Goal: Transaction & Acquisition: Purchase product/service

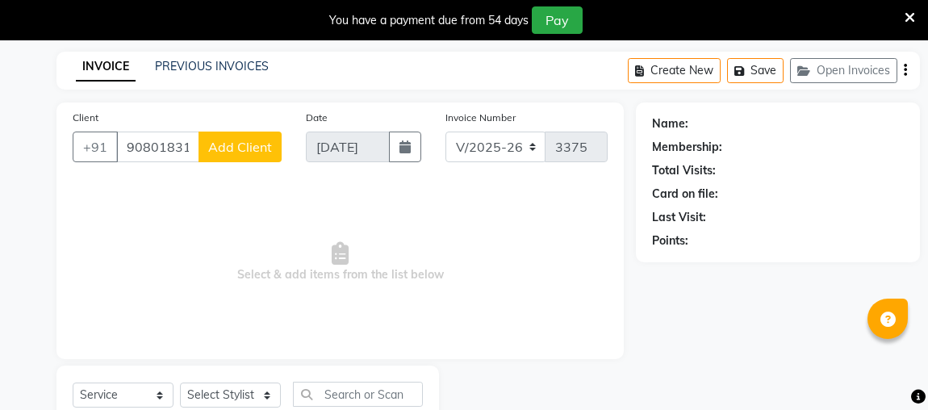
select select "4466"
select select "service"
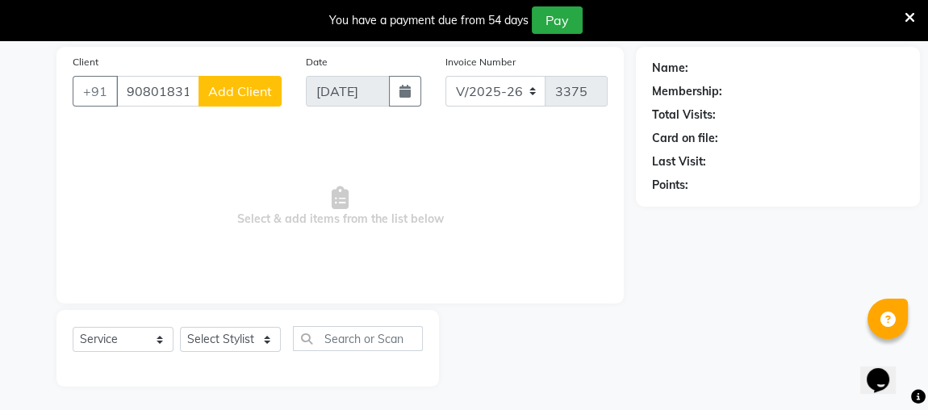
drag, startPoint x: 195, startPoint y: 90, endPoint x: 121, endPoint y: 96, distance: 74.4
click at [121, 96] on input "9080183193" at bounding box center [157, 91] width 83 height 31
type input "3"
click at [167, 98] on input "Client" at bounding box center [198, 91] width 165 height 31
click at [165, 92] on input "975" at bounding box center [157, 91] width 83 height 31
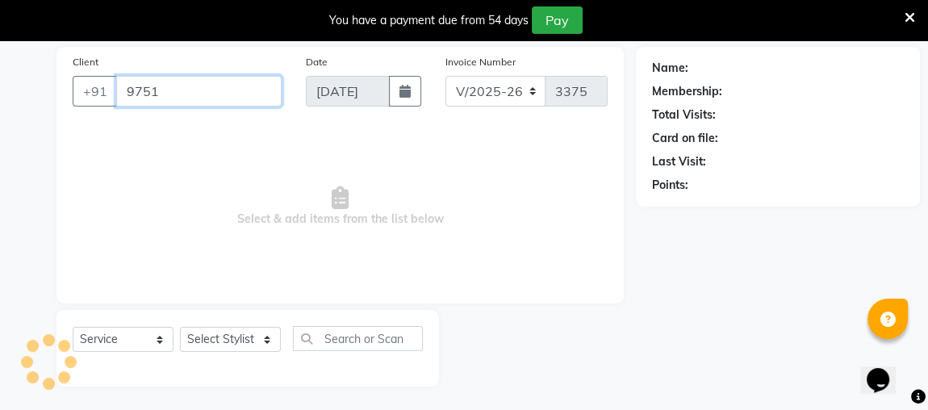
type input "9751"
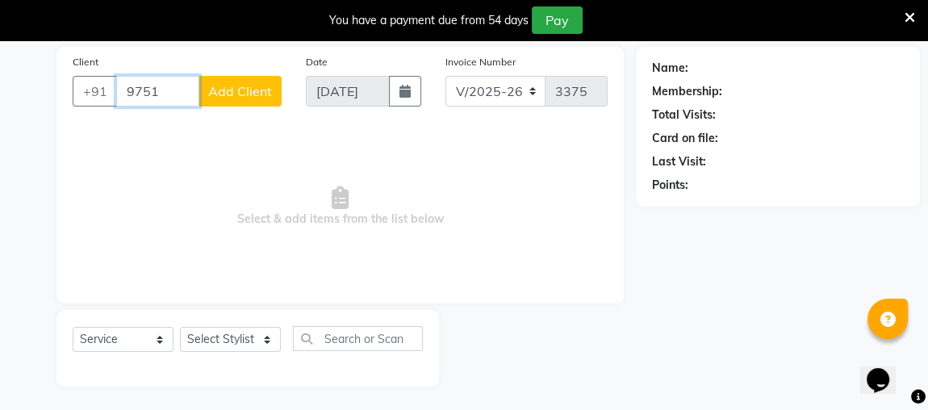
click at [180, 90] on input "9751" at bounding box center [157, 91] width 83 height 31
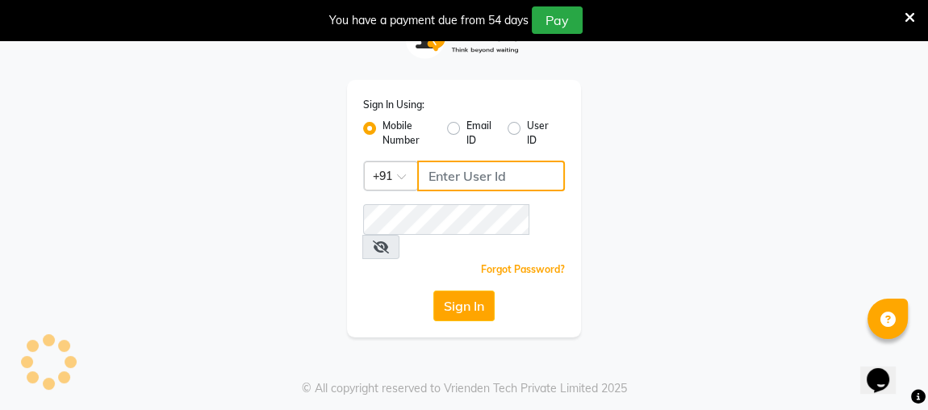
type input "8608087778"
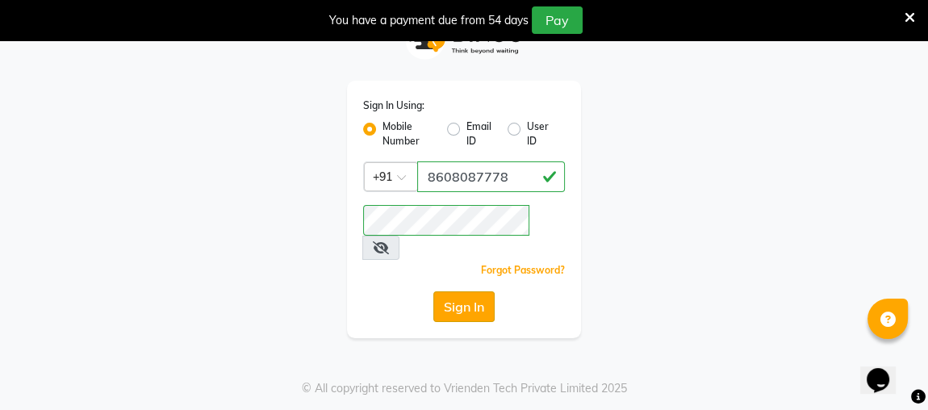
click at [466, 291] on button "Sign In" at bounding box center [463, 306] width 61 height 31
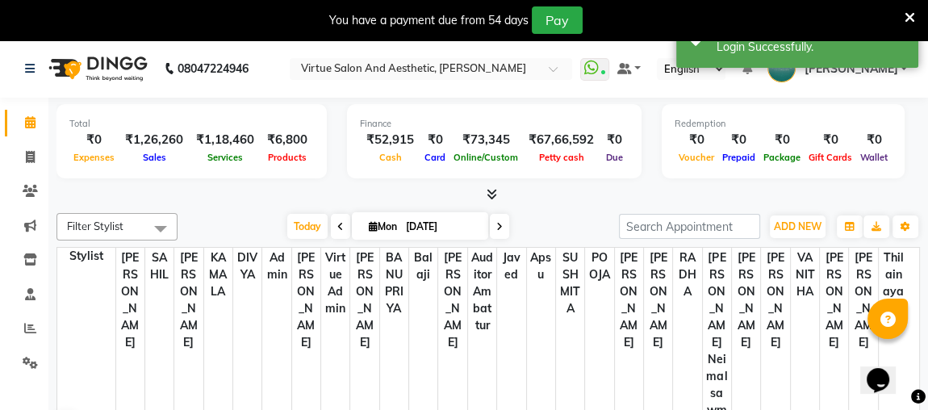
click at [910, 12] on icon at bounding box center [909, 17] width 10 height 15
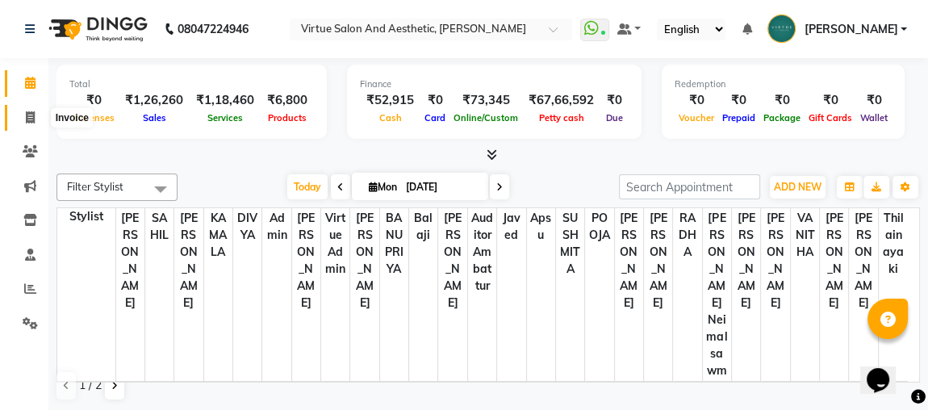
click at [31, 126] on span at bounding box center [30, 118] width 28 height 19
select select "service"
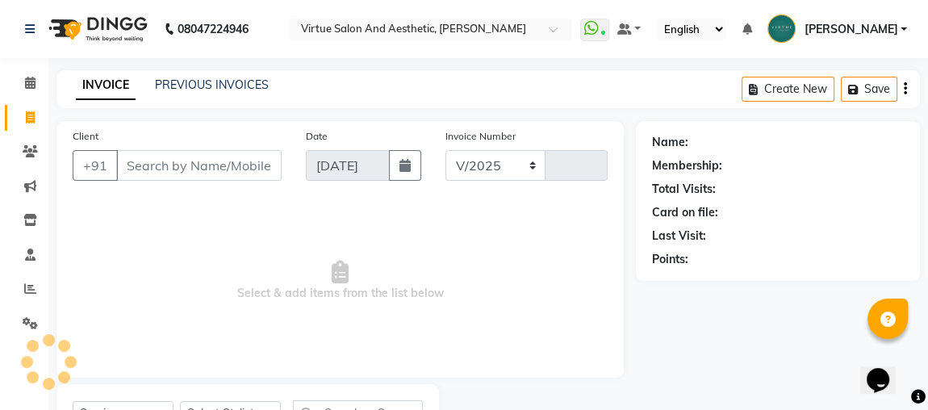
select select "4466"
type input "3386"
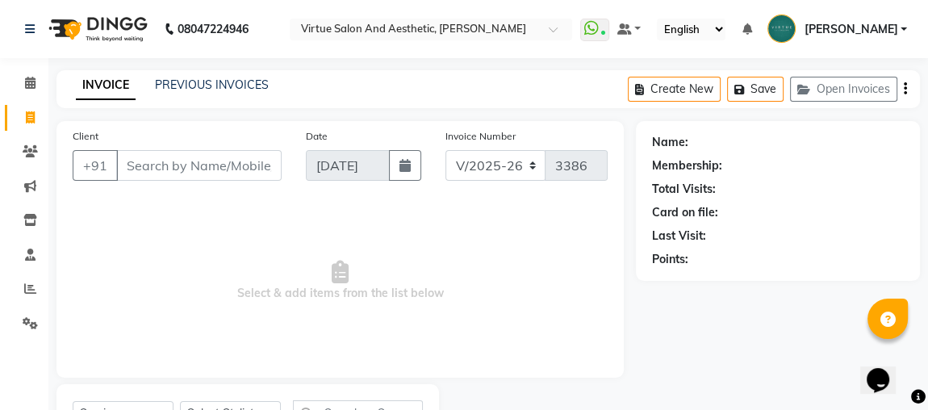
click at [194, 172] on input "Client" at bounding box center [198, 165] width 165 height 31
click at [161, 165] on input "9751939109" at bounding box center [157, 165] width 83 height 31
type input "9751939109"
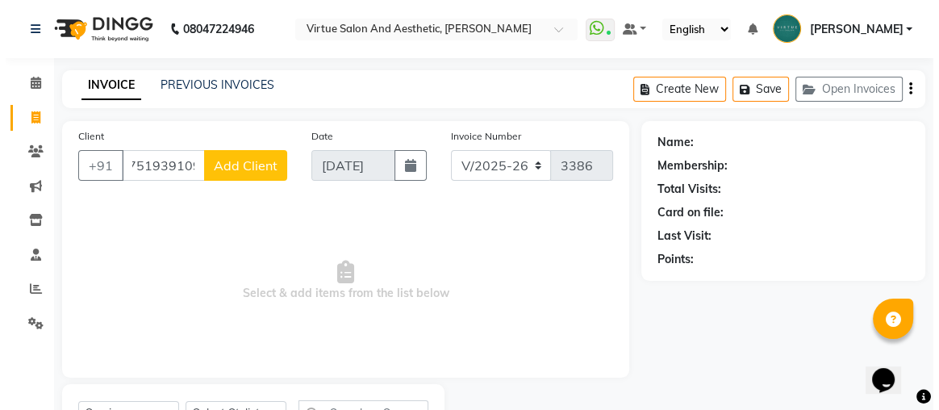
scroll to position [0, 0]
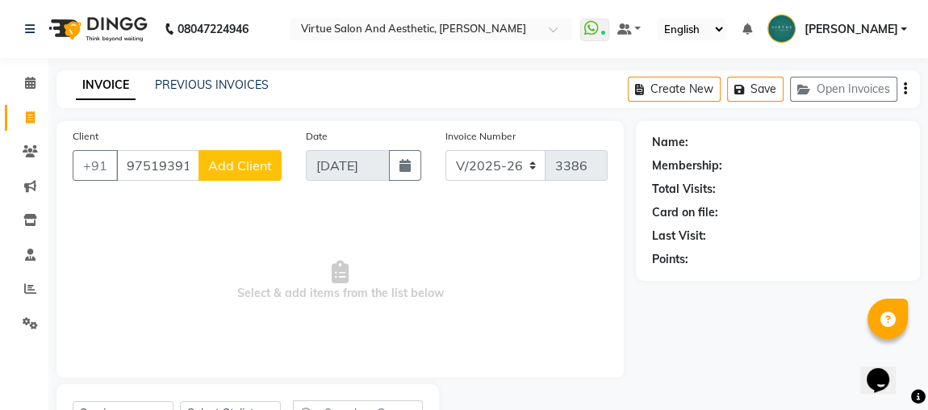
click at [265, 152] on button "Add Client" at bounding box center [239, 165] width 83 height 31
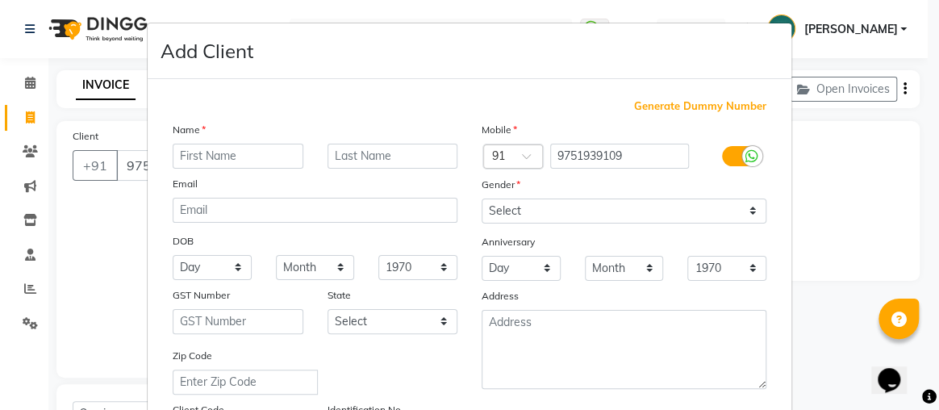
click at [244, 163] on input "text" at bounding box center [238, 156] width 131 height 25
click at [247, 160] on input "text" at bounding box center [238, 156] width 131 height 25
type input "[PERSON_NAME]"
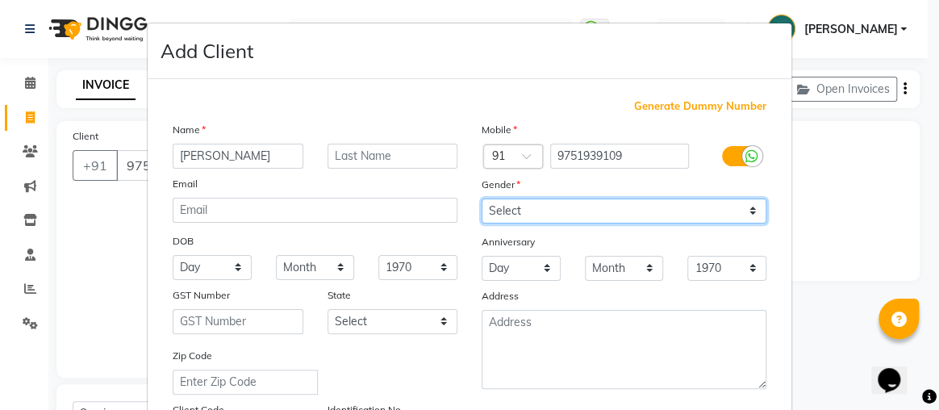
click at [493, 210] on select "Select [DEMOGRAPHIC_DATA] [DEMOGRAPHIC_DATA] Other Prefer Not To Say" at bounding box center [624, 210] width 285 height 25
click at [482, 198] on select "Select [DEMOGRAPHIC_DATA] [DEMOGRAPHIC_DATA] Other Prefer Not To Say" at bounding box center [624, 210] width 285 height 25
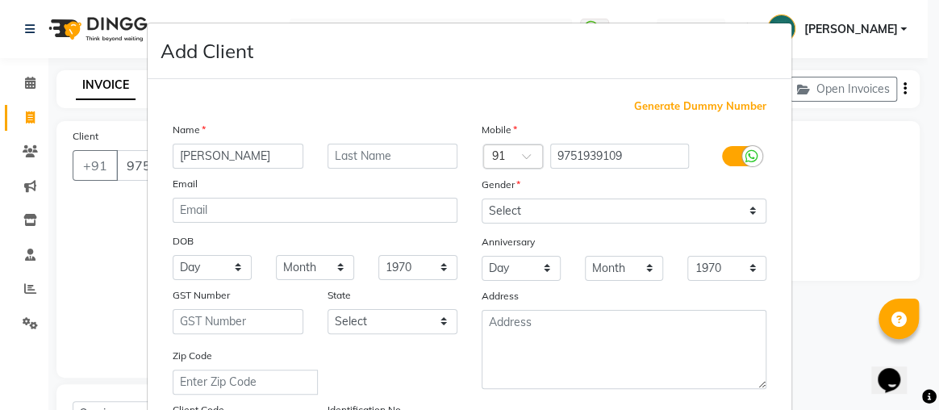
drag, startPoint x: 531, startPoint y: 223, endPoint x: 539, endPoint y: 214, distance: 12.0
click at [532, 223] on div "Mobile Country Code × 91 9751939109 Gender Select [DEMOGRAPHIC_DATA] [DEMOGRAPH…" at bounding box center [623, 284] width 309 height 327
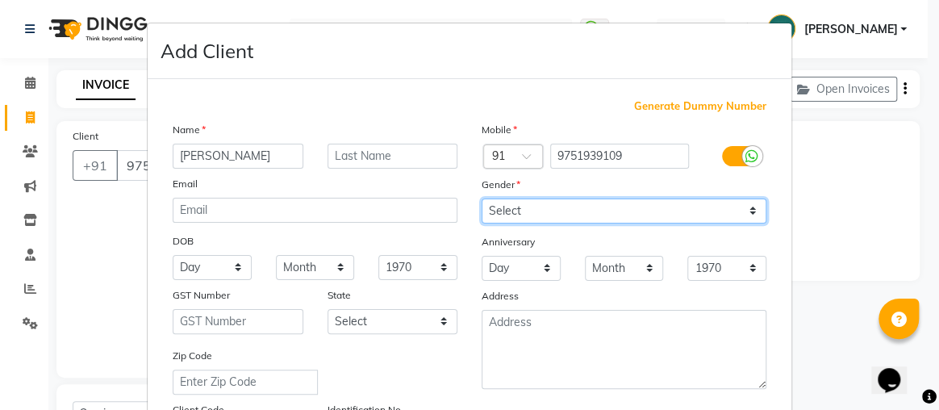
click at [539, 213] on select "Select [DEMOGRAPHIC_DATA] [DEMOGRAPHIC_DATA] Other Prefer Not To Say" at bounding box center [624, 210] width 285 height 25
select select "[DEMOGRAPHIC_DATA]"
click at [482, 198] on select "Select [DEMOGRAPHIC_DATA] [DEMOGRAPHIC_DATA] Other Prefer Not To Say" at bounding box center [624, 210] width 285 height 25
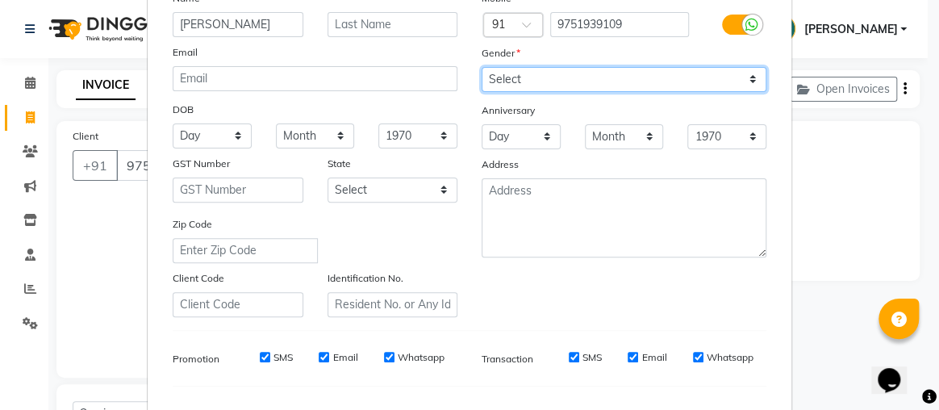
scroll to position [219, 0]
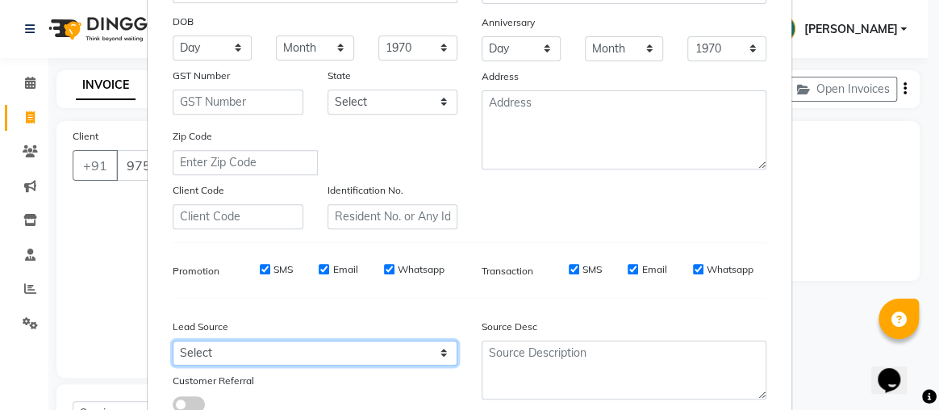
drag, startPoint x: 344, startPoint y: 350, endPoint x: 345, endPoint y: 341, distance: 8.9
click at [345, 348] on select "Select Walk-in Referral Internet Friend Word of Mouth Advertisement Facebook Ju…" at bounding box center [315, 352] width 285 height 25
click at [173, 340] on select "Select Walk-in Referral Internet Friend Word of Mouth Advertisement Facebook Ju…" at bounding box center [315, 352] width 285 height 25
click at [324, 348] on select "Select Walk-in Referral Internet Friend Word of Mouth Advertisement Facebook Ju…" at bounding box center [315, 352] width 285 height 25
select select "30564"
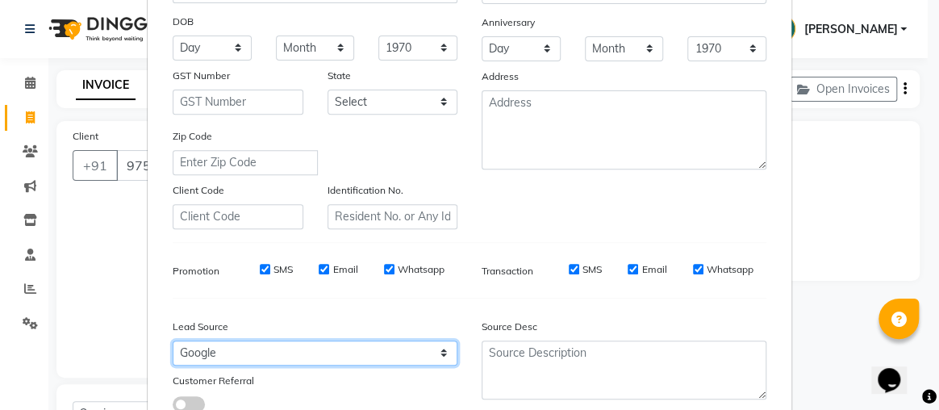
click at [173, 340] on select "Select Walk-in Referral Internet Friend Word of Mouth Advertisement Facebook Ju…" at bounding box center [315, 352] width 285 height 25
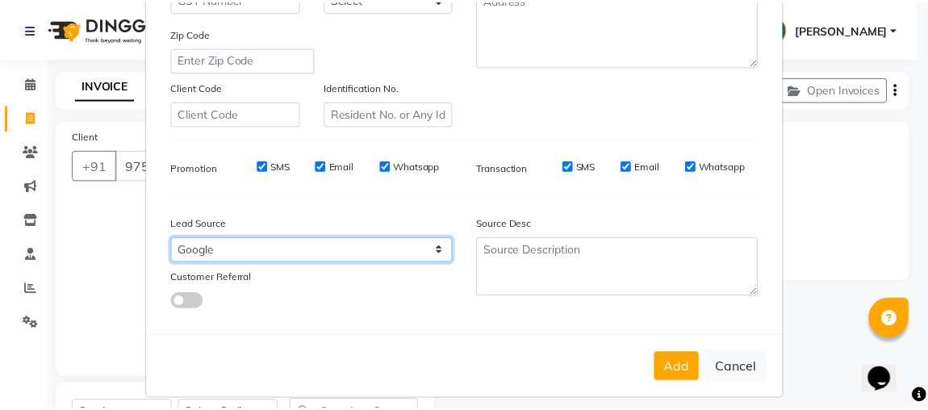
scroll to position [333, 0]
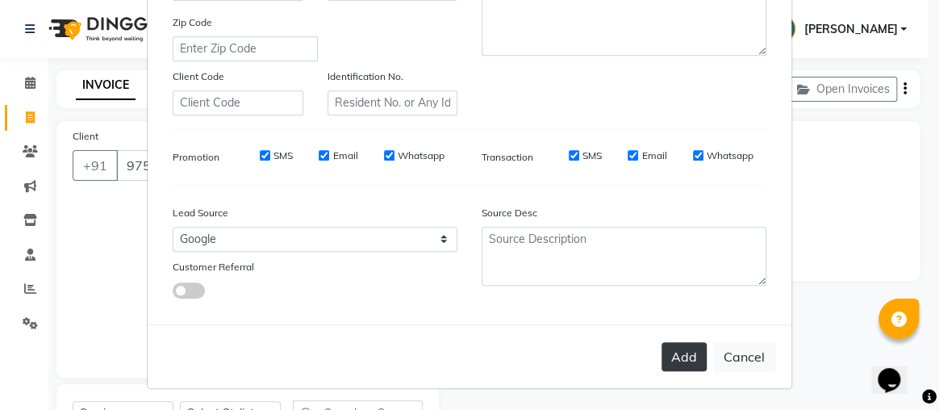
click at [665, 349] on button "Add" at bounding box center [683, 356] width 45 height 29
type input "97******09"
select select
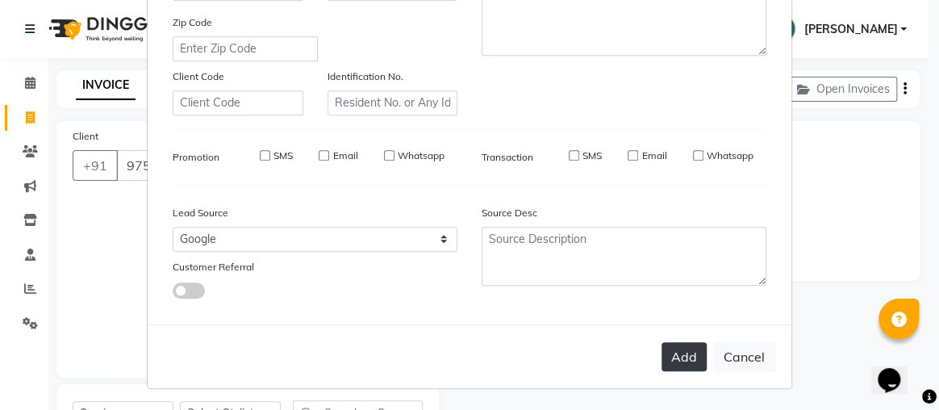
select select
checkbox input "false"
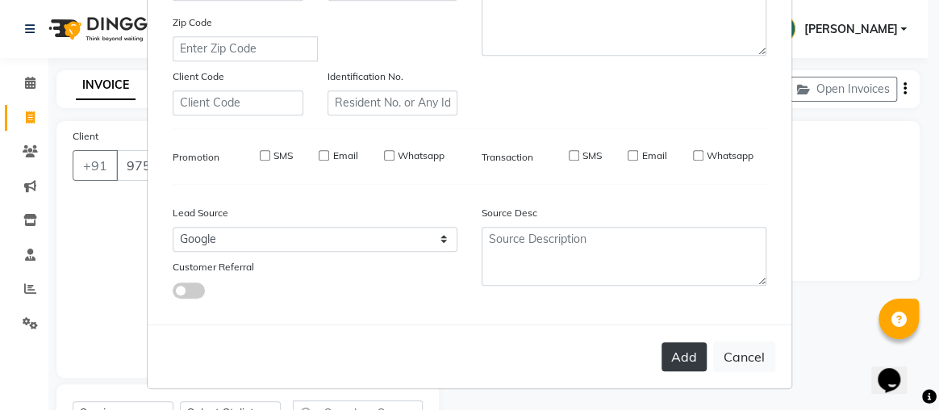
checkbox input "false"
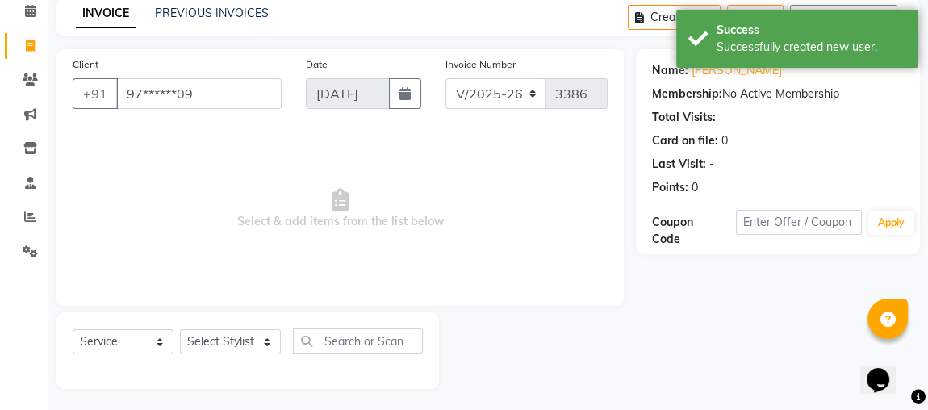
scroll to position [74, 0]
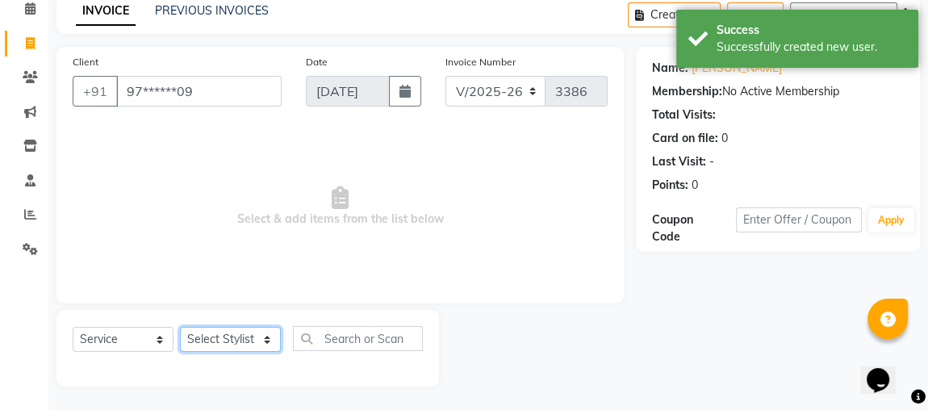
drag, startPoint x: 236, startPoint y: 336, endPoint x: 236, endPoint y: 327, distance: 8.9
click at [236, 336] on select "Select Stylist Admin [PERSON_NAME] Apsu Auditor Ambattur [PERSON_NAME] Dingg - …" at bounding box center [230, 339] width 101 height 25
select select "25078"
click at [180, 327] on select "Select Stylist Admin [PERSON_NAME] Apsu Auditor Ambattur [PERSON_NAME] Dingg - …" at bounding box center [230, 339] width 101 height 25
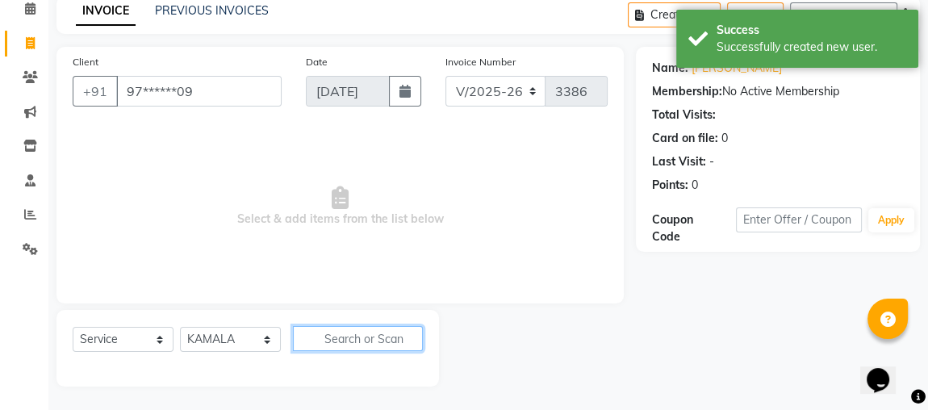
click at [378, 331] on input "text" at bounding box center [358, 338] width 130 height 25
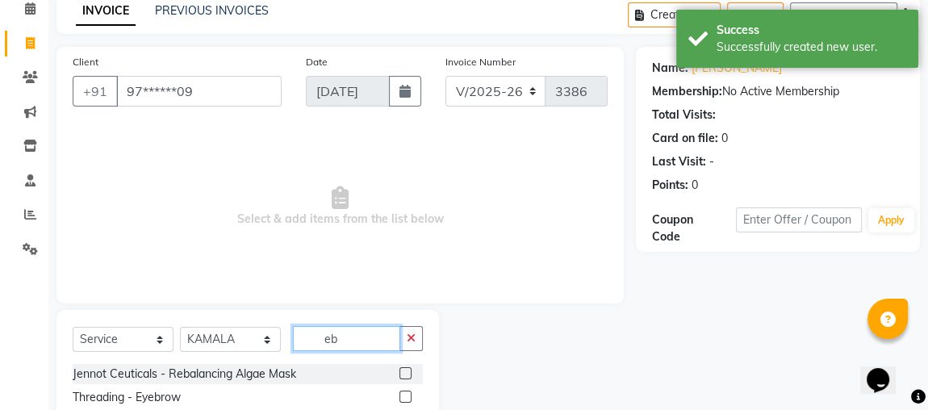
type input "eb"
click at [411, 394] on label at bounding box center [405, 396] width 12 height 12
click at [410, 394] on input "checkbox" at bounding box center [404, 397] width 10 height 10
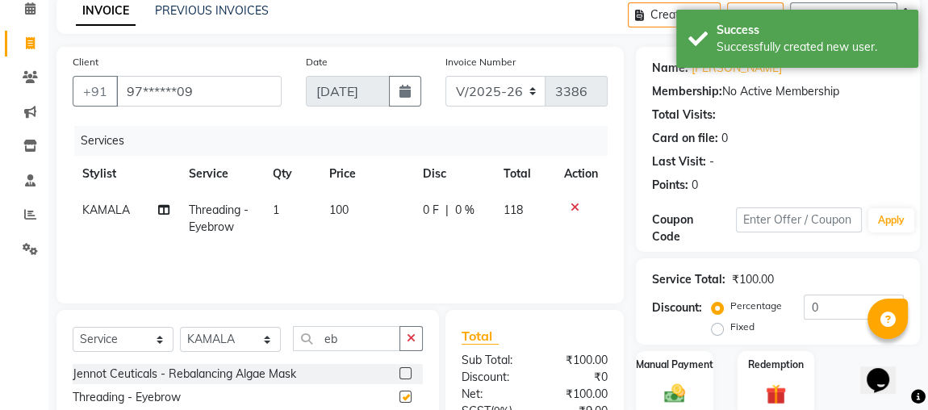
checkbox input "false"
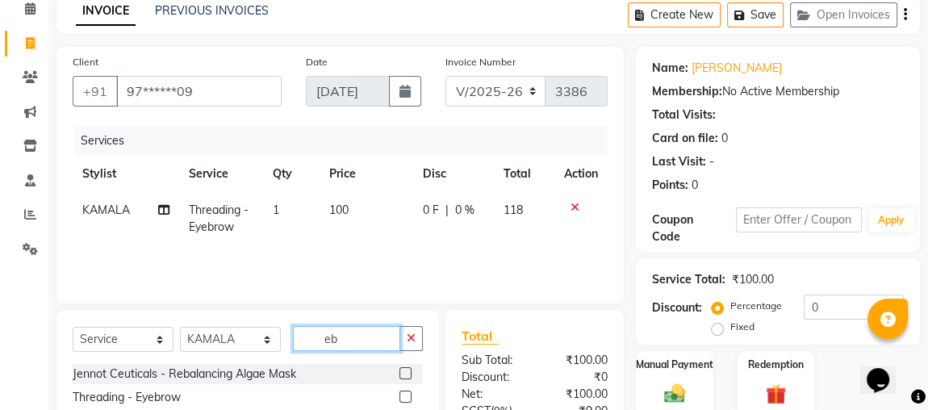
click at [377, 341] on input "eb" at bounding box center [346, 338] width 107 height 25
type input "e"
type input "for"
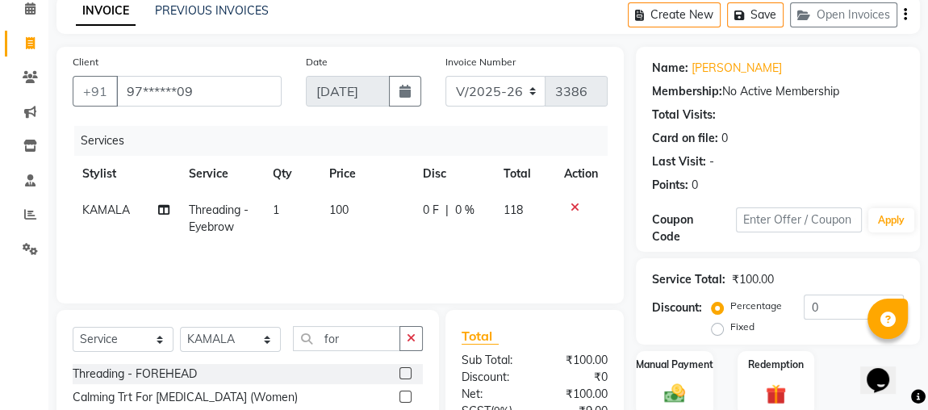
click at [383, 374] on div "Threading - FOREHEAD" at bounding box center [248, 374] width 350 height 20
click at [399, 374] on label at bounding box center [405, 373] width 12 height 12
click at [399, 374] on input "checkbox" at bounding box center [404, 374] width 10 height 10
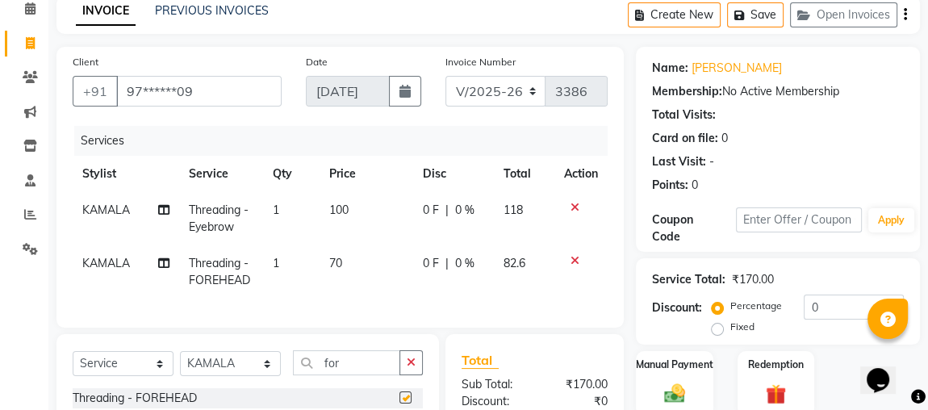
checkbox input "false"
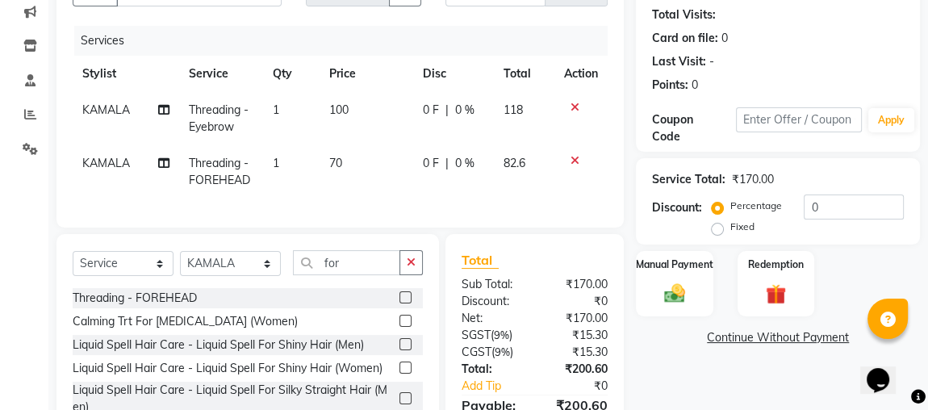
scroll to position [124, 0]
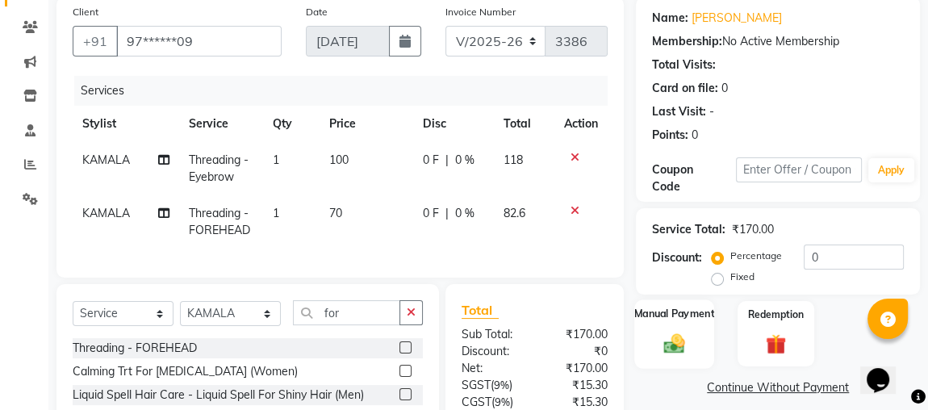
click at [654, 341] on div "Manual Payment" at bounding box center [674, 333] width 80 height 69
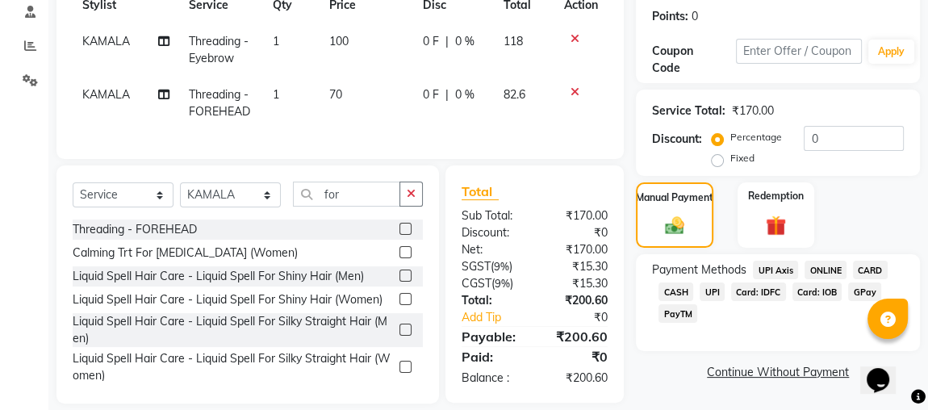
scroll to position [271, 0]
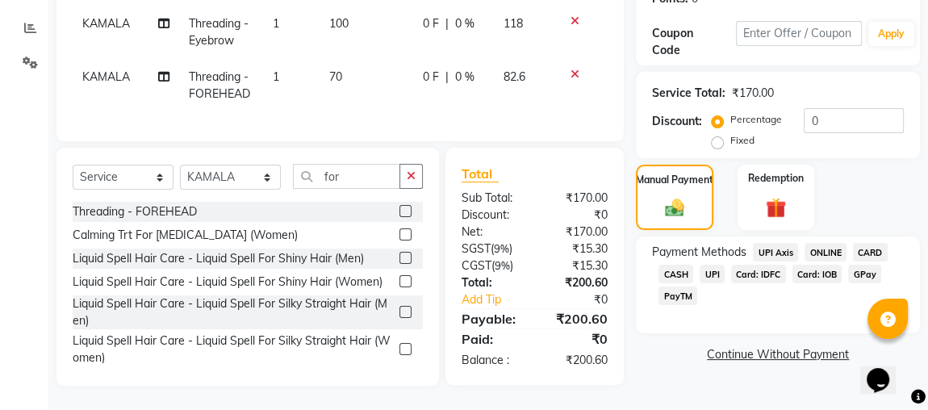
click at [709, 265] on span "UPI" at bounding box center [711, 274] width 25 height 19
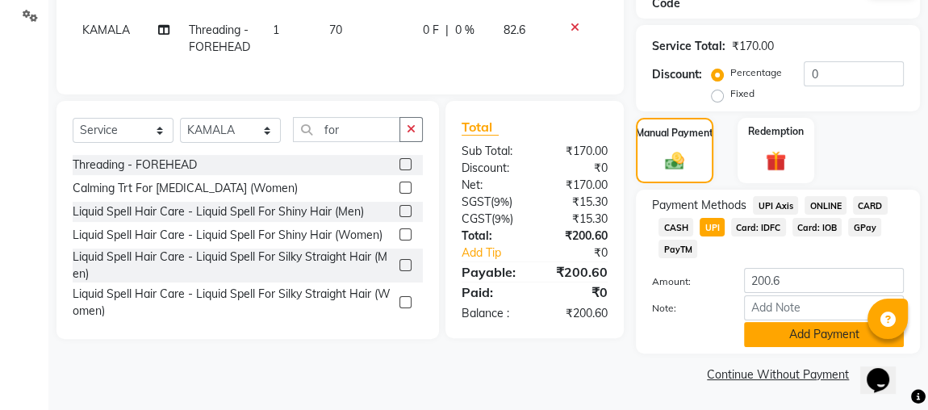
click at [770, 338] on button "Add Payment" at bounding box center [824, 334] width 160 height 25
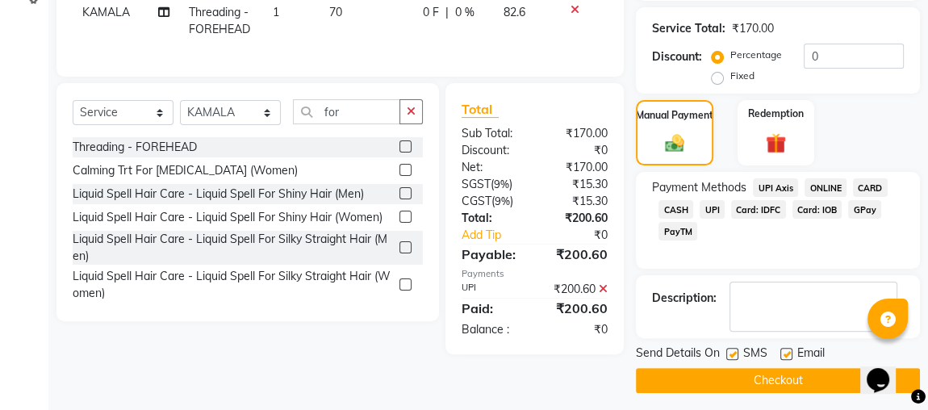
scroll to position [331, 0]
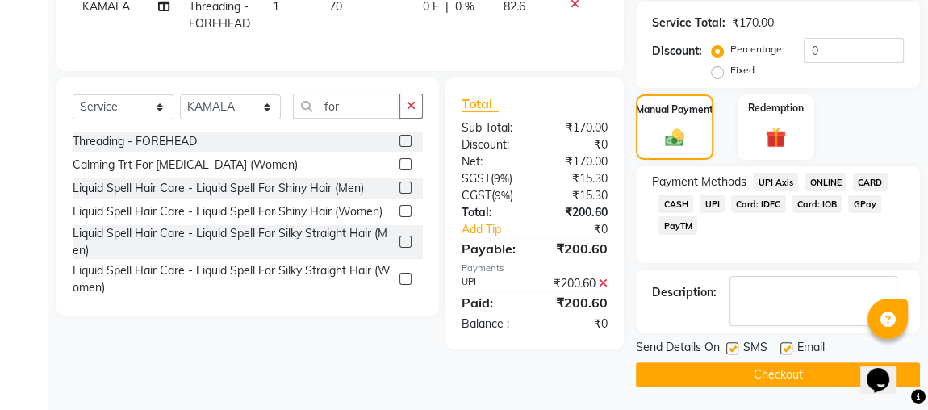
click at [757, 373] on button "Checkout" at bounding box center [778, 374] width 284 height 25
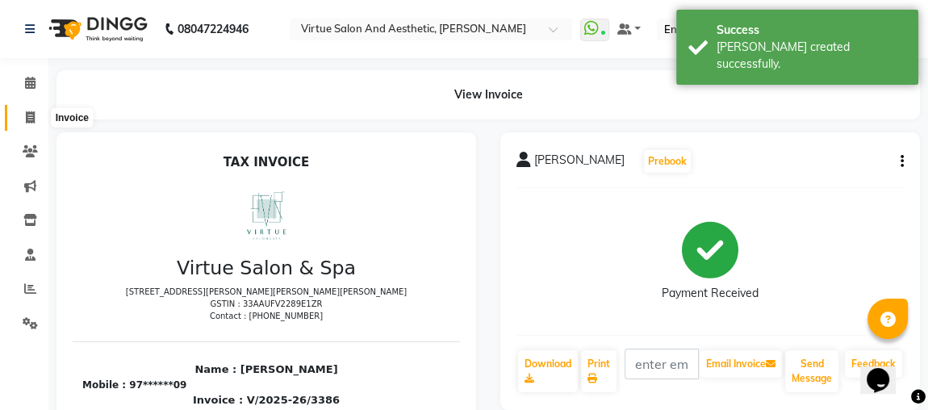
click at [24, 115] on span at bounding box center [30, 118] width 28 height 19
select select "4466"
select select "service"
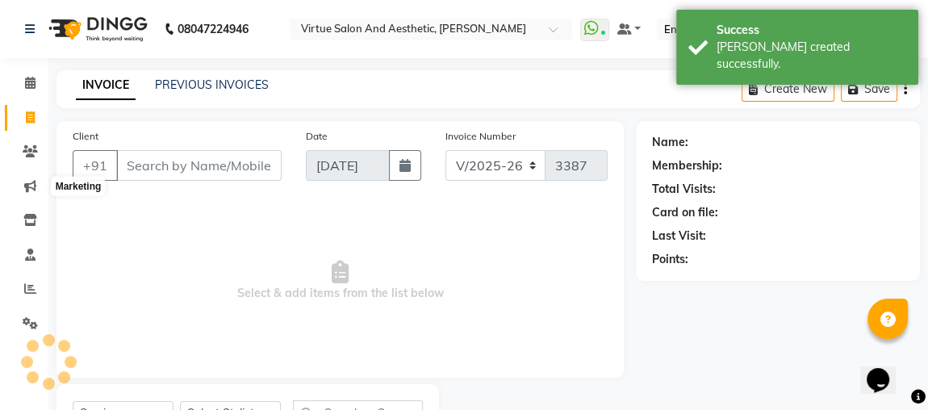
scroll to position [74, 0]
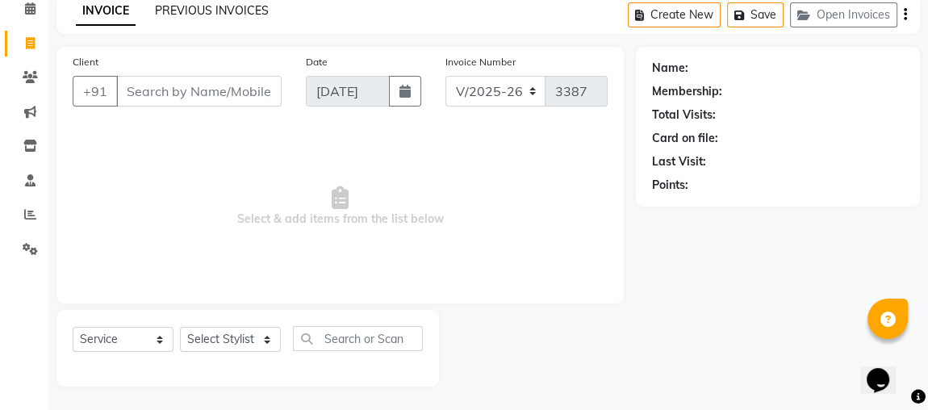
click at [192, 12] on link "PREVIOUS INVOICES" at bounding box center [212, 10] width 114 height 15
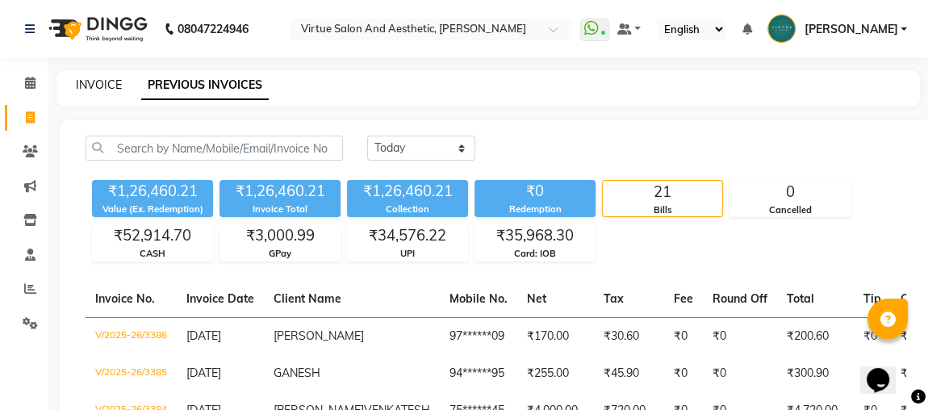
click at [86, 89] on link "INVOICE" at bounding box center [99, 84] width 46 height 15
select select "4466"
select select "service"
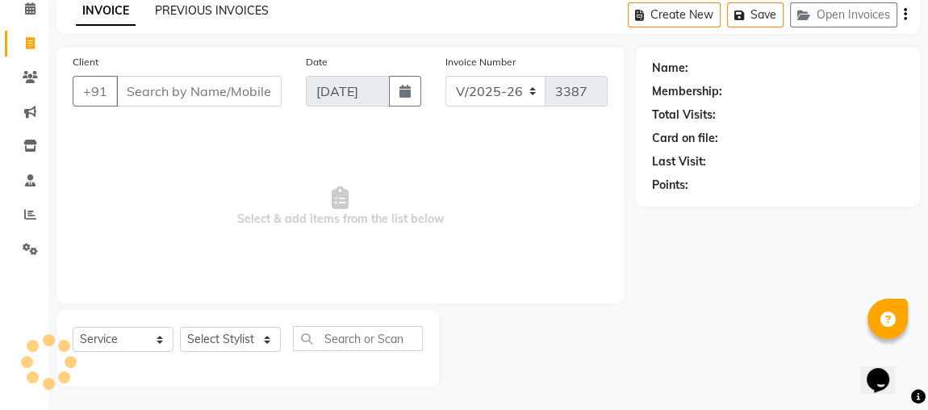
click at [210, 14] on link "PREVIOUS INVOICES" at bounding box center [212, 10] width 114 height 15
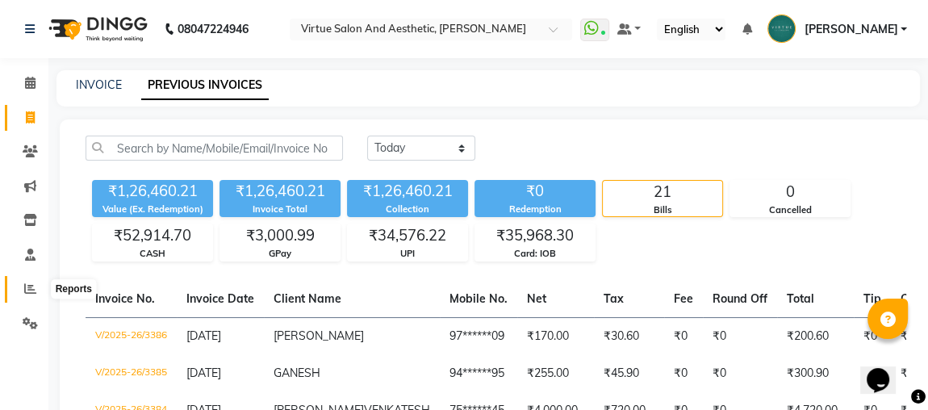
click at [21, 285] on span at bounding box center [30, 289] width 28 height 19
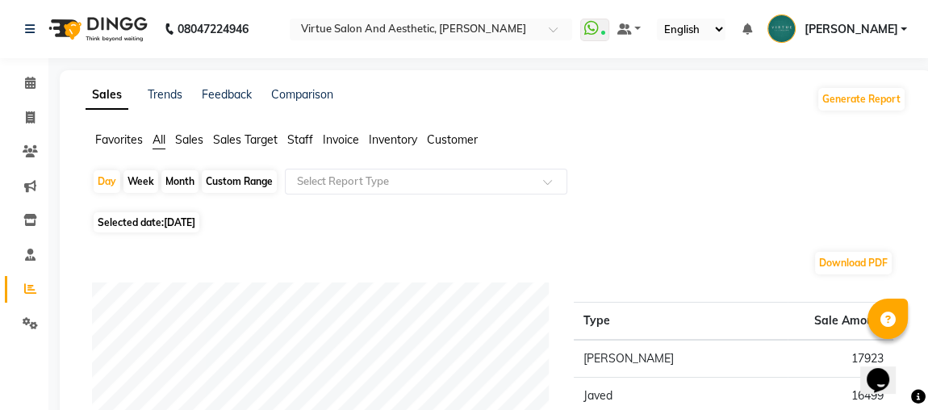
click at [187, 140] on span "Sales" at bounding box center [189, 139] width 28 height 15
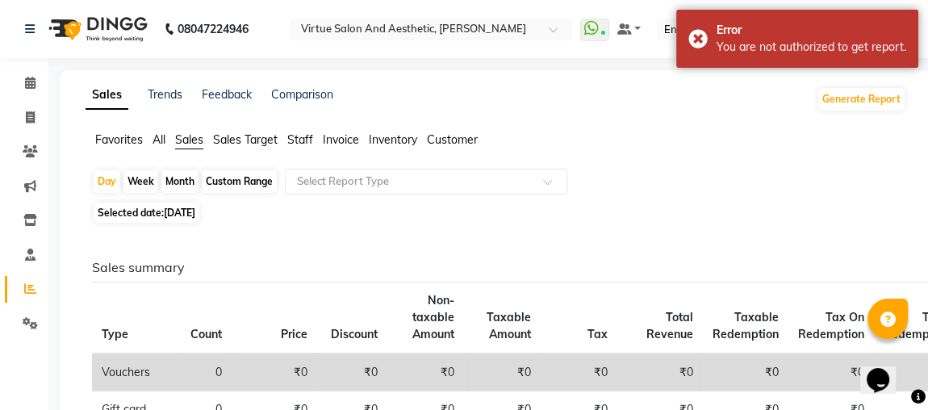
click at [231, 177] on div "Custom Range" at bounding box center [239, 181] width 75 height 23
select select "9"
select select "2025"
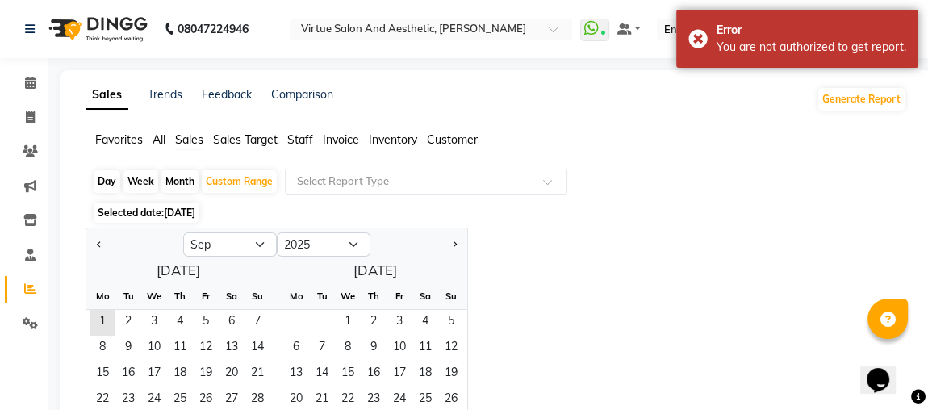
click at [488, 195] on div "Day Week Month Custom Range Select Report Type" at bounding box center [495, 183] width 807 height 29
click at [410, 221] on div "Selected date: [DATE]" at bounding box center [499, 212] width 814 height 17
click at [111, 177] on div "Day" at bounding box center [107, 181] width 27 height 23
select select "9"
select select "2025"
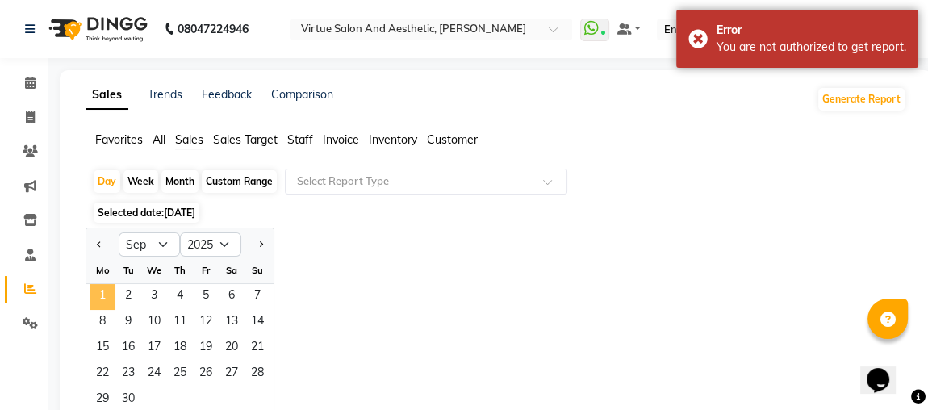
click at [91, 295] on span "1" at bounding box center [103, 297] width 26 height 26
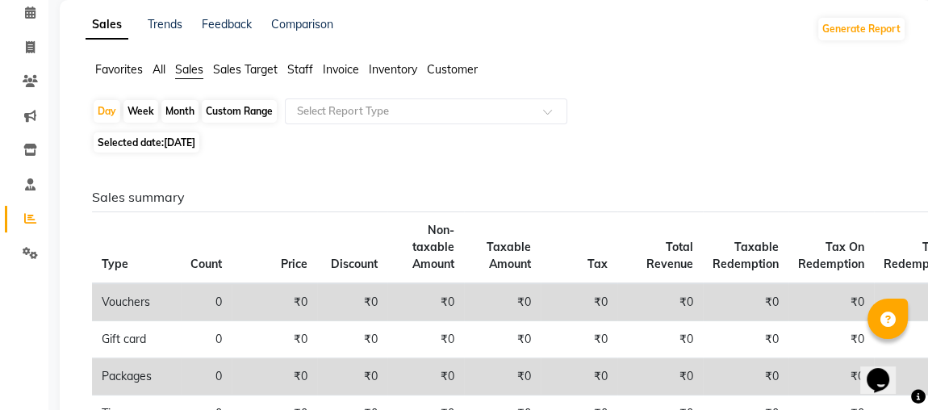
scroll to position [68, 0]
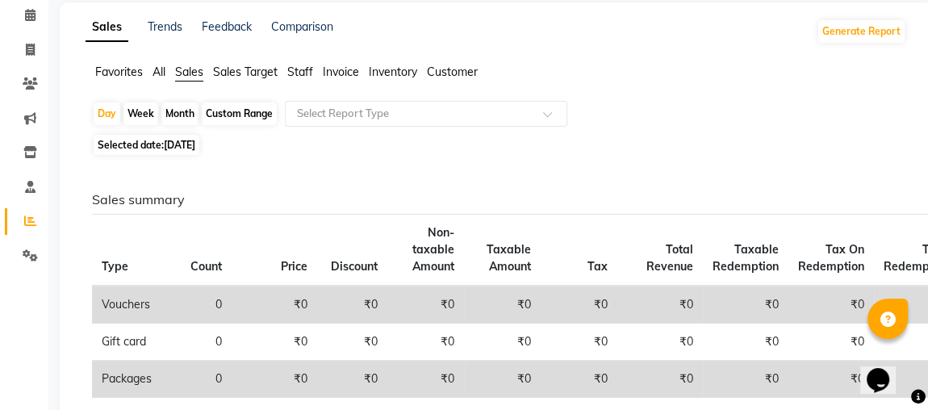
click at [516, 145] on div "Selected date: [DATE]" at bounding box center [499, 144] width 814 height 17
click at [22, 55] on span at bounding box center [30, 50] width 28 height 19
select select "service"
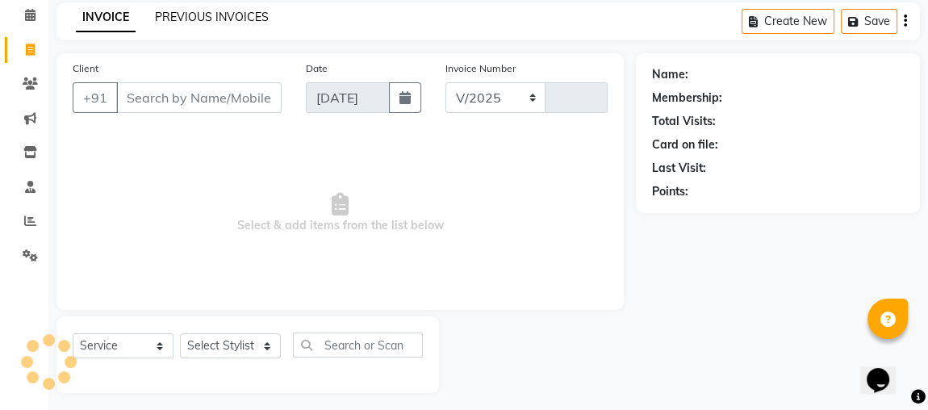
select select "4466"
type input "3387"
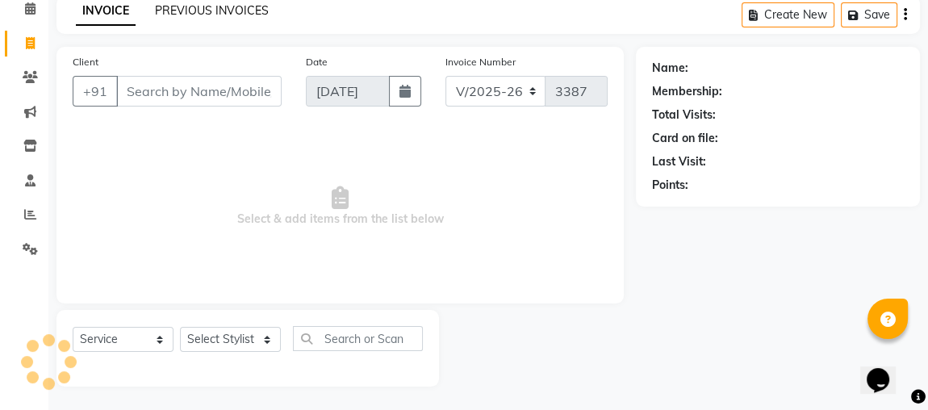
click at [207, 15] on link "PREVIOUS INVOICES" at bounding box center [212, 10] width 114 height 15
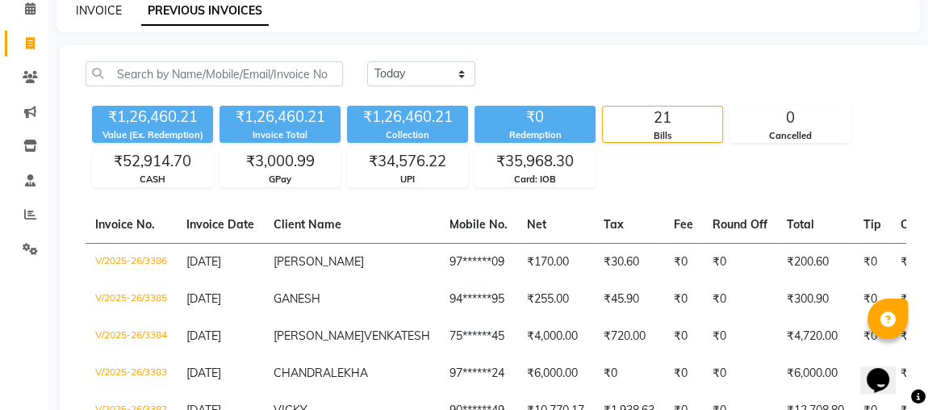
click at [112, 15] on link "INVOICE" at bounding box center [99, 10] width 46 height 15
select select "4466"
select select "service"
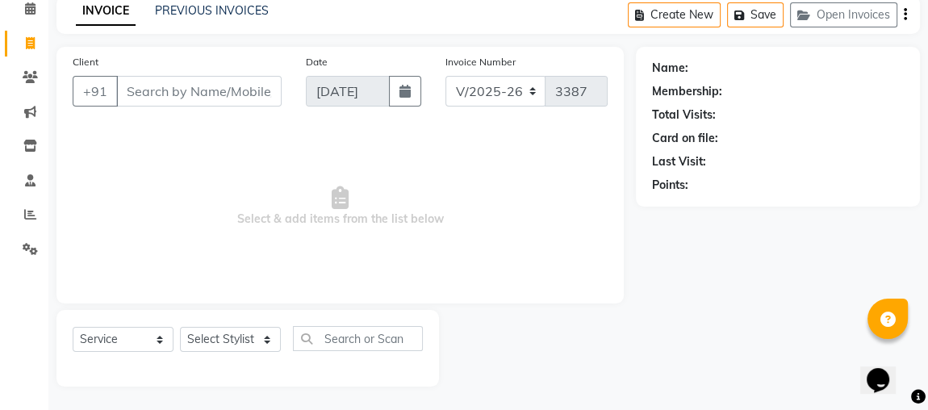
click at [145, 89] on input "Client" at bounding box center [198, 91] width 165 height 31
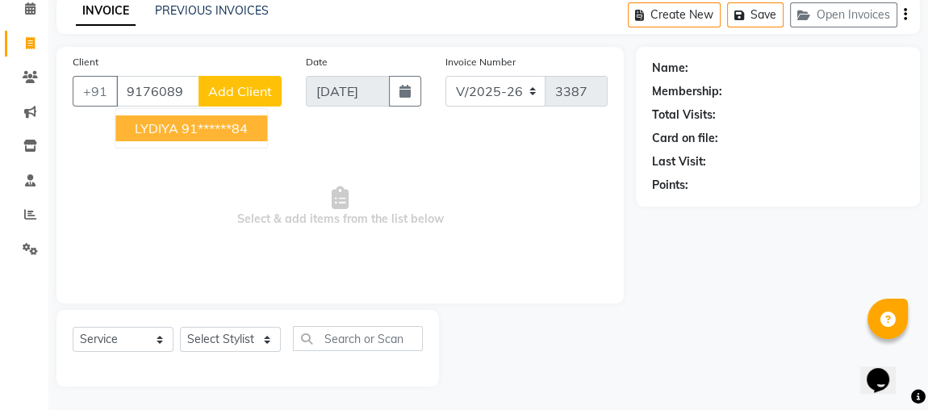
click at [171, 132] on span "LYDIYA" at bounding box center [157, 128] width 44 height 16
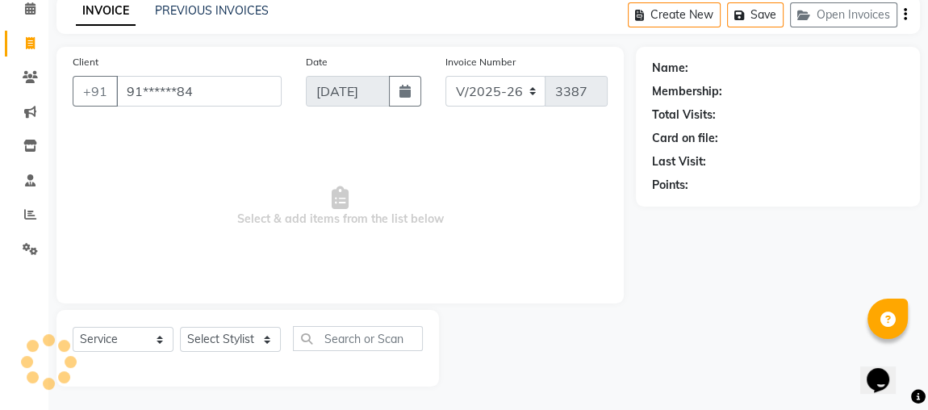
type input "91******84"
drag, startPoint x: 232, startPoint y: 339, endPoint x: 232, endPoint y: 327, distance: 11.3
click at [232, 336] on select "Select Stylist Admin [PERSON_NAME] Apsu Auditor Ambattur [PERSON_NAME] Dingg - …" at bounding box center [230, 339] width 101 height 25
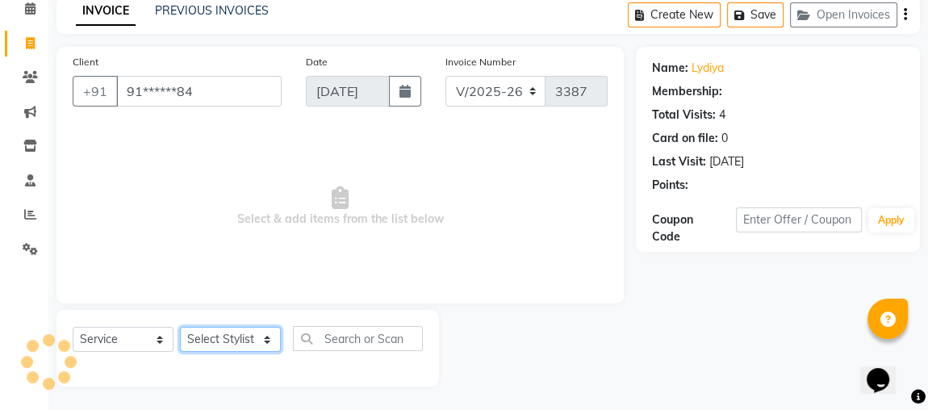
select select "1: Object"
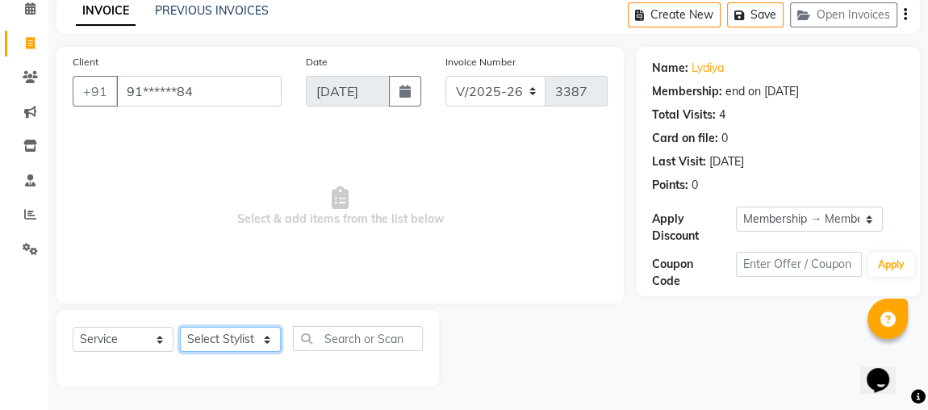
select select "25071"
click at [180, 327] on select "Select Stylist Admin [PERSON_NAME] Apsu Auditor Ambattur [PERSON_NAME] Dingg - …" at bounding box center [230, 339] width 101 height 25
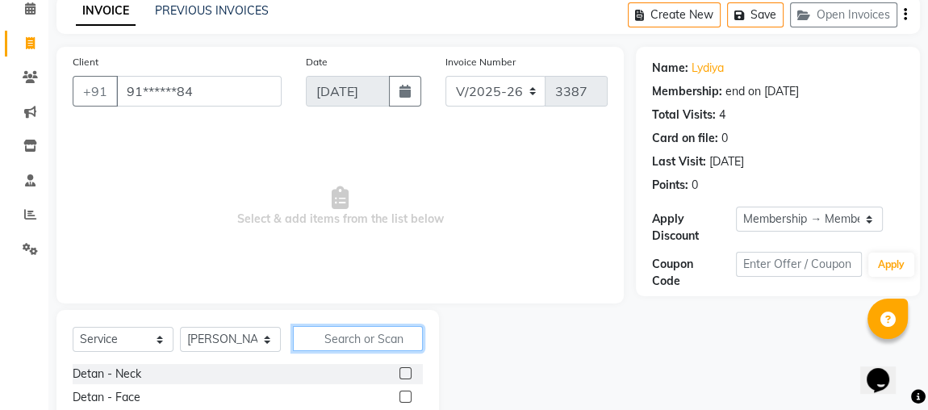
click at [312, 337] on input "text" at bounding box center [358, 338] width 130 height 25
type input "power"
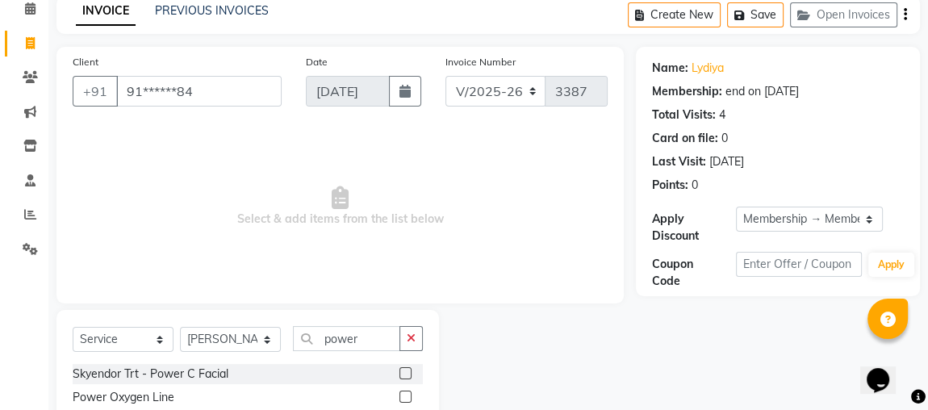
click at [407, 369] on label at bounding box center [405, 373] width 12 height 12
click at [407, 369] on input "checkbox" at bounding box center [404, 374] width 10 height 10
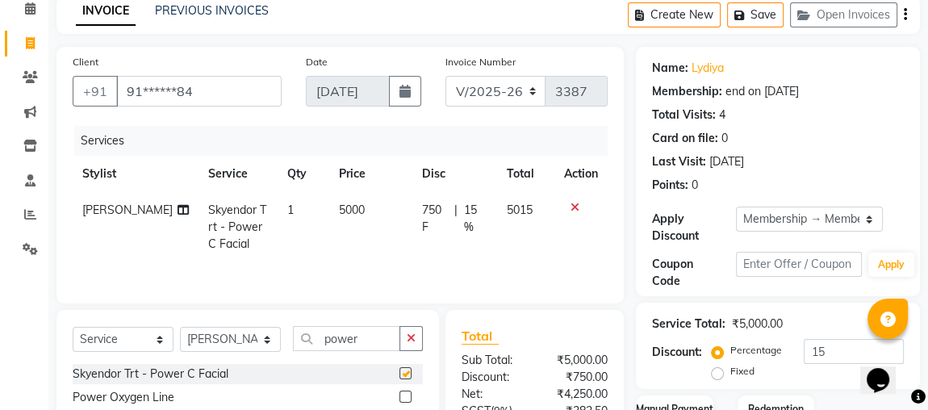
checkbox input "false"
drag, startPoint x: 346, startPoint y: 341, endPoint x: 355, endPoint y: 340, distance: 9.0
click at [348, 341] on input "power" at bounding box center [346, 338] width 107 height 25
click at [382, 339] on input "power" at bounding box center [346, 338] width 107 height 25
type input "p"
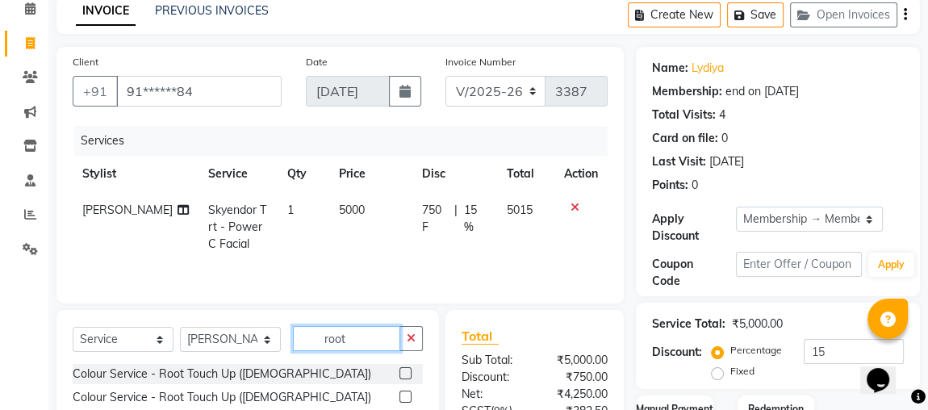
type input "root"
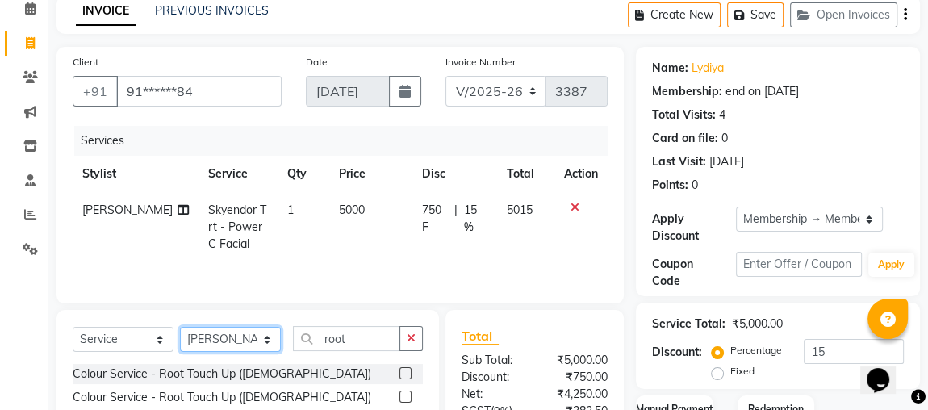
click at [252, 337] on select "Select Stylist Admin [PERSON_NAME] Apsu Auditor Ambattur [PERSON_NAME] Dingg - …" at bounding box center [230, 339] width 101 height 25
select select "47999"
click at [180, 327] on select "Select Stylist Admin [PERSON_NAME] Apsu Auditor Ambattur [PERSON_NAME] Dingg - …" at bounding box center [230, 339] width 101 height 25
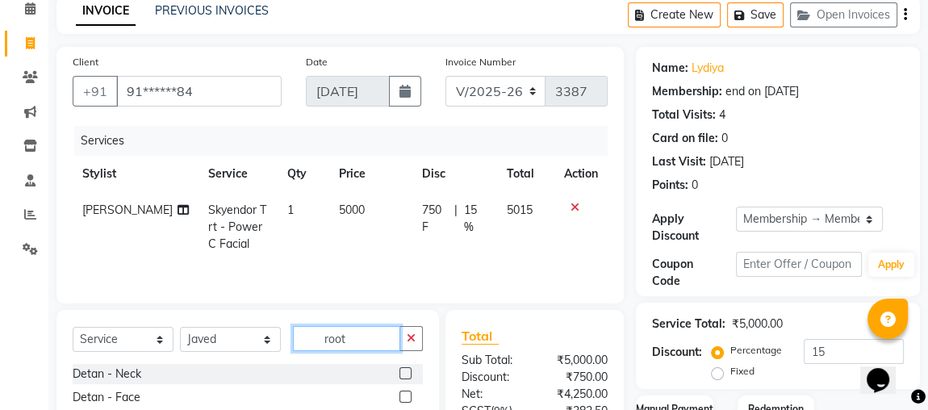
click at [363, 336] on input "root" at bounding box center [346, 338] width 107 height 25
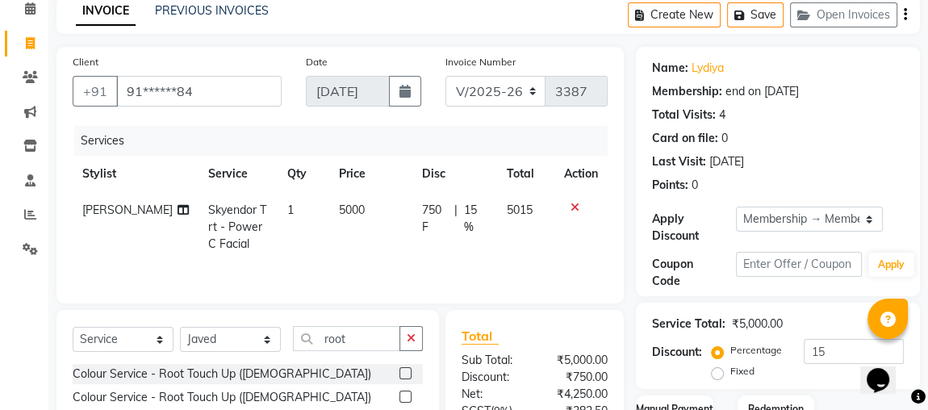
click at [410, 365] on div at bounding box center [410, 374] width 23 height 20
click at [404, 377] on label at bounding box center [405, 373] width 12 height 12
click at [404, 377] on input "checkbox" at bounding box center [404, 374] width 10 height 10
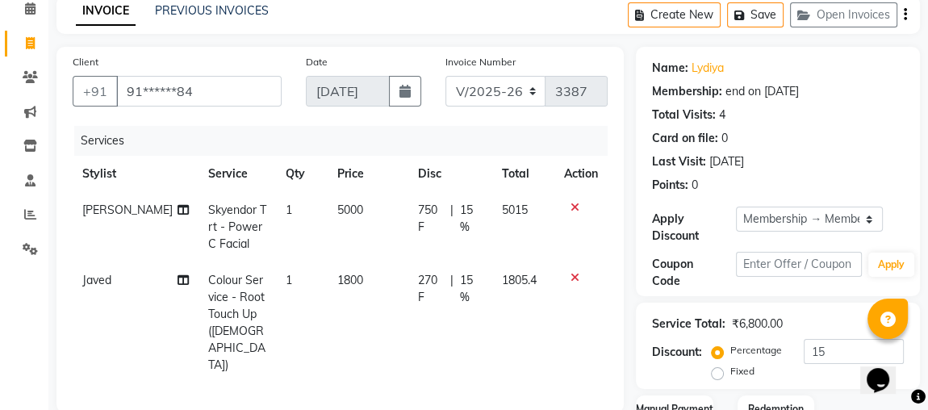
checkbox input "false"
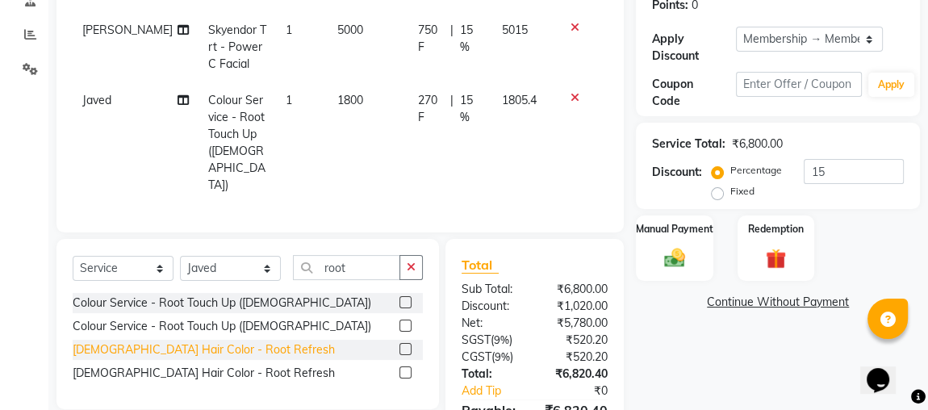
scroll to position [320, 0]
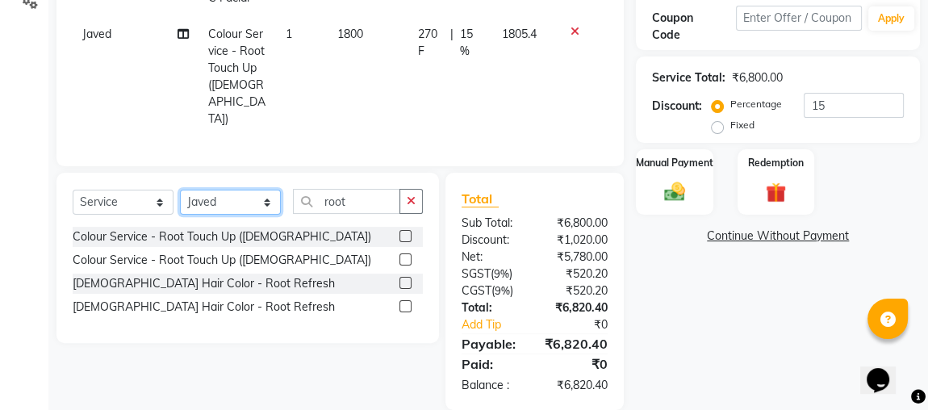
drag, startPoint x: 205, startPoint y: 180, endPoint x: 213, endPoint y: 167, distance: 15.2
click at [208, 190] on select "Select Stylist Admin [PERSON_NAME] Apsu Auditor Ambattur [PERSON_NAME] Dingg - …" at bounding box center [230, 202] width 101 height 25
select select "25071"
click at [180, 190] on select "Select Stylist Admin [PERSON_NAME] Apsu Auditor Ambattur [PERSON_NAME] Dingg - …" at bounding box center [230, 202] width 101 height 25
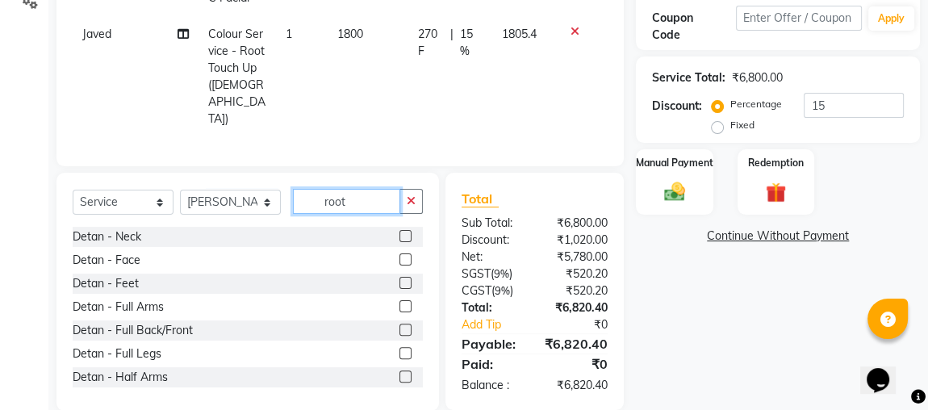
click at [359, 189] on input "root" at bounding box center [346, 201] width 107 height 25
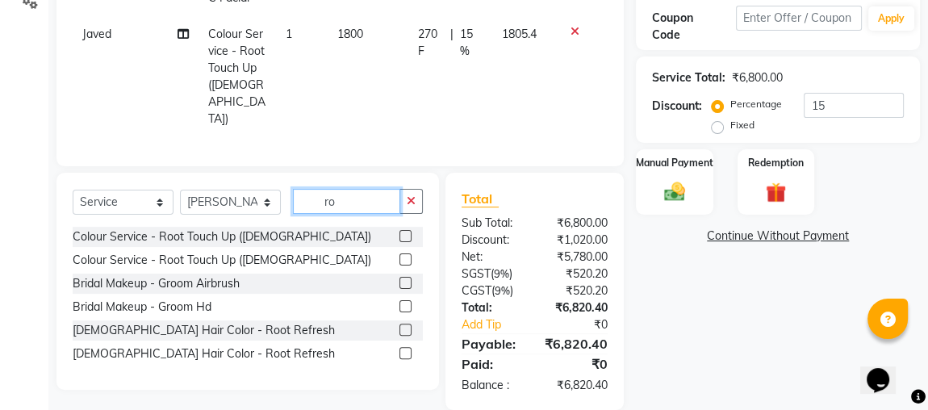
type input "r"
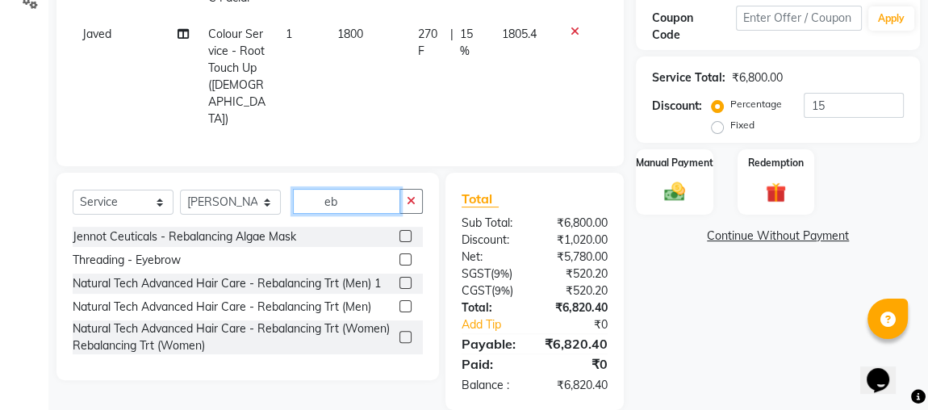
type input "eb"
click at [411, 253] on label at bounding box center [405, 259] width 12 height 12
click at [410, 255] on input "checkbox" at bounding box center [404, 260] width 10 height 10
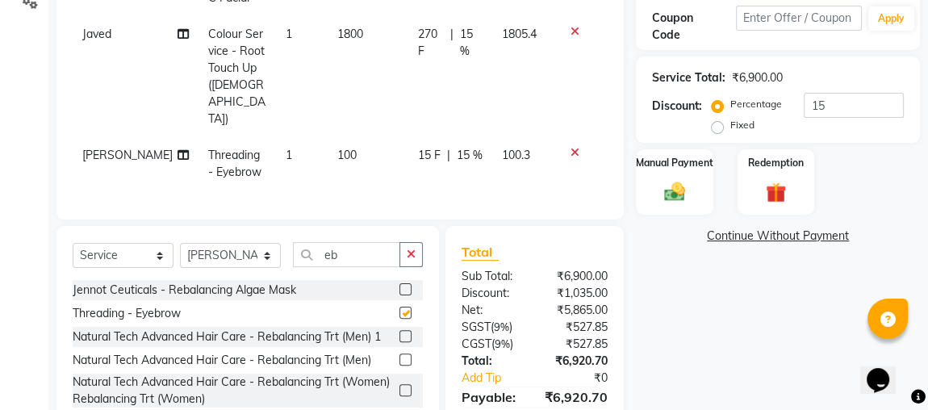
checkbox input "false"
click at [369, 242] on input "eb" at bounding box center [346, 254] width 107 height 25
type input "e"
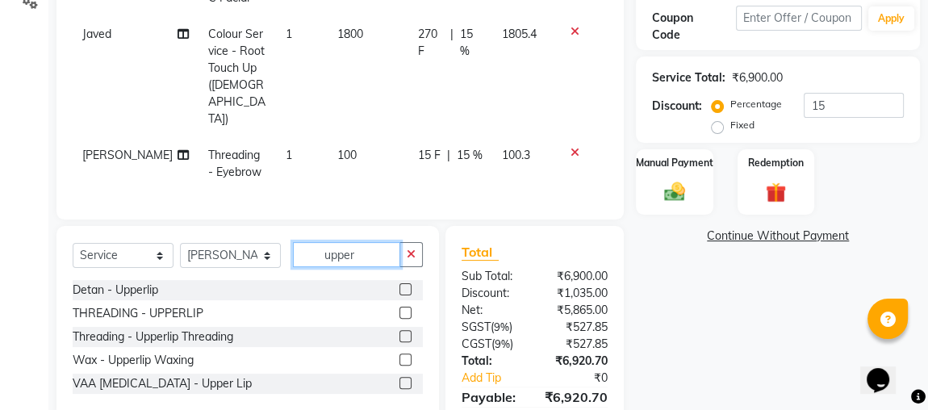
type input "upper"
click at [407, 307] on label at bounding box center [405, 313] width 12 height 12
click at [407, 308] on input "checkbox" at bounding box center [404, 313] width 10 height 10
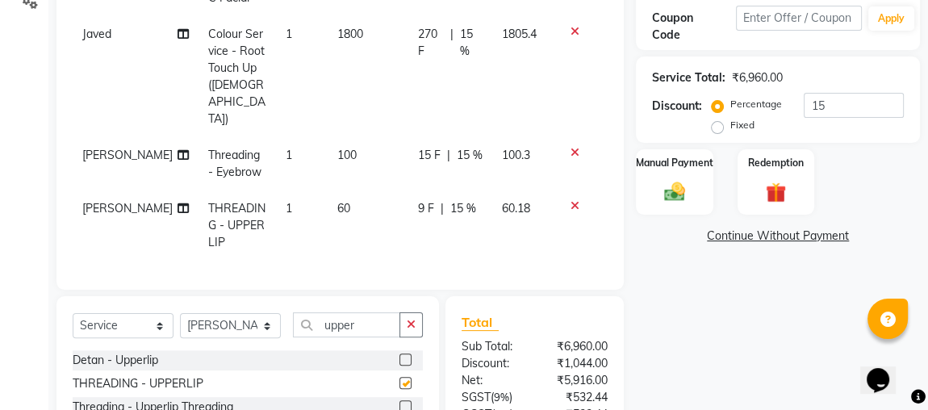
checkbox input "false"
click at [353, 312] on input "upper" at bounding box center [346, 324] width 107 height 25
click at [357, 312] on input "upper" at bounding box center [346, 324] width 107 height 25
type input "u"
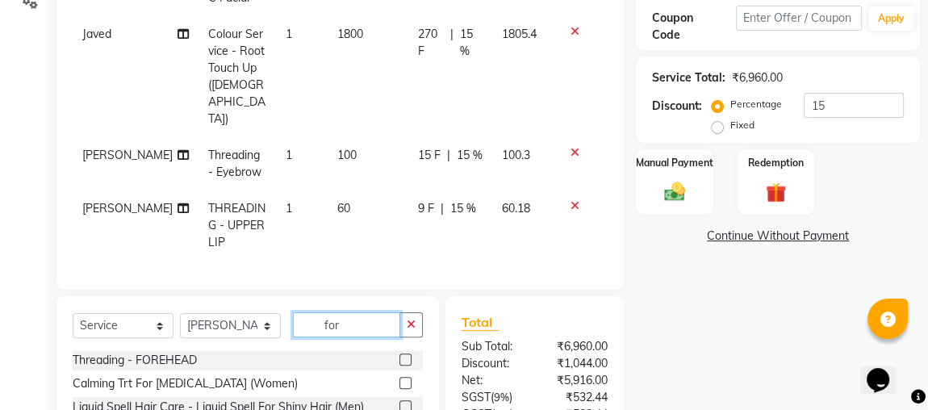
type input "for"
click at [399, 353] on label at bounding box center [405, 359] width 12 height 12
click at [399, 355] on input "checkbox" at bounding box center [404, 360] width 10 height 10
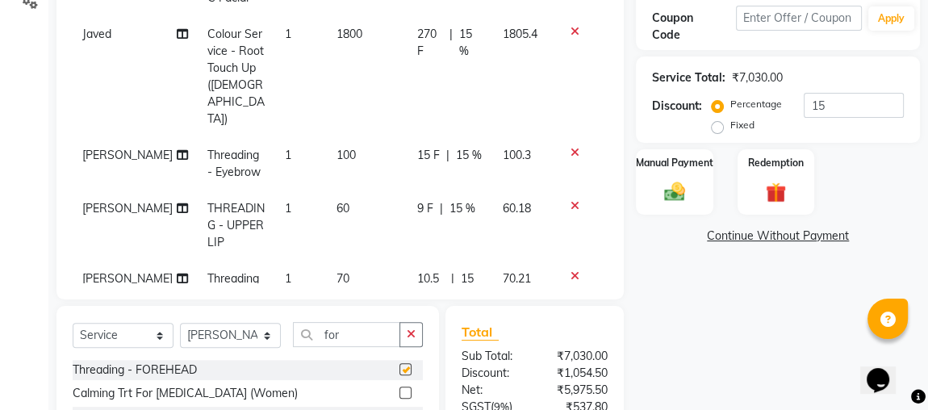
checkbox input "false"
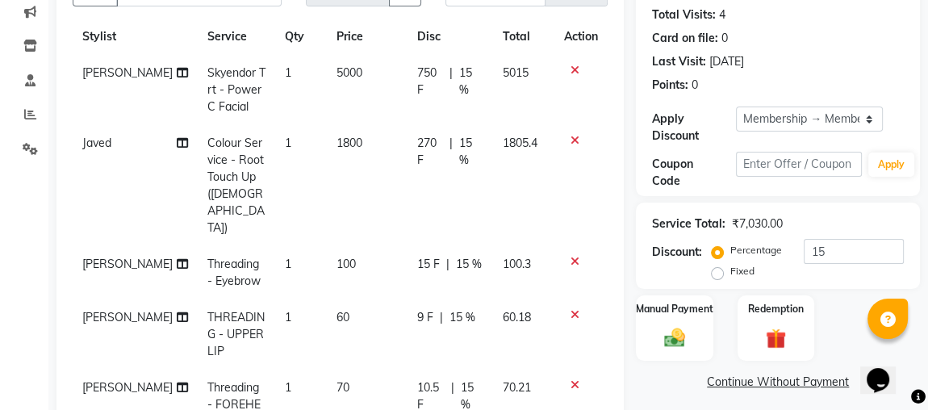
scroll to position [247, 0]
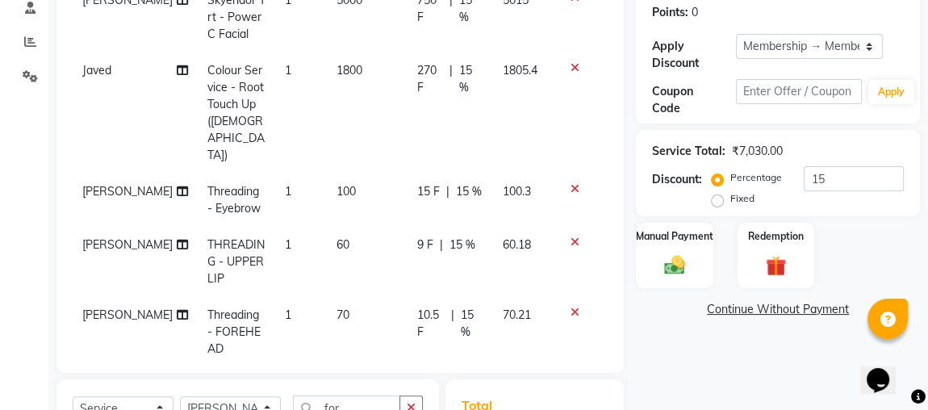
click at [475, 227] on td "9 F | 15 %" at bounding box center [450, 262] width 86 height 70
select select "25071"
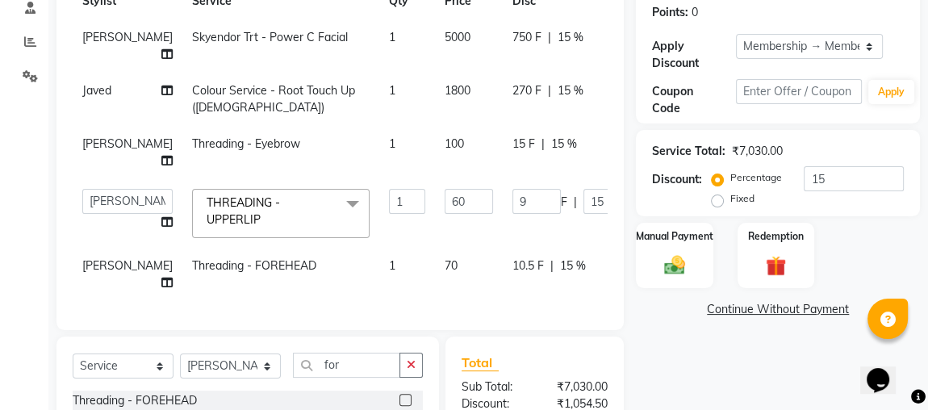
scroll to position [0, 0]
click at [583, 197] on input "15" at bounding box center [607, 201] width 48 height 25
type input "1"
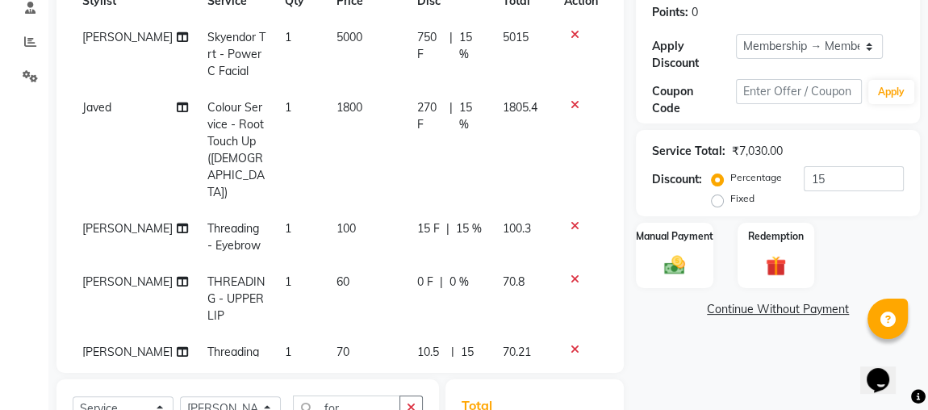
click at [523, 256] on tbody "[PERSON_NAME] Skyendor Trt - Power C Facial 1 5000 750 F | 15 % 5015 Javed Colo…" at bounding box center [340, 211] width 535 height 385
click at [502, 344] on span "70.21" at bounding box center [516, 351] width 28 height 15
select select "25071"
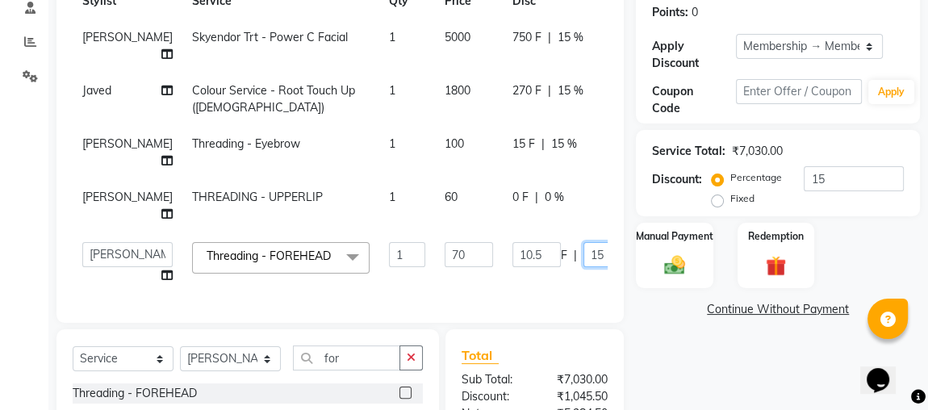
click at [583, 257] on input "15" at bounding box center [607, 254] width 48 height 25
type input "1"
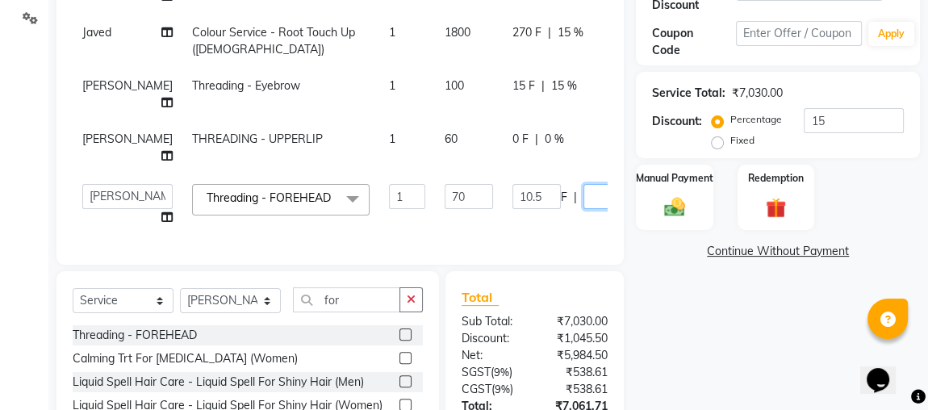
scroll to position [320, 0]
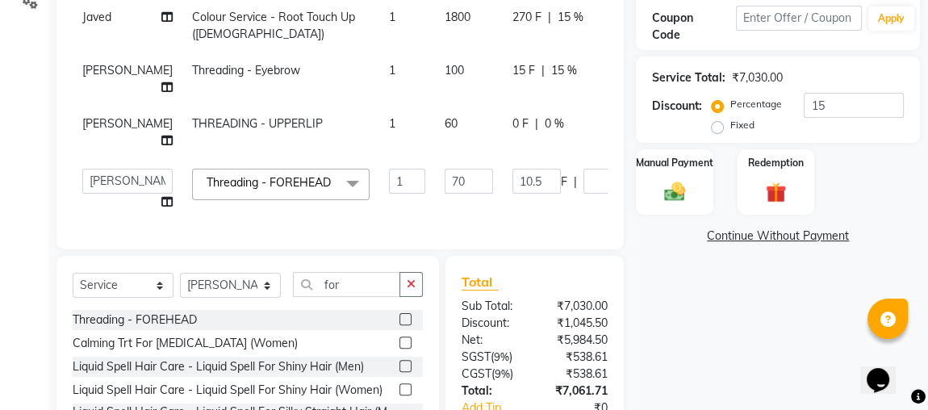
click at [560, 249] on div "Client +91 91******84 Date [DATE] Invoice Number V/2025 V/[PHONE_NUMBER] Servic…" at bounding box center [339, 25] width 567 height 448
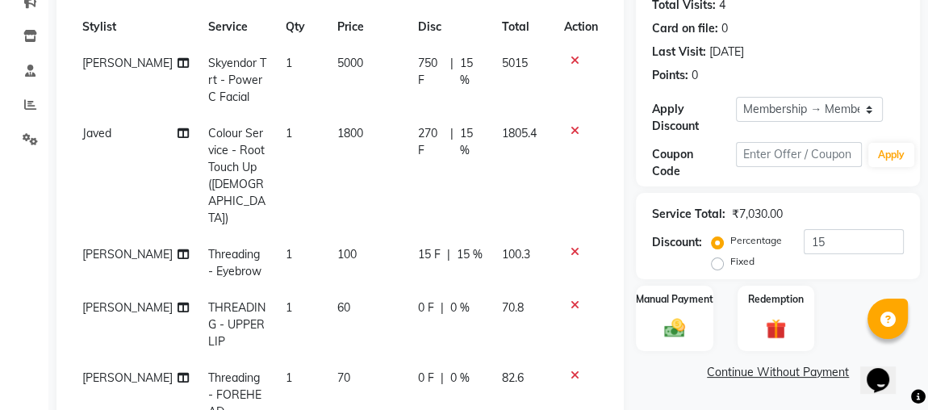
scroll to position [478, 0]
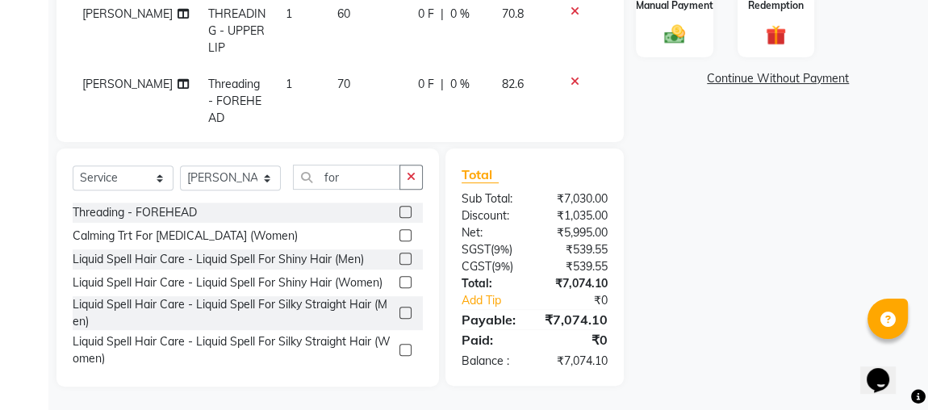
click at [585, 152] on div "Total Sub Total: ₹7,030.00 Discount: ₹1,035.00 Net: ₹5,995.00 SGST ( 9% ) ₹539.…" at bounding box center [534, 266] width 178 height 237
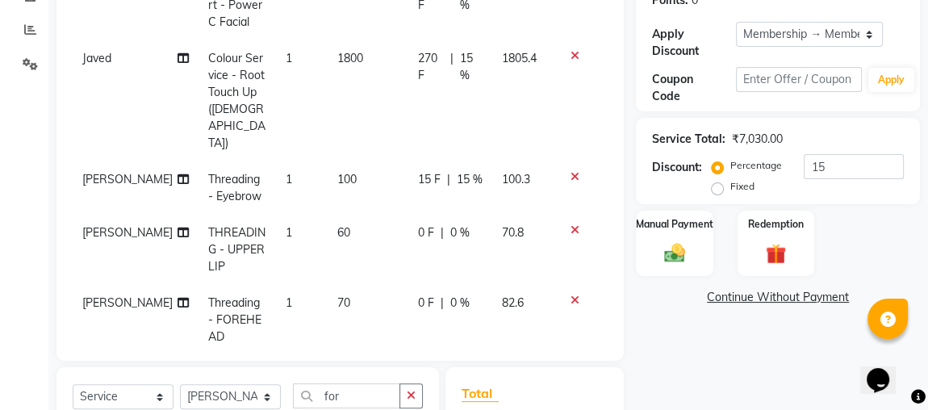
scroll to position [257, 0]
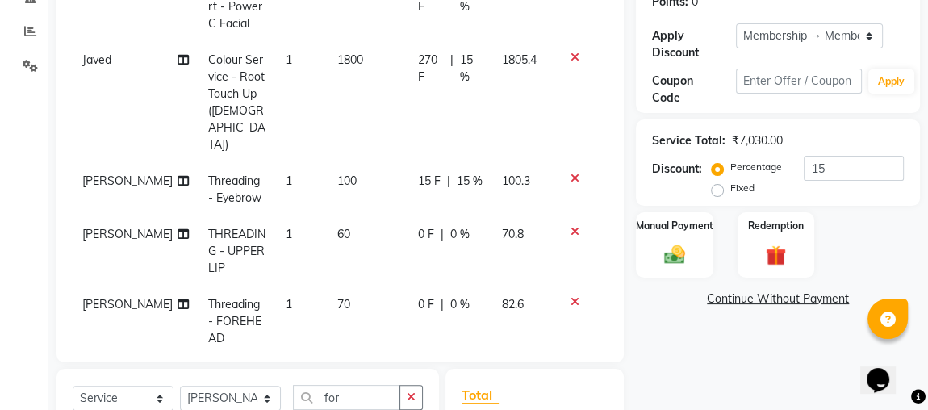
click at [467, 173] on div "15 F | 15 %" at bounding box center [450, 181] width 65 height 17
select select "25071"
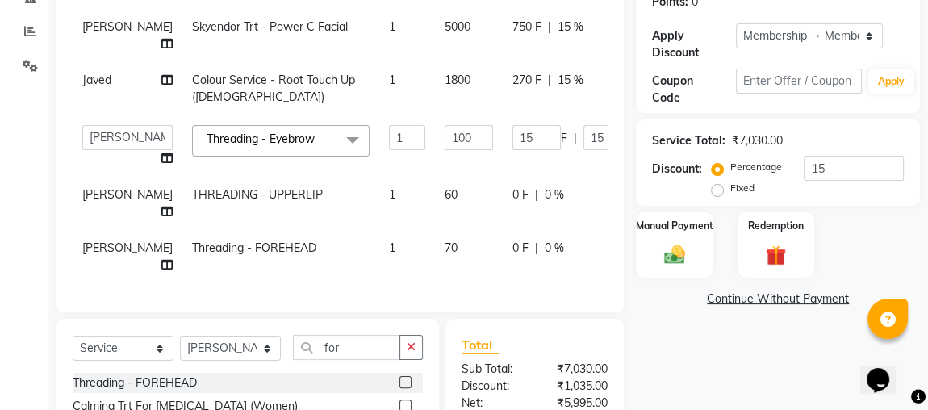
scroll to position [0, 0]
click at [512, 136] on input "15" at bounding box center [536, 137] width 48 height 25
type input "1"
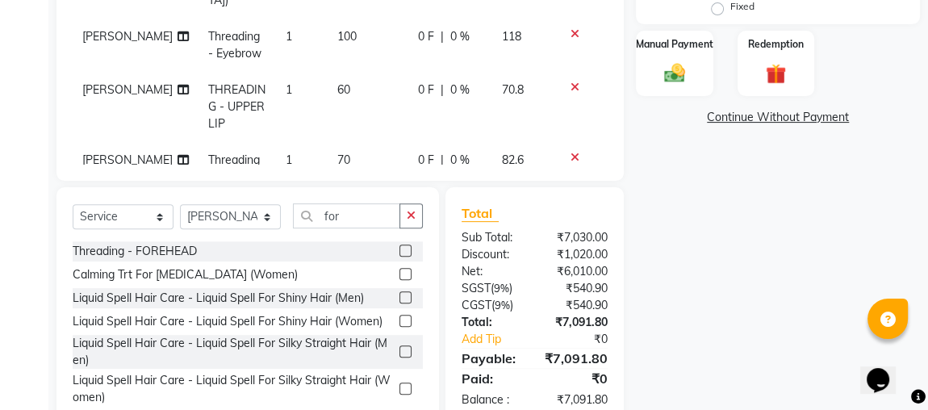
click at [595, 157] on div "Client +91 91******84 Date [DATE] Invoice Number V/2025 V/[PHONE_NUMBER] Servic…" at bounding box center [339, 53] width 591 height 743
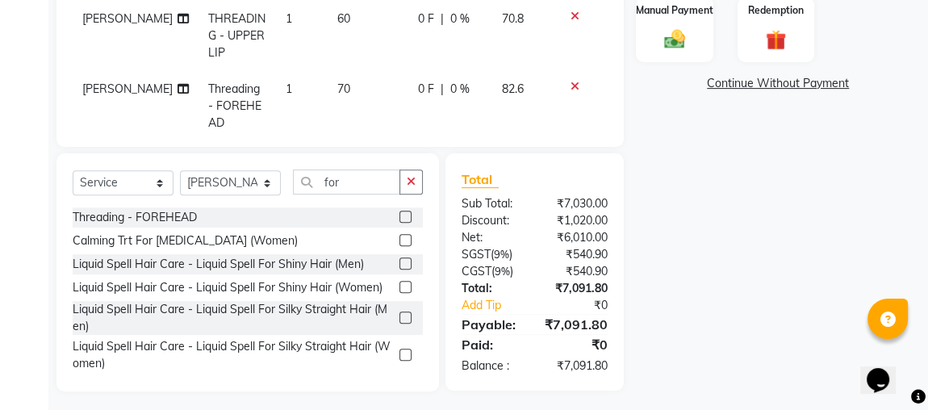
scroll to position [478, 0]
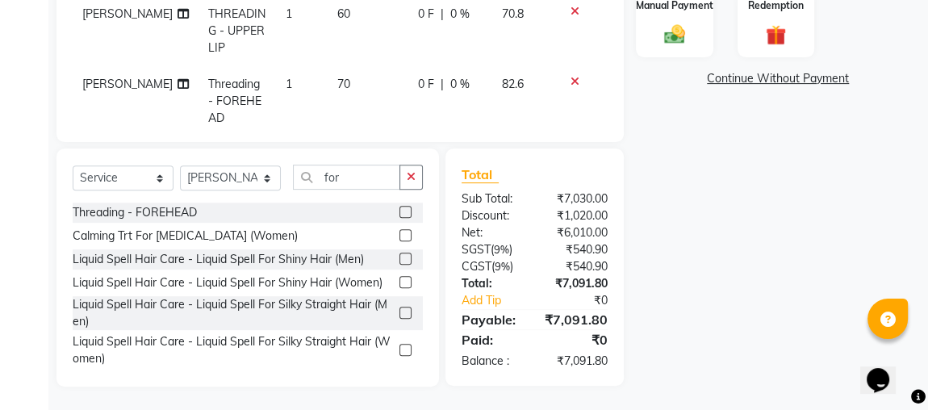
click at [600, 152] on div "Total Sub Total: ₹7,030.00 Discount: ₹1,020.00 Net: ₹6,010.00 SGST ( 9% ) ₹540.…" at bounding box center [534, 266] width 178 height 237
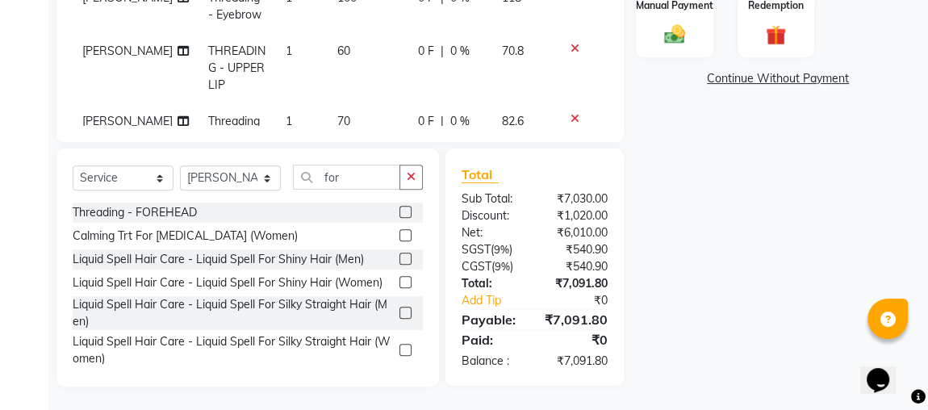
scroll to position [37, 0]
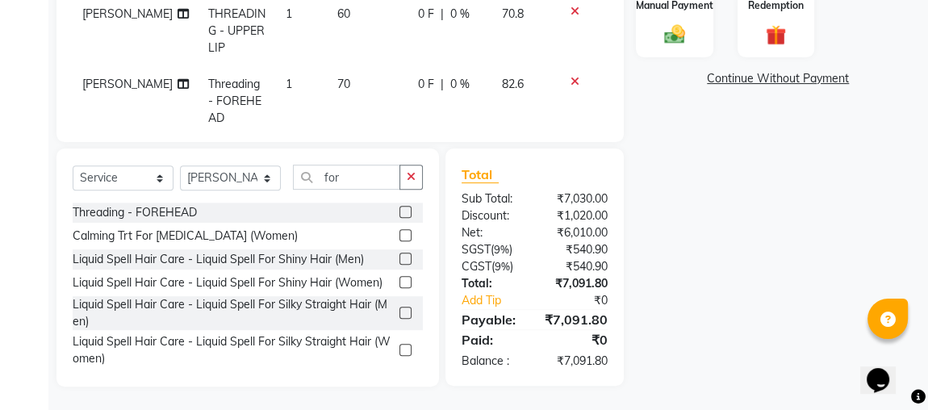
click at [629, 144] on div "Client +91 91******84 Date [DATE] Invoice Number V/2025 V/[PHONE_NUMBER] Servic…" at bounding box center [339, 14] width 591 height 743
click at [616, 149] on div "Total Sub Total: ₹7,030.00 Discount: ₹1,020.00 Net: ₹6,010.00 SGST ( 9% ) ₹540.…" at bounding box center [534, 266] width 178 height 237
click at [674, 37] on img at bounding box center [674, 34] width 35 height 25
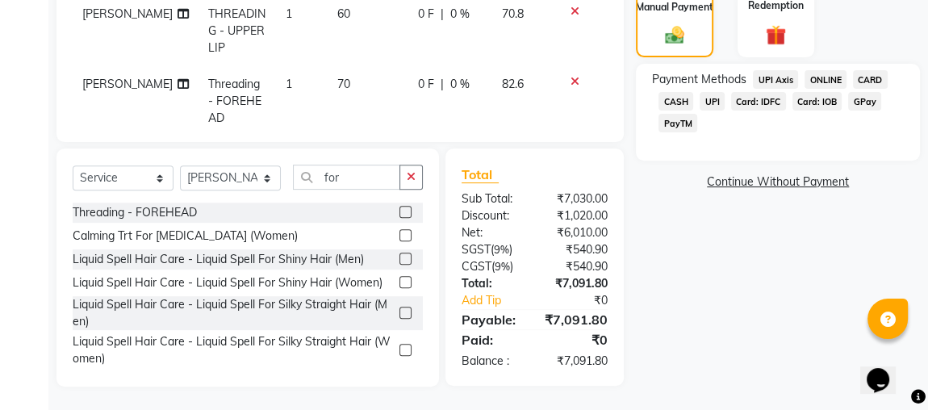
click at [807, 102] on span "Card: IOB" at bounding box center [817, 101] width 50 height 19
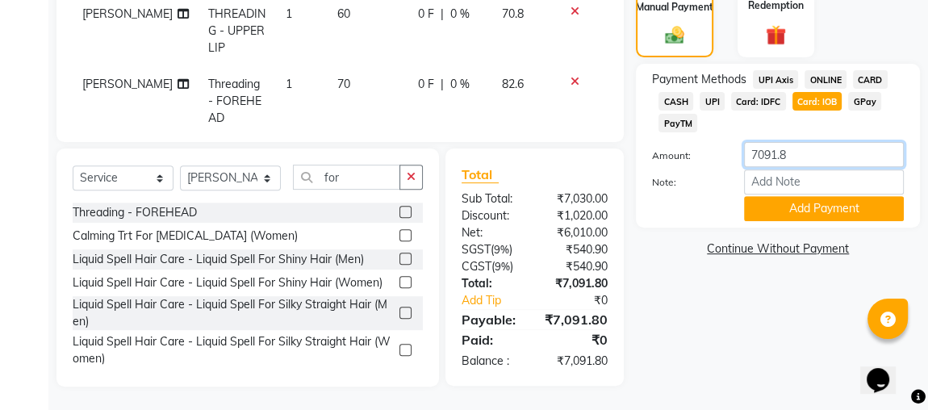
drag, startPoint x: 789, startPoint y: 154, endPoint x: 744, endPoint y: 154, distance: 45.2
click at [744, 154] on input "7091.8" at bounding box center [824, 154] width 160 height 25
click at [770, 156] on input "number" at bounding box center [824, 154] width 160 height 25
type input "1800"
click at [782, 200] on button "Add Payment" at bounding box center [824, 208] width 160 height 25
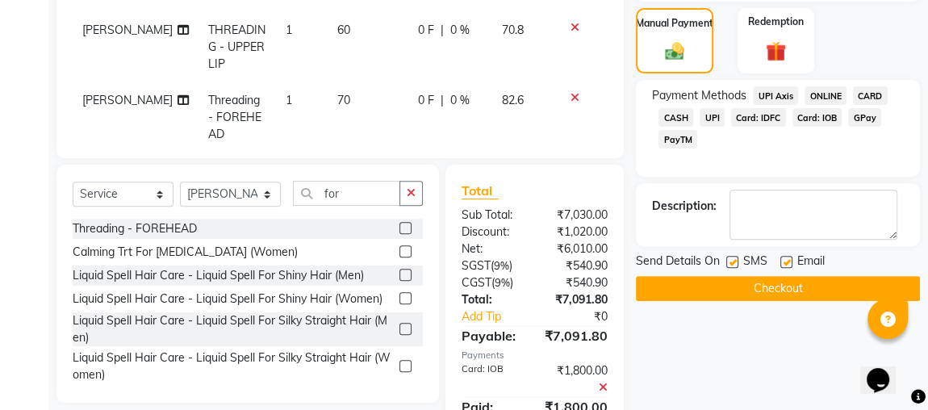
scroll to position [527, 0]
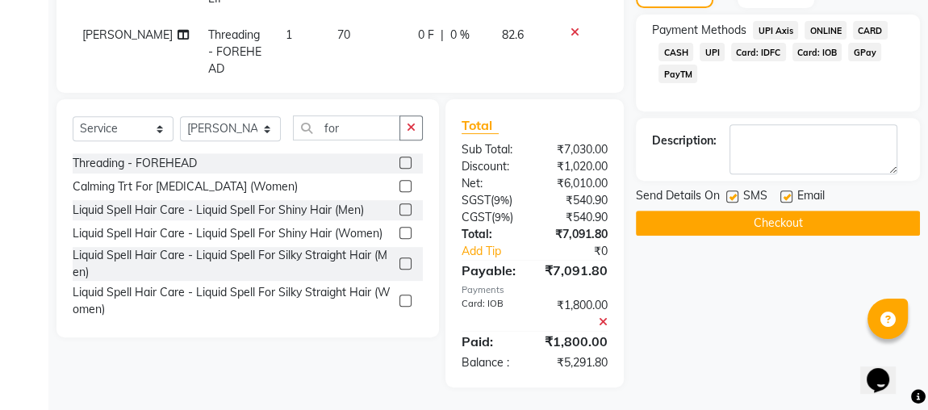
click at [544, 100] on div "Total Sub Total: ₹7,030.00 Discount: ₹1,020.00 Net: ₹6,010.00 SGST ( 9% ) ₹540.…" at bounding box center [534, 243] width 178 height 288
click at [826, 52] on span "Card: IOB" at bounding box center [817, 52] width 50 height 19
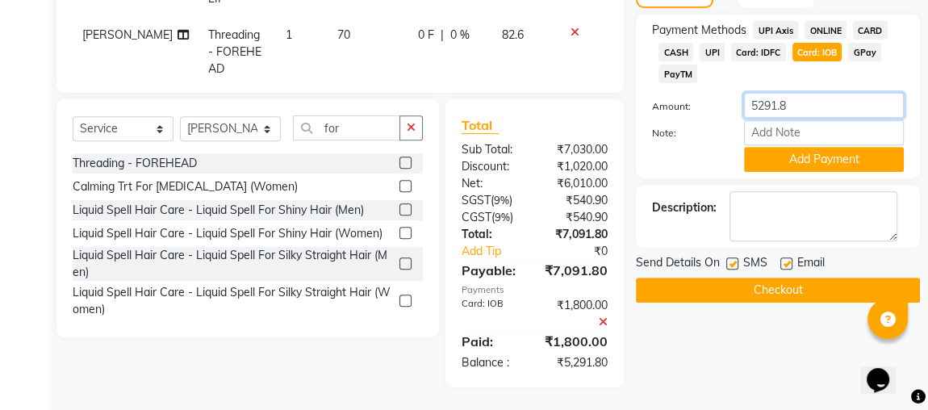
drag, startPoint x: 802, startPoint y: 105, endPoint x: 753, endPoint y: 102, distance: 49.3
click at [753, 102] on input "5291.8" at bounding box center [824, 105] width 160 height 25
type input "3500"
click at [814, 166] on button "Add Payment" at bounding box center [824, 159] width 160 height 25
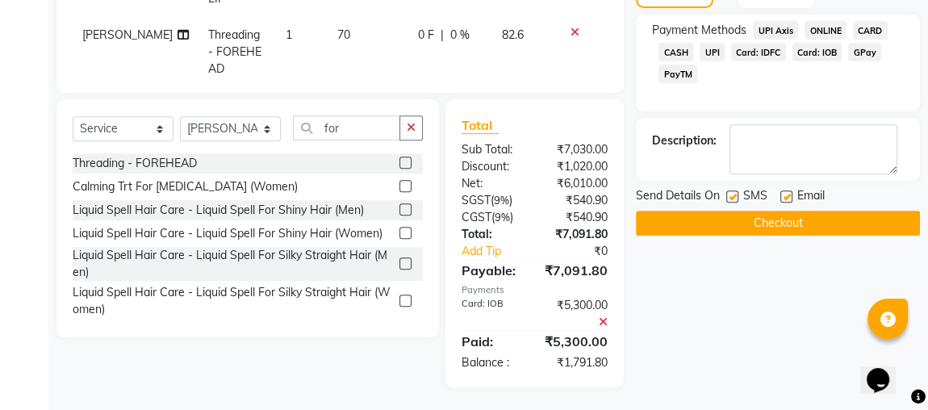
click at [686, 50] on span "CASH" at bounding box center [675, 52] width 35 height 19
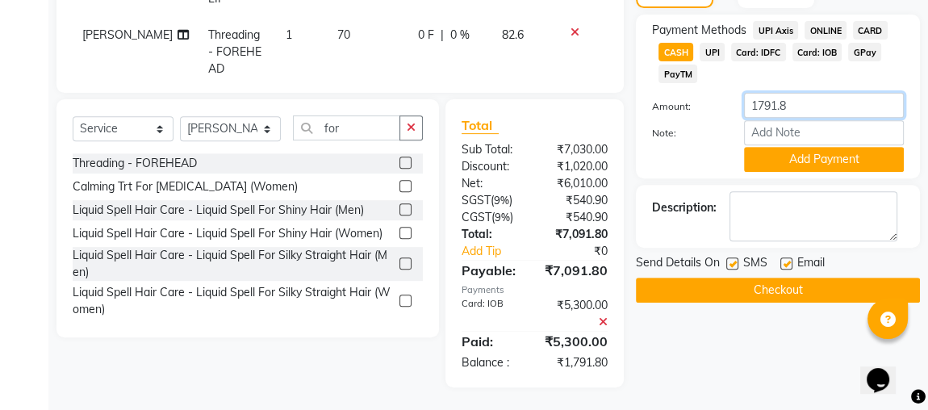
drag, startPoint x: 794, startPoint y: 107, endPoint x: 745, endPoint y: 105, distance: 49.3
click at [745, 105] on input "1791.8" at bounding box center [824, 105] width 160 height 25
type input "2000"
click at [810, 148] on button "Add Payment" at bounding box center [824, 159] width 160 height 25
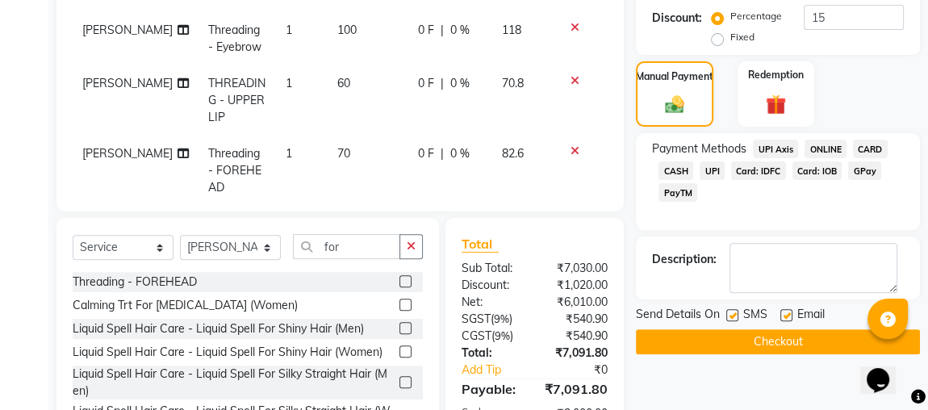
scroll to position [628, 0]
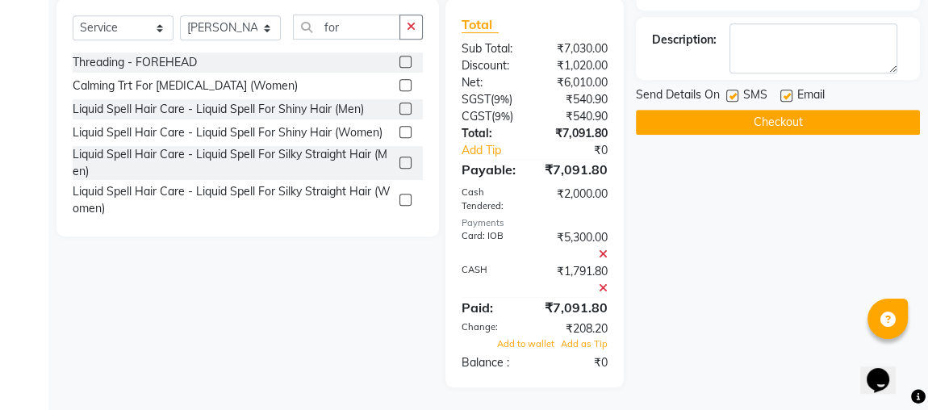
click at [723, 124] on button "Checkout" at bounding box center [778, 122] width 284 height 25
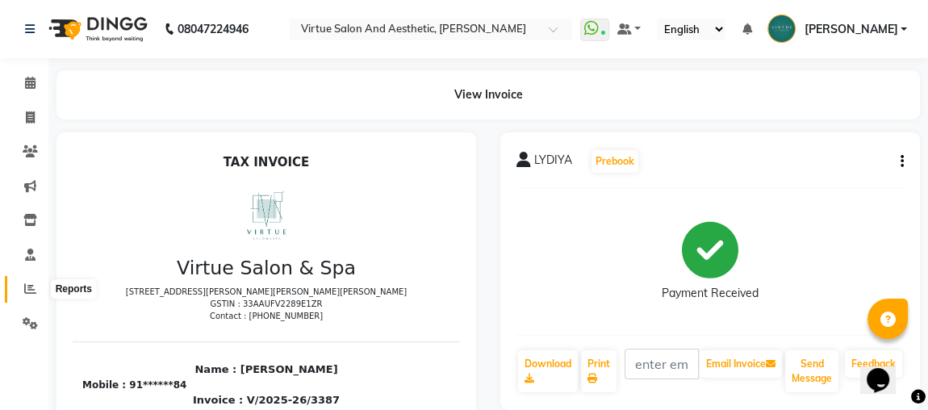
click at [23, 290] on span at bounding box center [30, 289] width 28 height 19
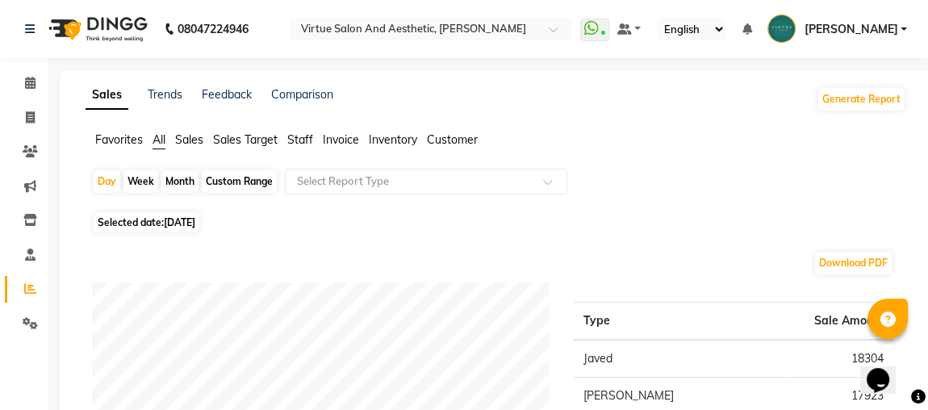
click at [194, 143] on span "Sales" at bounding box center [189, 139] width 28 height 15
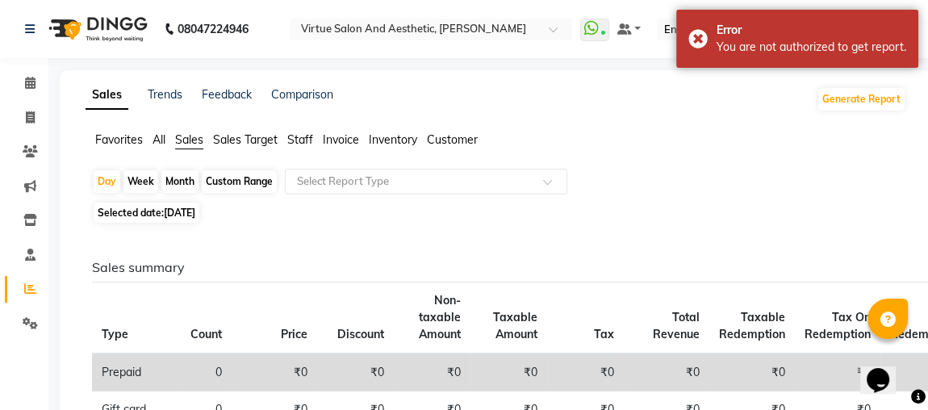
click at [238, 181] on div "Custom Range" at bounding box center [239, 181] width 75 height 23
select select "9"
select select "2025"
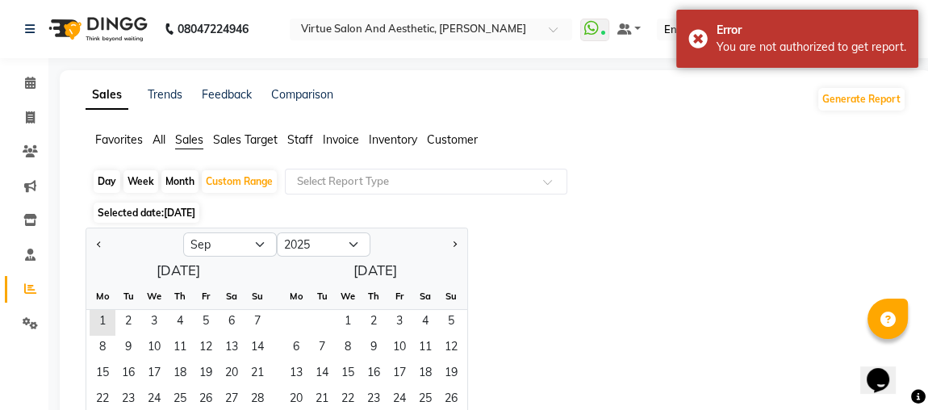
click at [106, 186] on div "Day" at bounding box center [107, 181] width 27 height 23
select select "9"
select select "2025"
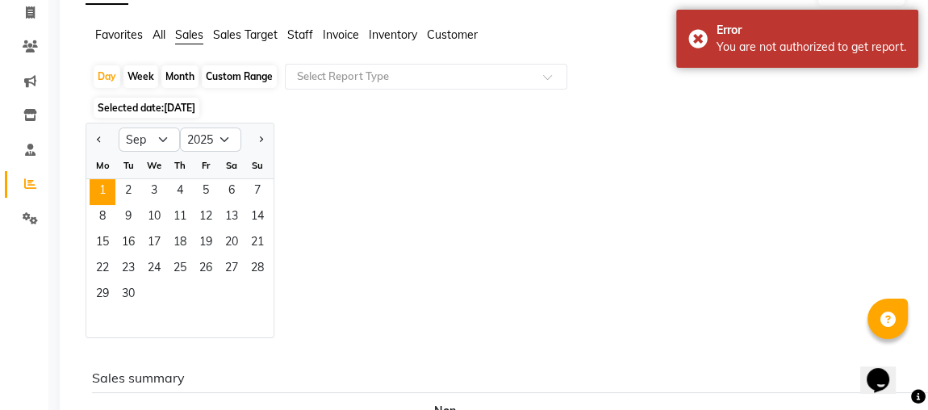
scroll to position [73, 0]
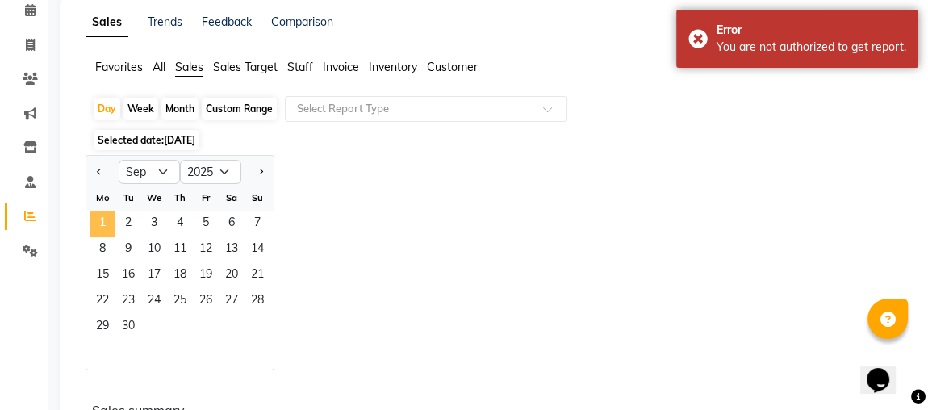
click at [90, 224] on span "1" at bounding box center [103, 224] width 26 height 26
click at [97, 224] on span "1" at bounding box center [103, 224] width 26 height 26
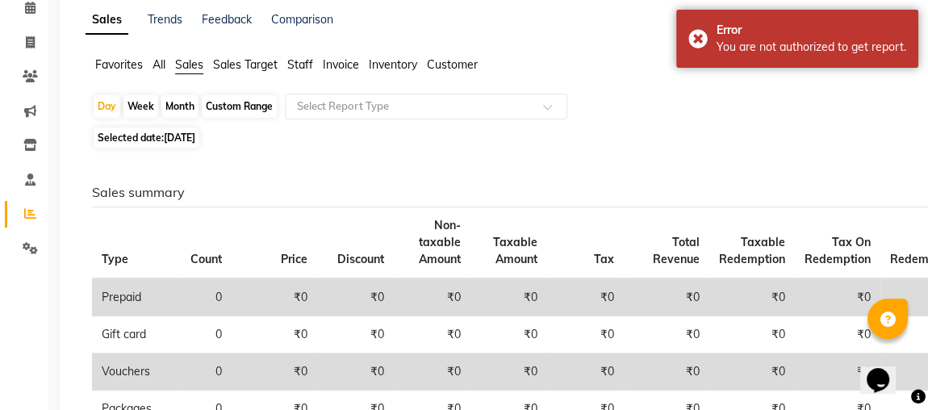
scroll to position [68, 0]
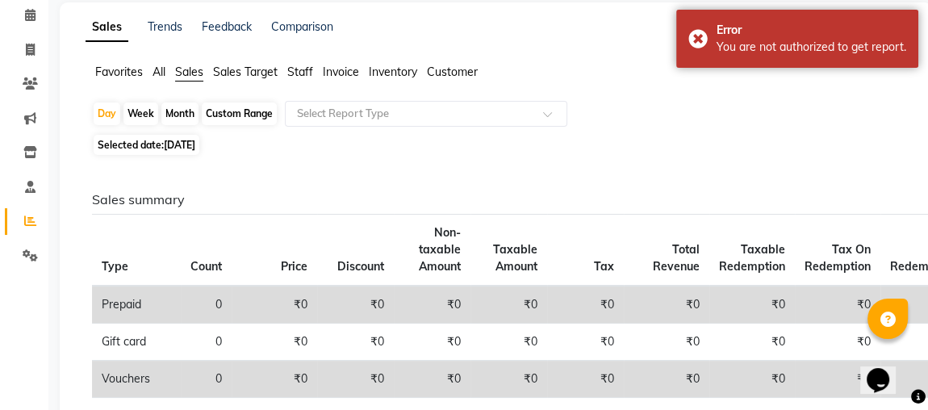
click at [299, 73] on span "Staff" at bounding box center [300, 72] width 26 height 15
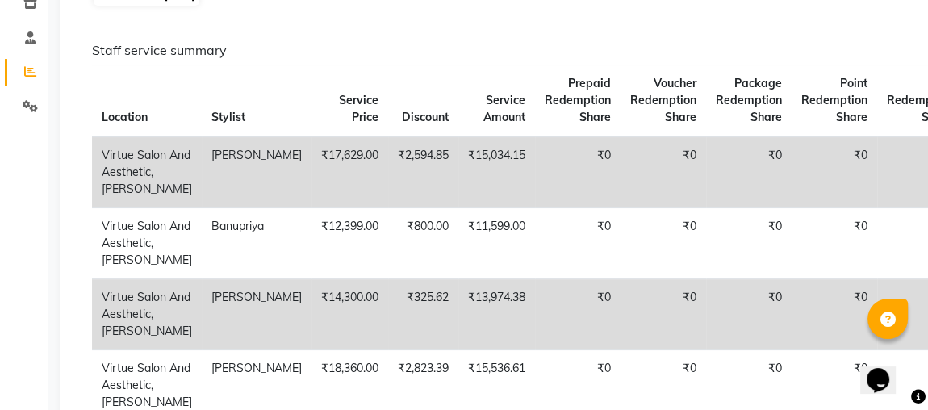
scroll to position [215, 0]
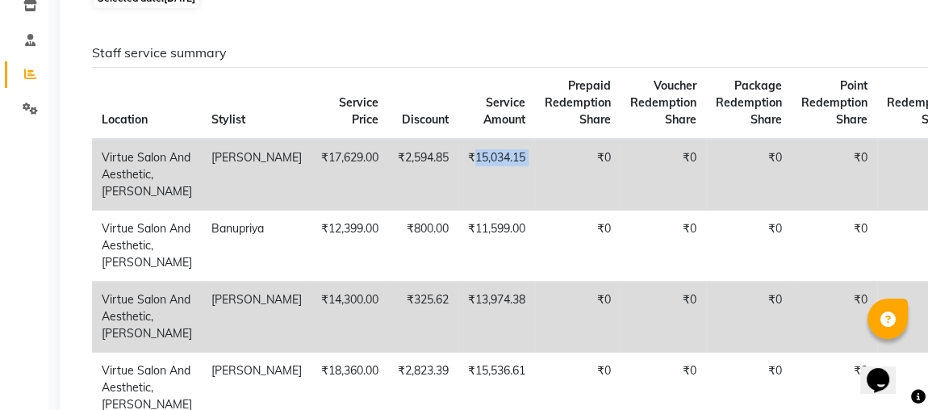
drag, startPoint x: 416, startPoint y: 156, endPoint x: 505, endPoint y: 158, distance: 88.8
click at [505, 158] on tr "Virtue Salon And Aesthetic, [PERSON_NAME] Nagar [PERSON_NAME] ₹17,629.00 ₹2,594…" at bounding box center [681, 175] width 1179 height 72
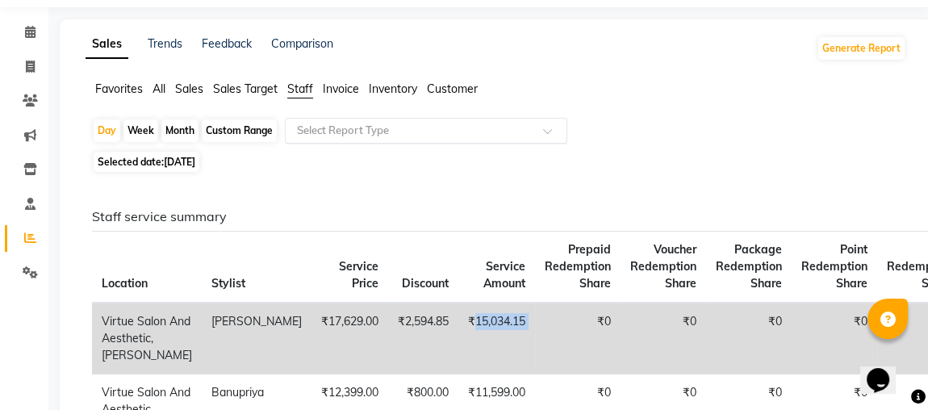
scroll to position [0, 0]
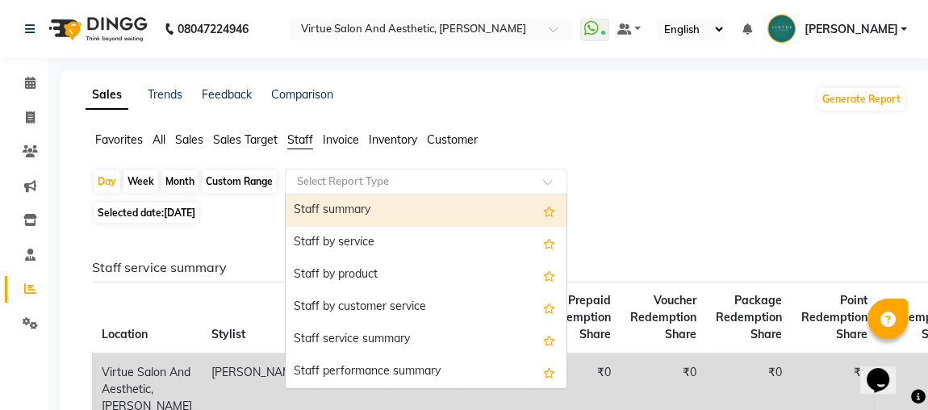
click at [318, 182] on input "text" at bounding box center [410, 181] width 232 height 16
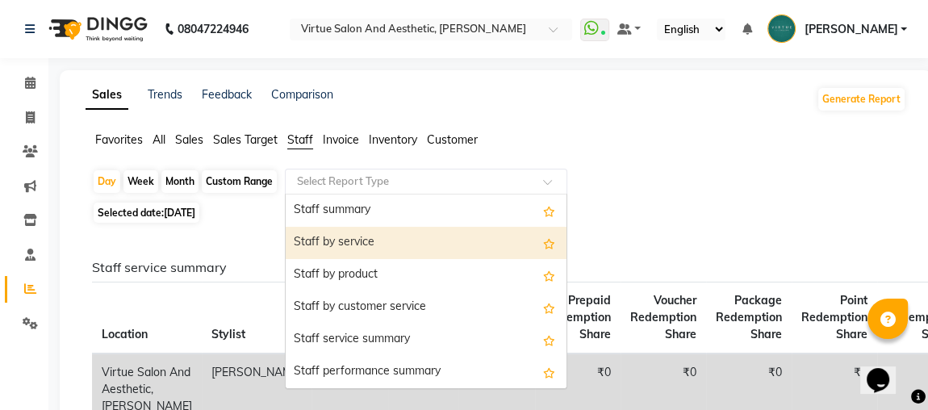
click at [332, 239] on div "Staff by service" at bounding box center [426, 243] width 281 height 32
select select "full_report"
select select "csv"
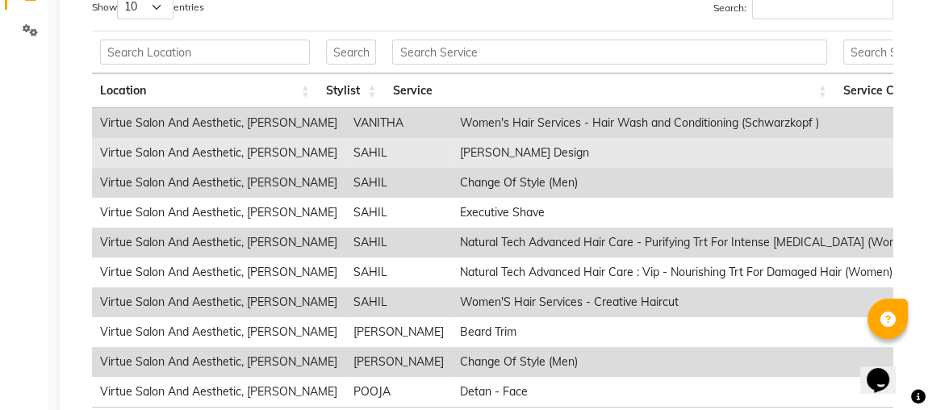
scroll to position [219, 0]
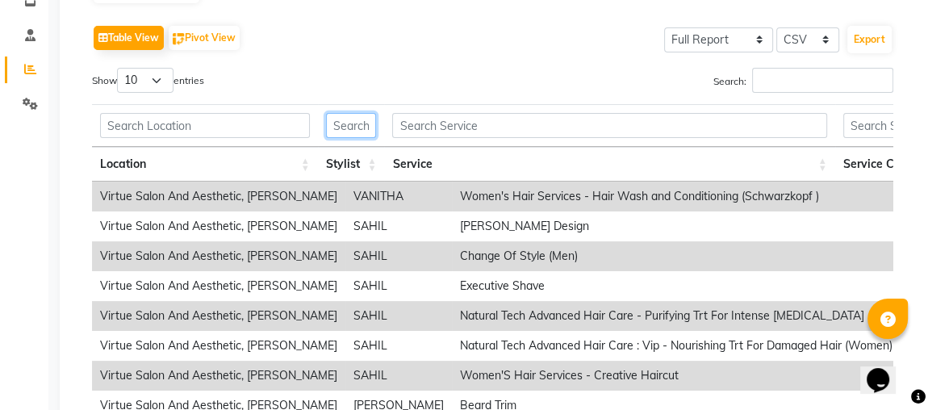
click at [365, 126] on input "text" at bounding box center [351, 125] width 51 height 25
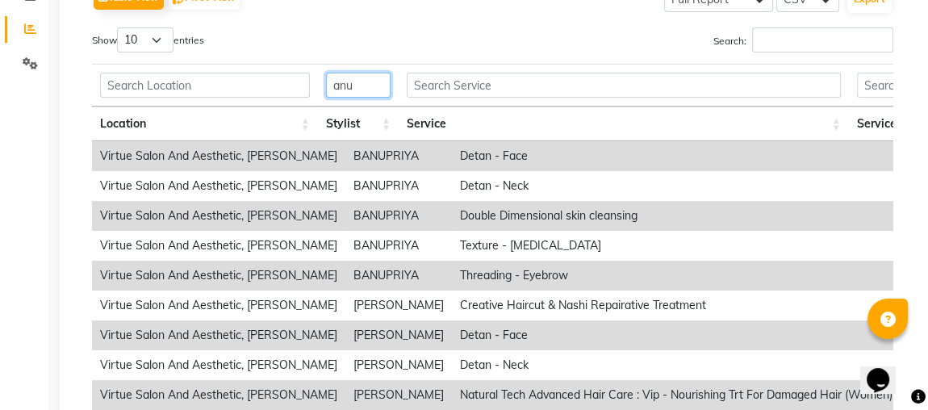
scroll to position [293, 0]
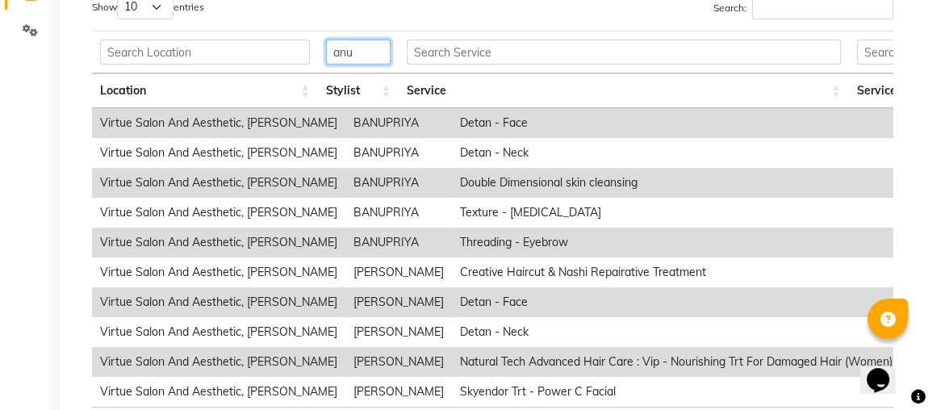
click at [373, 54] on input "anu" at bounding box center [358, 52] width 65 height 25
type input "a"
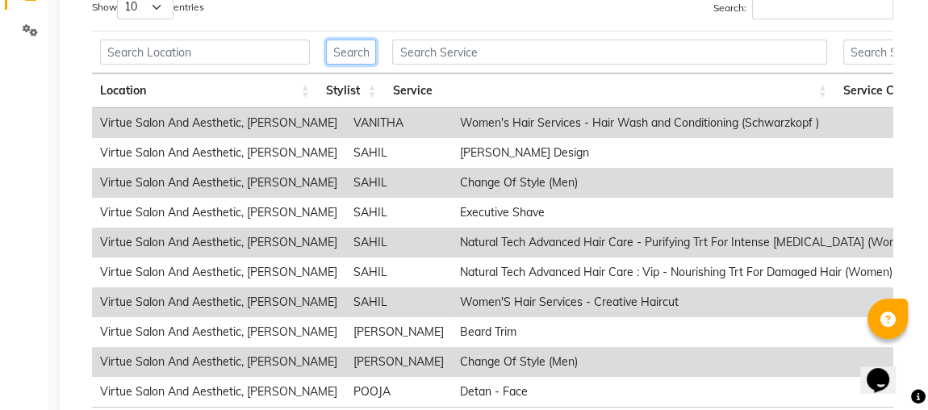
type input "a"
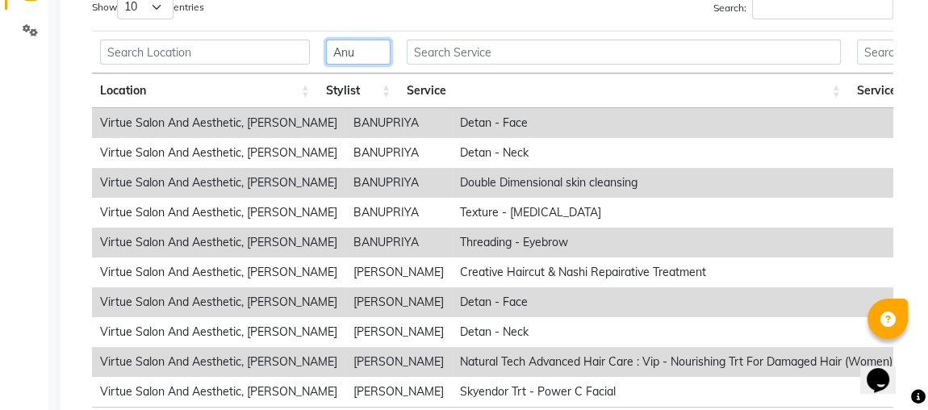
type input "Anus"
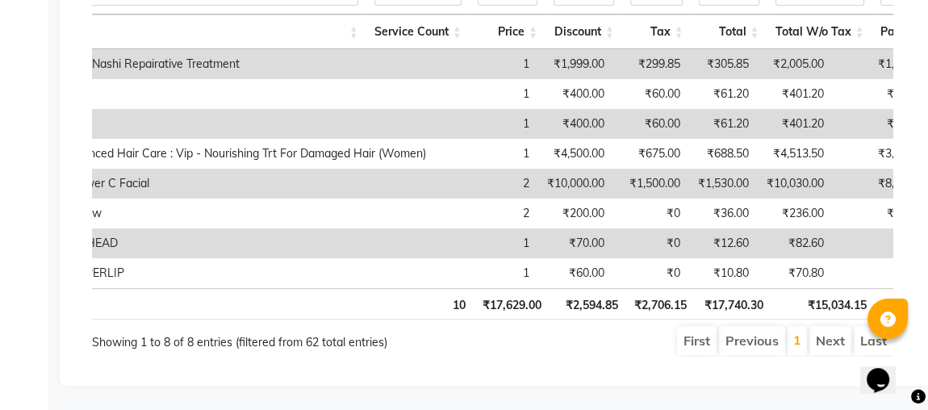
scroll to position [0, 473]
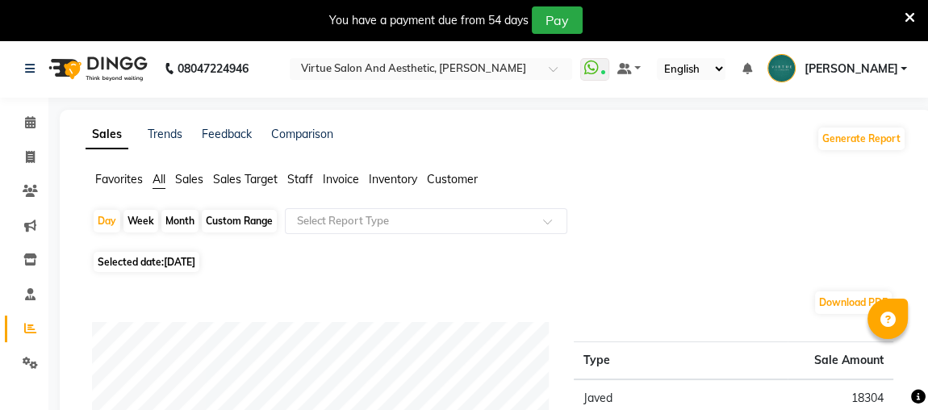
click at [191, 184] on span "Sales" at bounding box center [189, 179] width 28 height 15
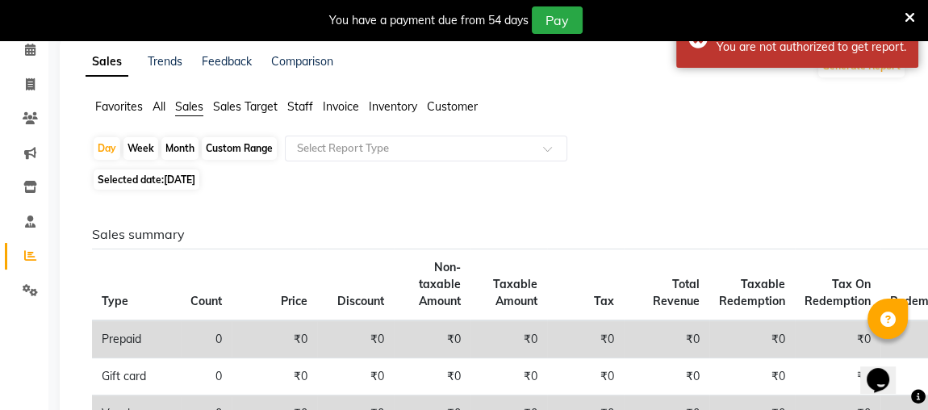
click at [296, 110] on span "Staff" at bounding box center [300, 106] width 26 height 15
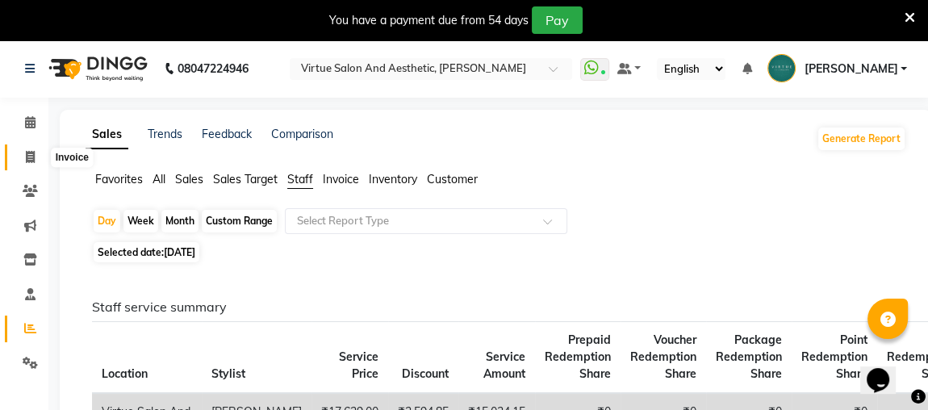
click at [21, 155] on span at bounding box center [30, 157] width 28 height 19
select select "service"
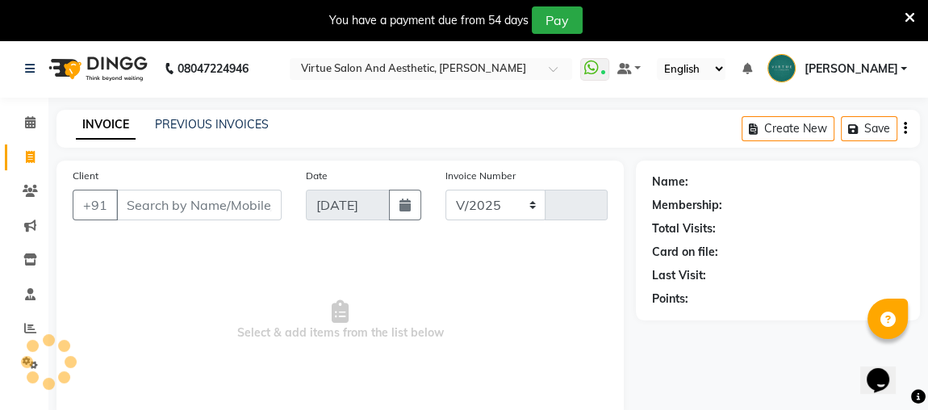
select select "4466"
type input "3388"
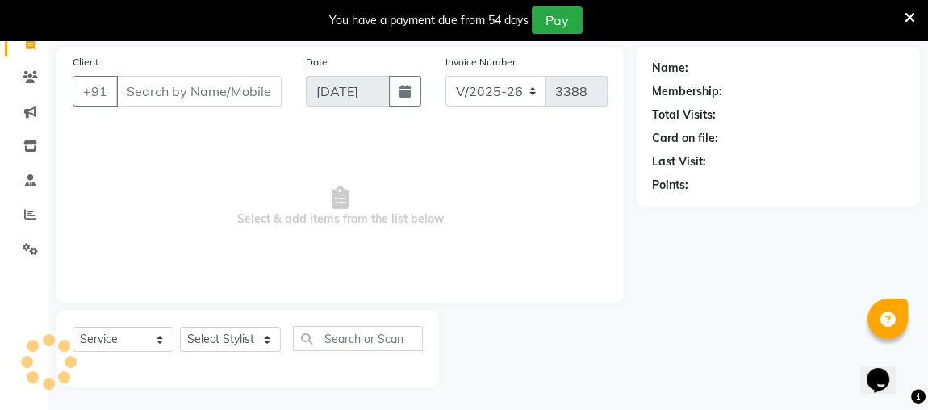
drag, startPoint x: 187, startPoint y: 96, endPoint x: 187, endPoint y: 70, distance: 25.8
click at [187, 92] on input "Client" at bounding box center [198, 91] width 165 height 31
drag, startPoint x: 185, startPoint y: 90, endPoint x: 195, endPoint y: 86, distance: 11.2
click at [190, 87] on input "Client" at bounding box center [198, 91] width 165 height 31
click at [204, 93] on input "Client" at bounding box center [198, 91] width 165 height 31
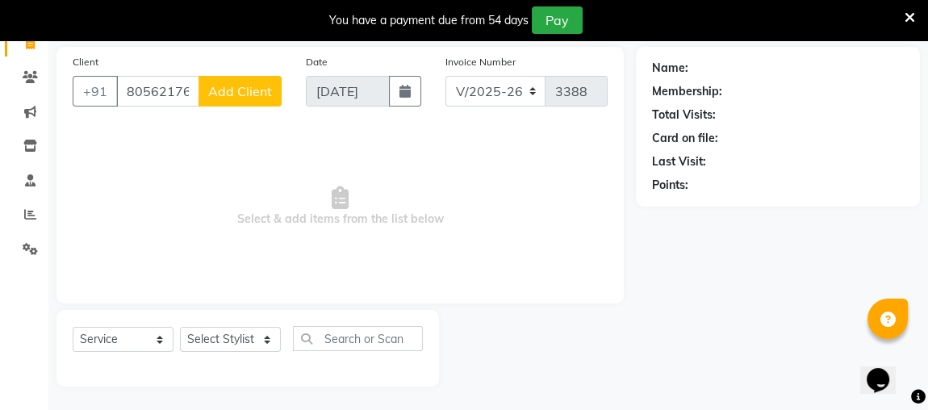
click at [178, 87] on input "8056217657" at bounding box center [157, 91] width 83 height 31
click at [185, 89] on input "8056217657" at bounding box center [157, 91] width 83 height 31
type input "8056217657"
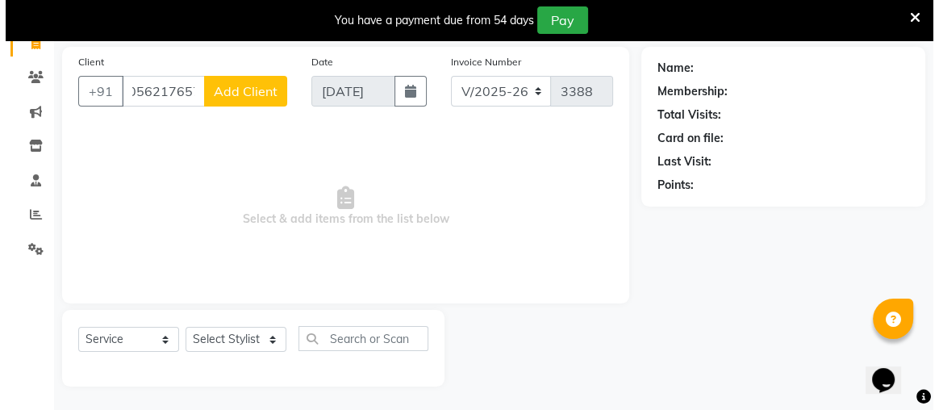
scroll to position [0, 0]
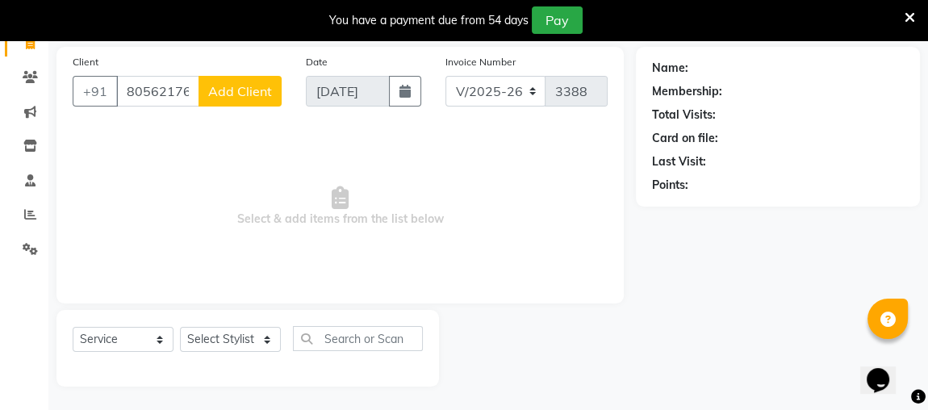
click at [223, 91] on span "Add Client" at bounding box center [240, 91] width 64 height 16
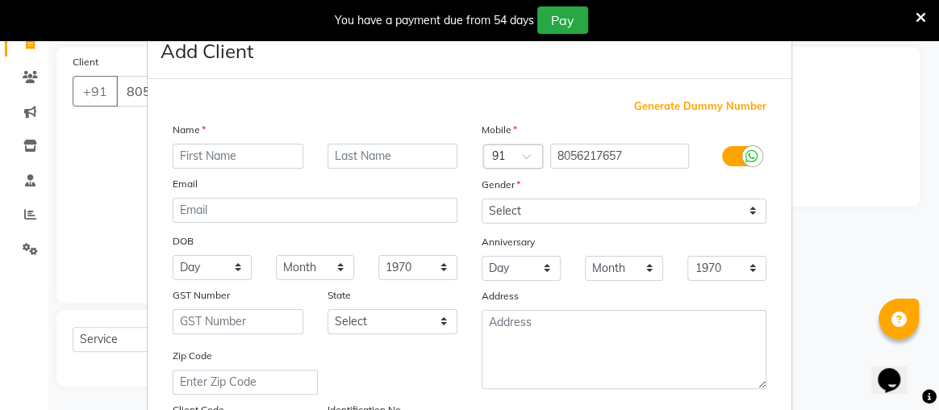
click at [198, 156] on input "text" at bounding box center [238, 156] width 131 height 25
type input "Subhashini"
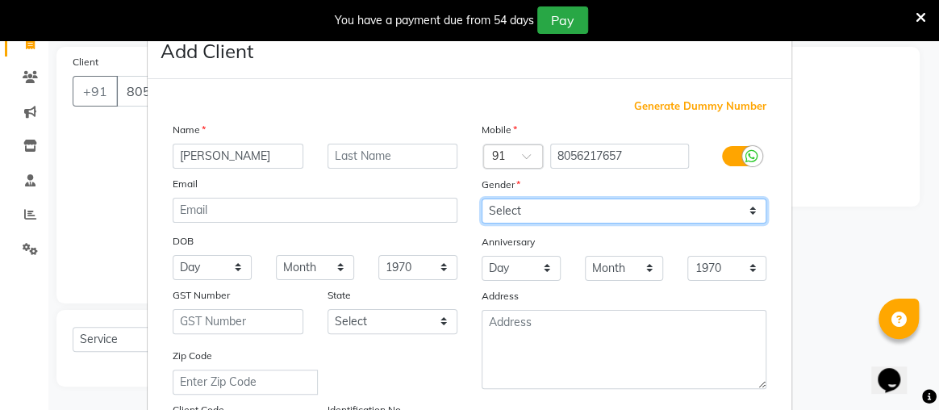
click at [499, 208] on select "Select [DEMOGRAPHIC_DATA] [DEMOGRAPHIC_DATA] Other Prefer Not To Say" at bounding box center [624, 210] width 285 height 25
select select "[DEMOGRAPHIC_DATA]"
click at [482, 198] on select "Select [DEMOGRAPHIC_DATA] [DEMOGRAPHIC_DATA] Other Prefer Not To Say" at bounding box center [624, 210] width 285 height 25
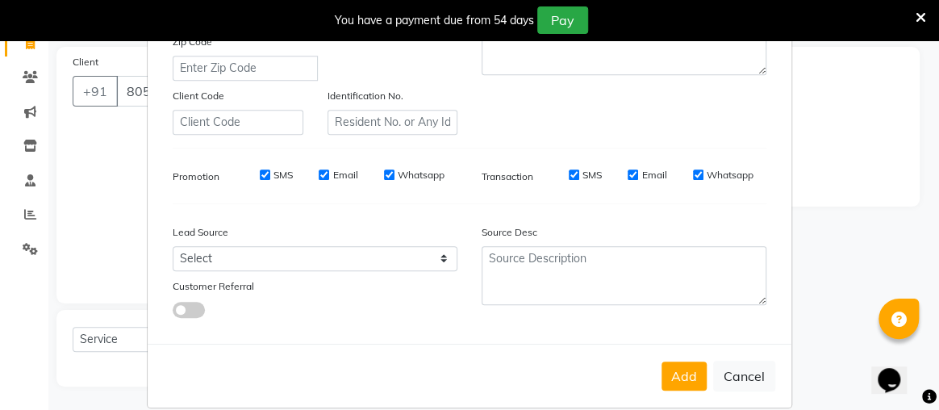
scroll to position [333, 0]
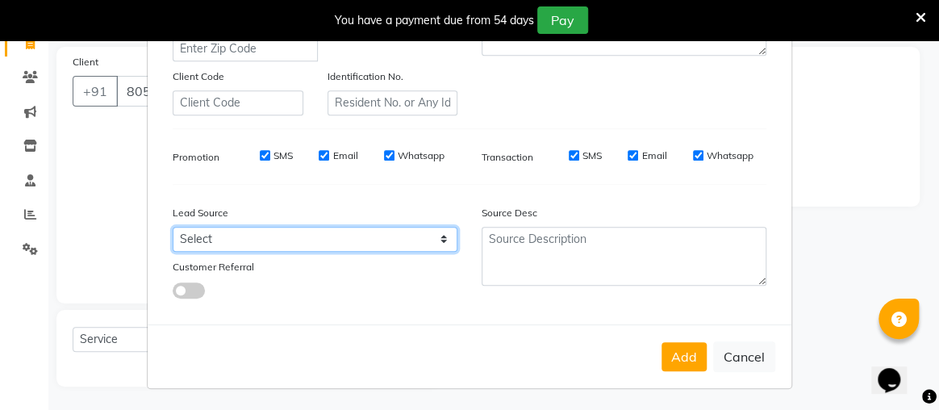
click at [373, 242] on select "Select Walk-in Referral Internet Friend Word of Mouth Advertisement Facebook Ju…" at bounding box center [315, 239] width 285 height 25
select select "30564"
click at [173, 227] on select "Select Walk-in Referral Internet Friend Word of Mouth Advertisement Facebook Ju…" at bounding box center [315, 239] width 285 height 25
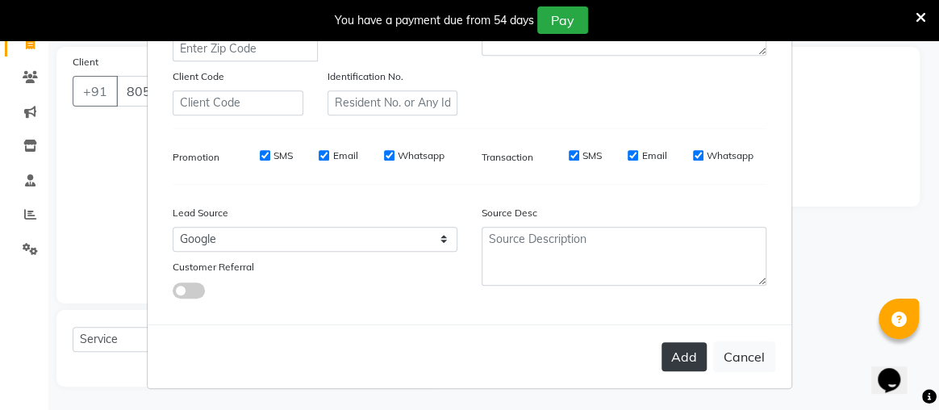
click at [672, 350] on button "Add" at bounding box center [683, 356] width 45 height 29
type input "80******57"
select select
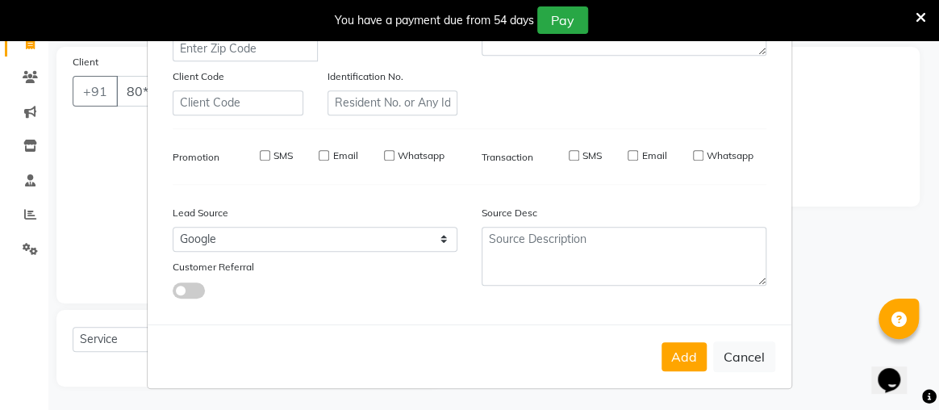
select select
checkbox input "false"
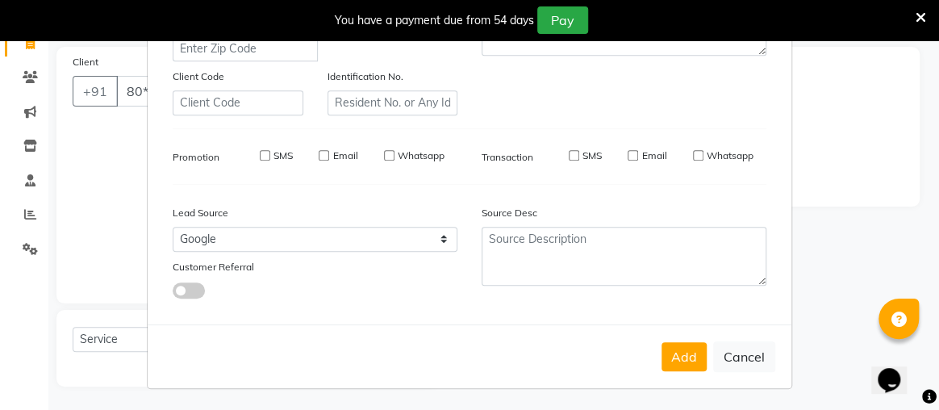
checkbox input "false"
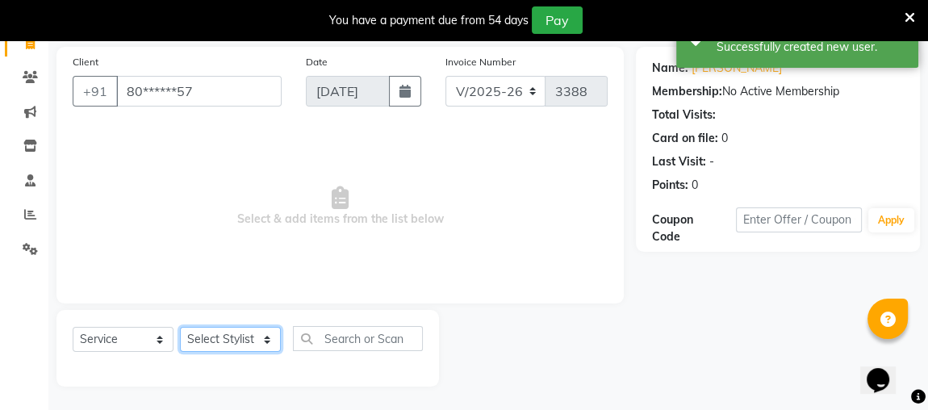
drag, startPoint x: 225, startPoint y: 340, endPoint x: 228, endPoint y: 329, distance: 11.0
click at [225, 340] on select "Select Stylist Admin [PERSON_NAME] Apsu Auditor Ambattur [PERSON_NAME] Dingg - …" at bounding box center [230, 339] width 101 height 25
click at [180, 327] on select "Select Stylist Admin [PERSON_NAME] Apsu Auditor Ambattur [PERSON_NAME] Dingg - …" at bounding box center [230, 339] width 101 height 25
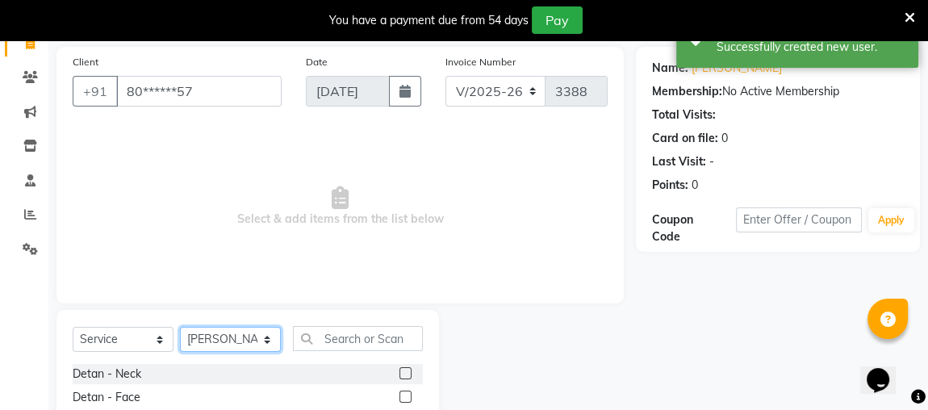
click at [239, 331] on select "Select Stylist Admin [PERSON_NAME] Apsu Auditor Ambattur [PERSON_NAME] Dingg - …" at bounding box center [230, 339] width 101 height 25
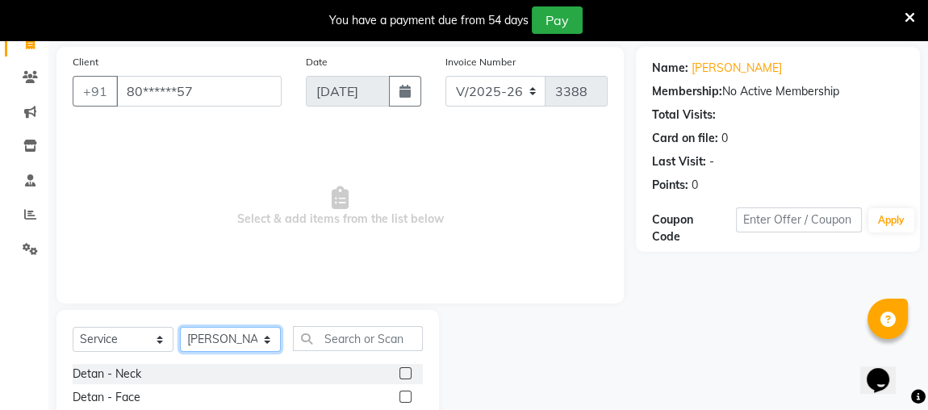
select select "25074"
click at [180, 327] on select "Select Stylist Admin [PERSON_NAME] Apsu Auditor Ambattur [PERSON_NAME] Dingg - …" at bounding box center [230, 339] width 101 height 25
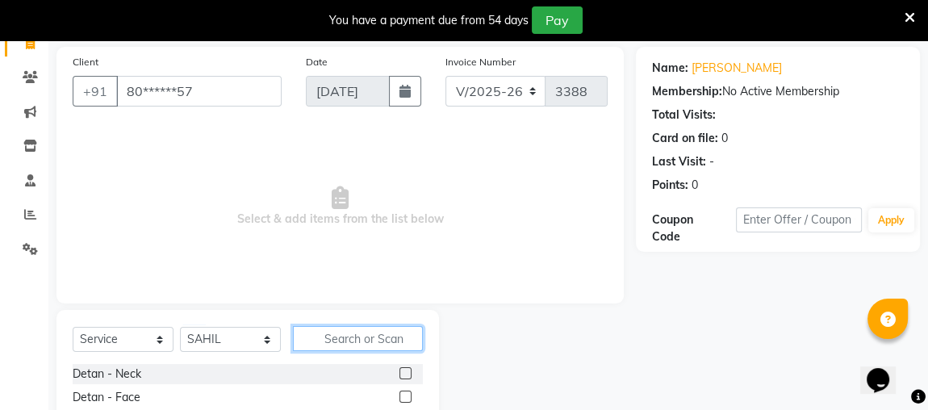
click at [341, 336] on input "text" at bounding box center [358, 338] width 130 height 25
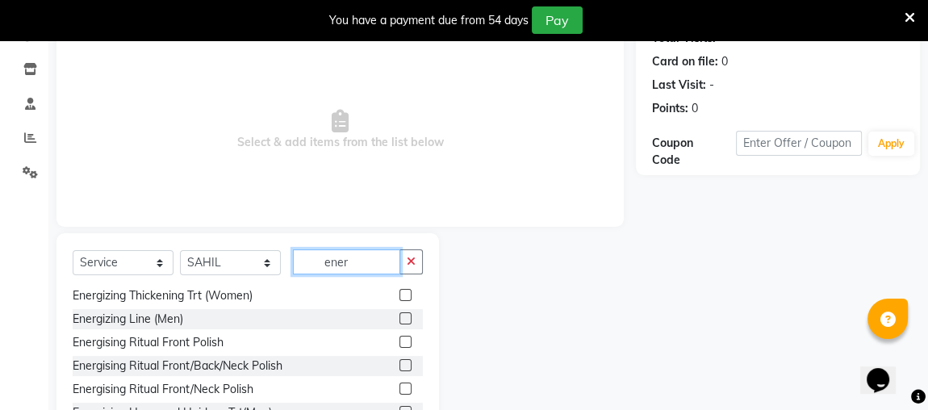
scroll to position [275, 0]
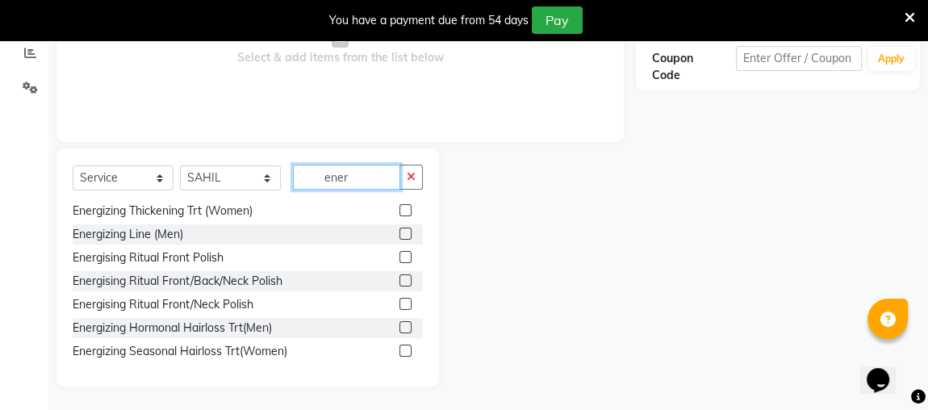
click at [362, 181] on input "ener" at bounding box center [346, 177] width 107 height 25
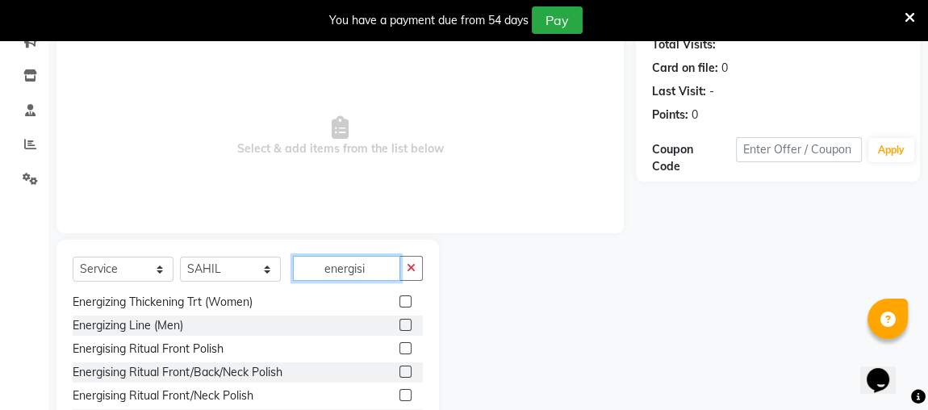
scroll to position [0, 0]
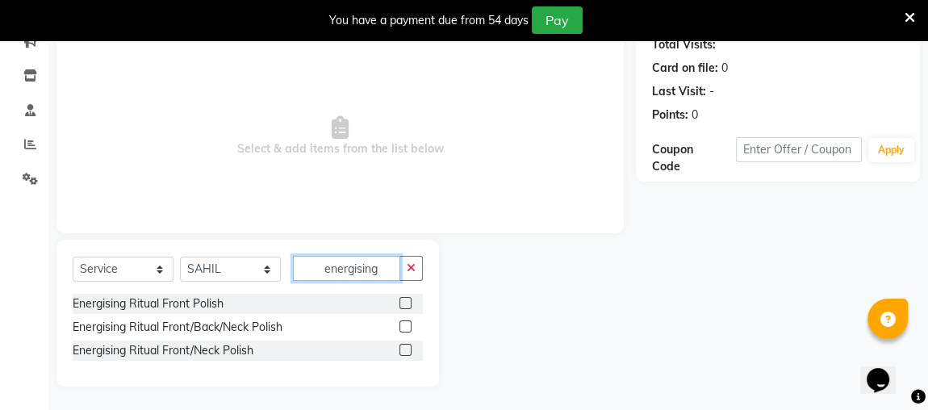
click at [386, 267] on input "energising" at bounding box center [346, 268] width 107 height 25
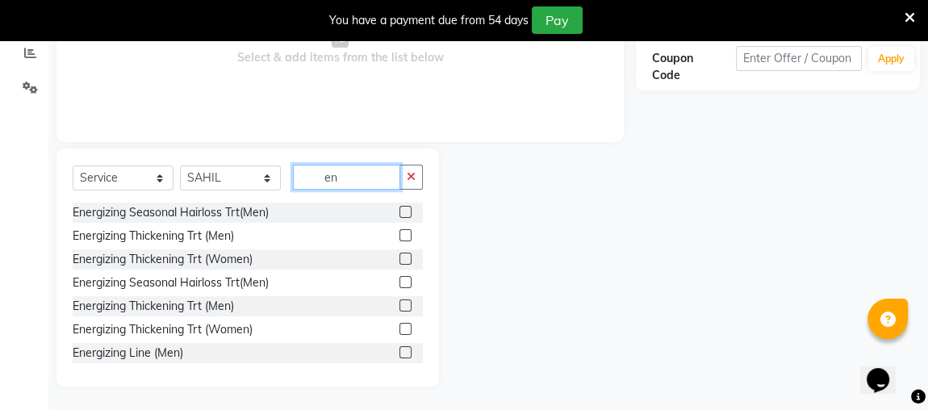
type input "e"
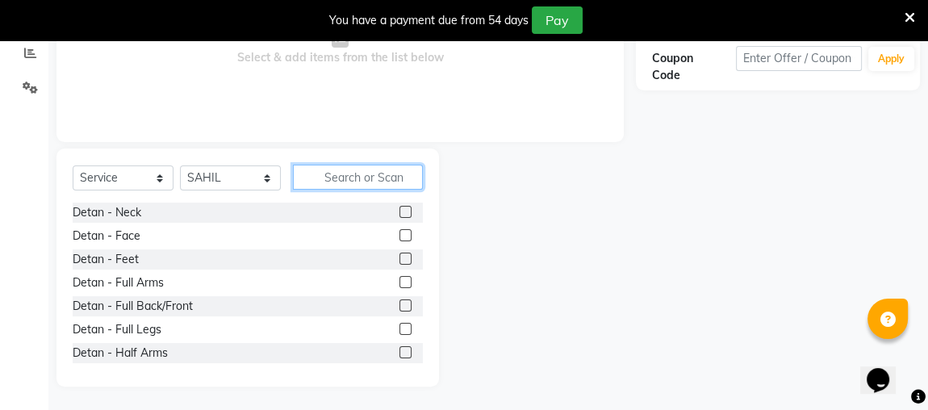
click at [361, 182] on input "text" at bounding box center [358, 177] width 130 height 25
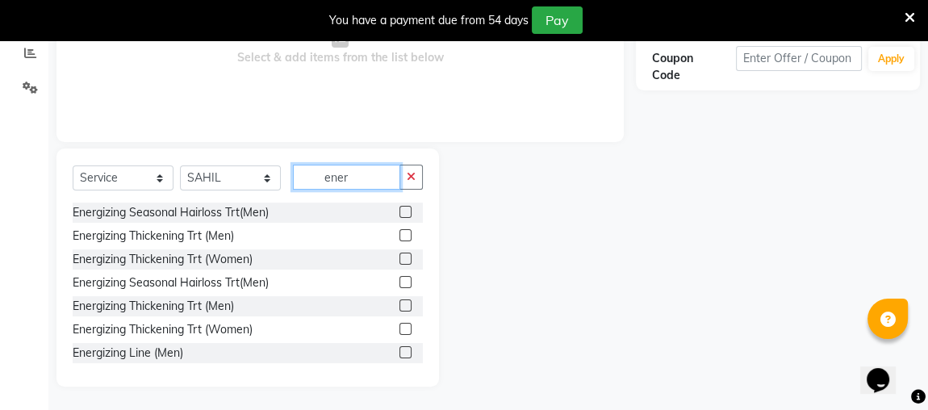
type input "ener"
click at [399, 256] on label at bounding box center [405, 258] width 12 height 12
click at [399, 256] on input "checkbox" at bounding box center [404, 259] width 10 height 10
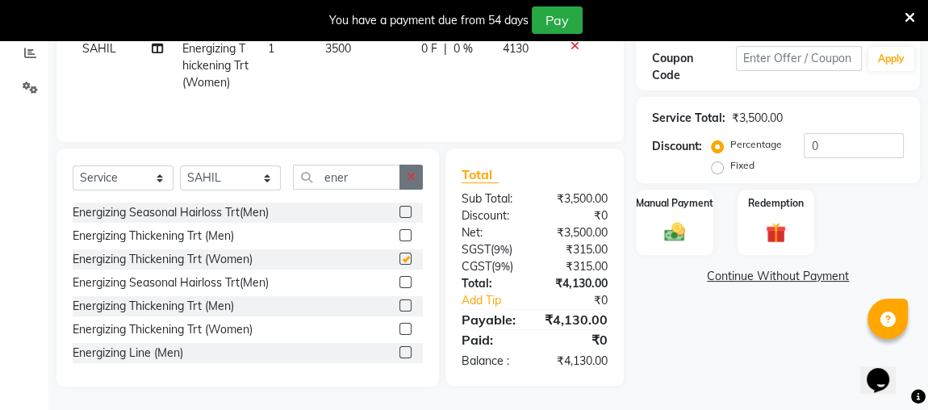
checkbox input "false"
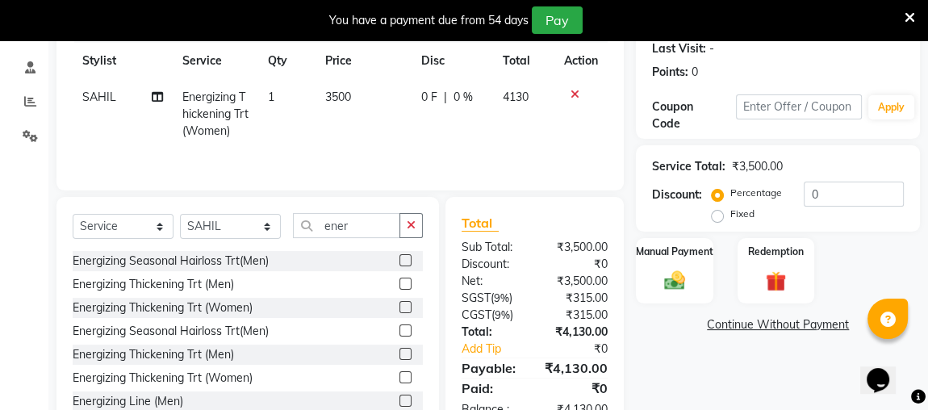
scroll to position [202, 0]
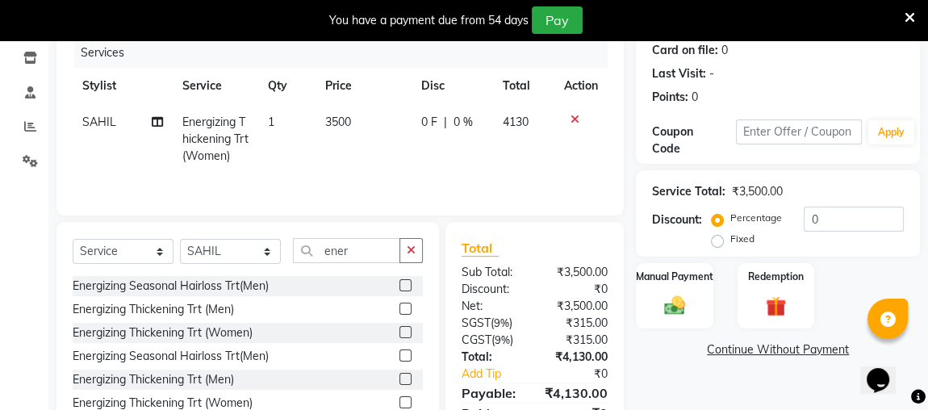
click at [333, 122] on span "3500" at bounding box center [338, 122] width 26 height 15
select select "25074"
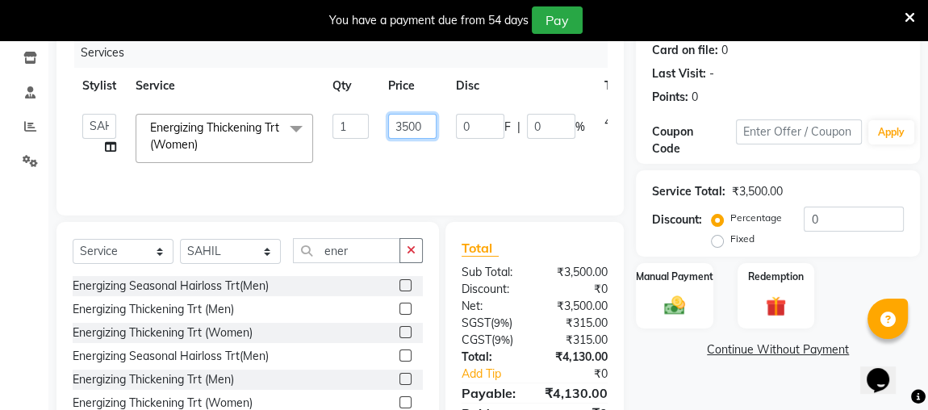
click at [410, 124] on input "3500" at bounding box center [412, 126] width 48 height 25
type input "3200"
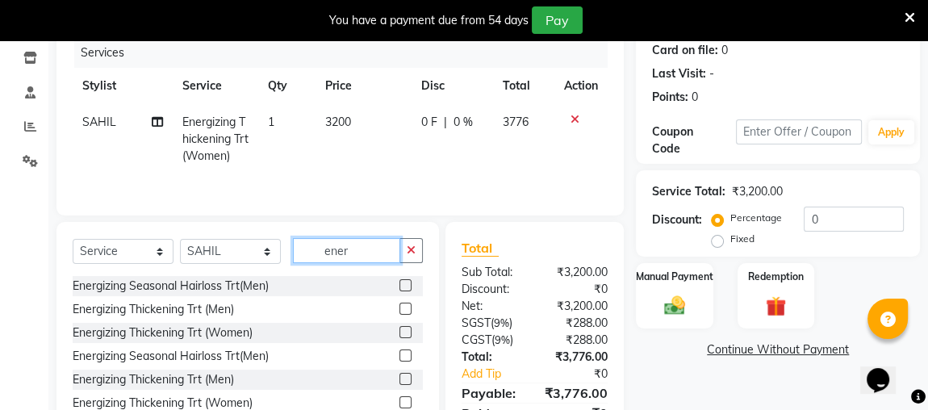
click at [358, 257] on input "ener" at bounding box center [346, 250] width 107 height 25
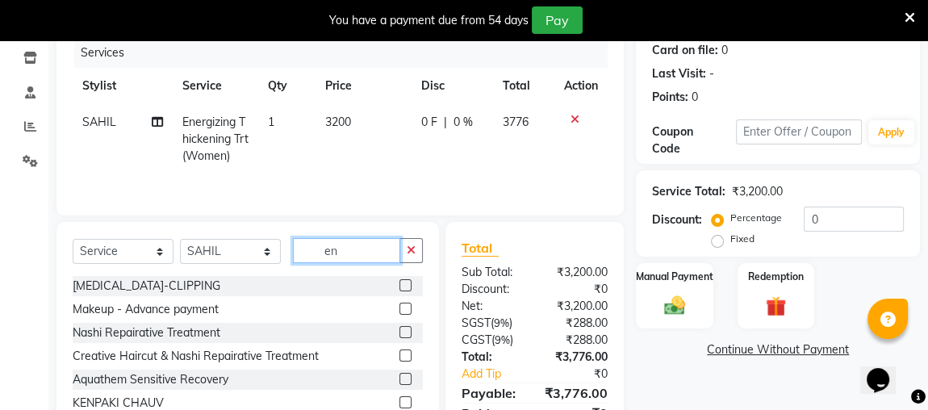
type input "e"
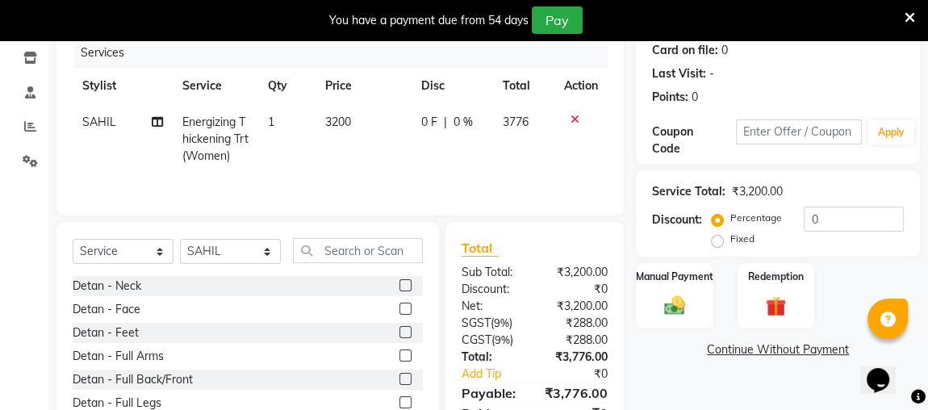
click at [576, 119] on icon at bounding box center [574, 119] width 9 height 11
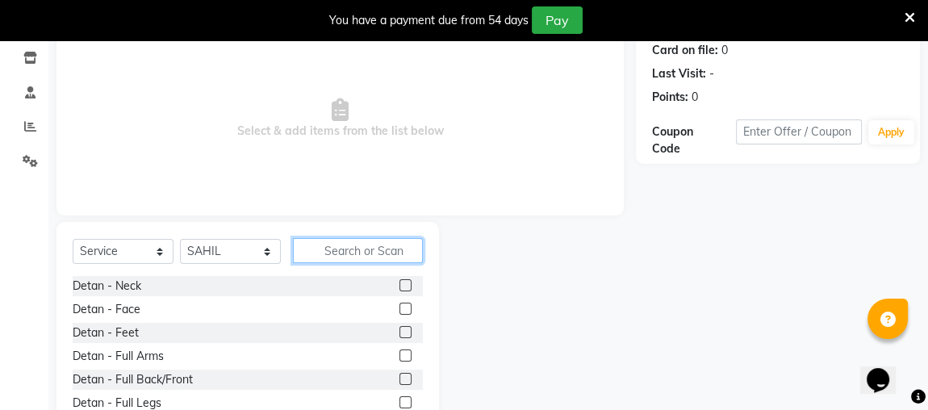
click at [327, 248] on input "text" at bounding box center [358, 250] width 130 height 25
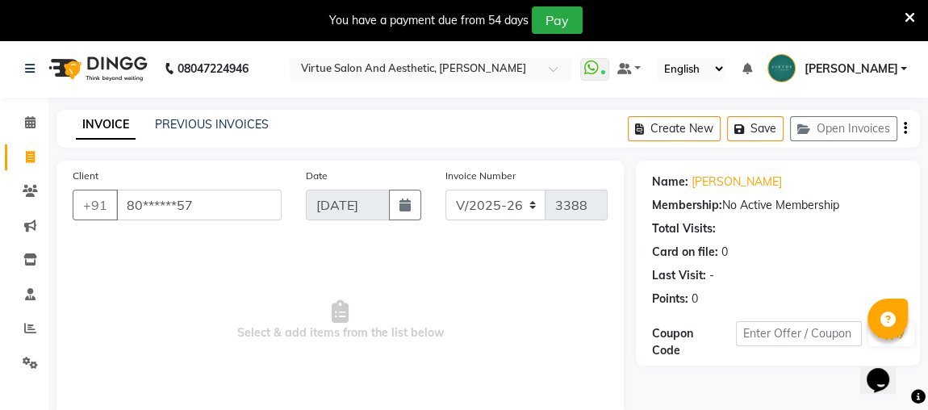
scroll to position [137, 0]
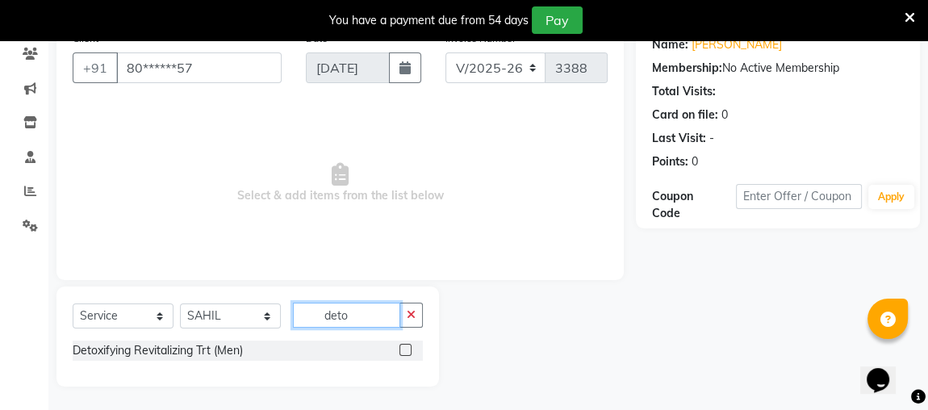
click at [369, 316] on input "deto" at bounding box center [346, 314] width 107 height 25
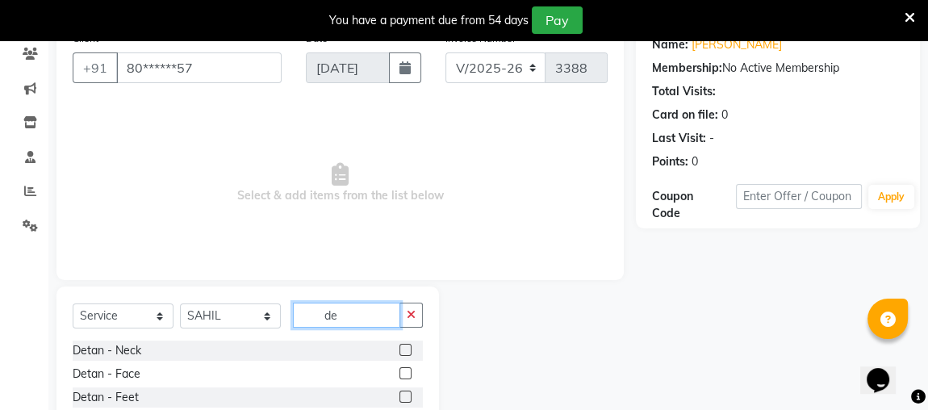
type input "d"
type input "w"
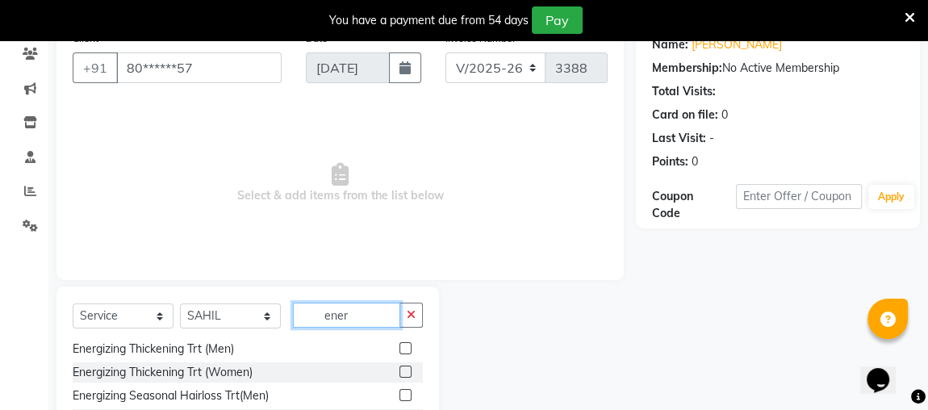
scroll to position [0, 0]
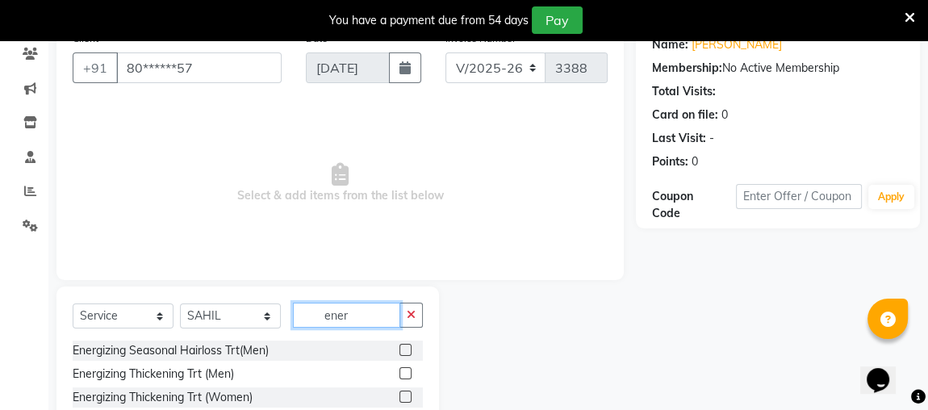
type input "ener"
click at [399, 394] on label at bounding box center [405, 396] width 12 height 12
click at [399, 394] on input "checkbox" at bounding box center [404, 397] width 10 height 10
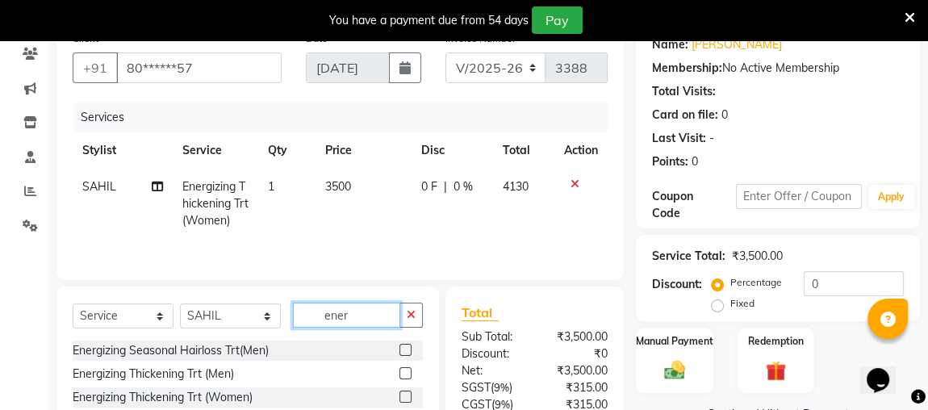
checkbox input "false"
click at [366, 319] on input "ener" at bounding box center [346, 314] width 107 height 25
type input "e"
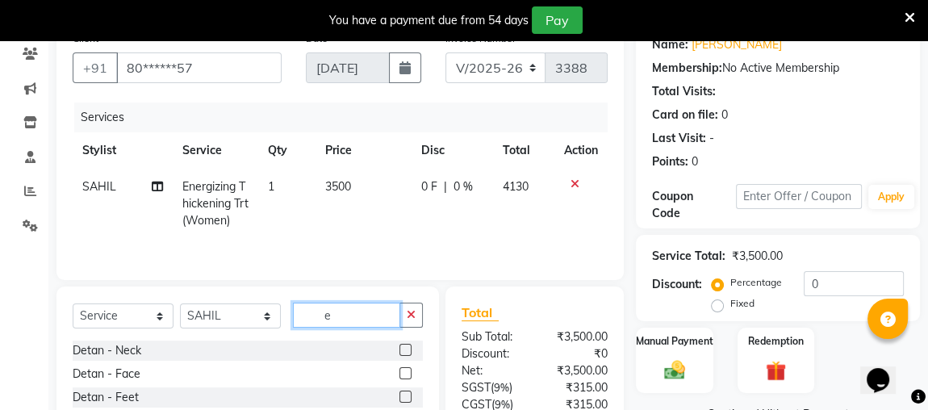
type input "e"
click at [333, 331] on div "Select Service Product Membership Package Voucher Prepaid Gift Card Select Styl…" at bounding box center [248, 321] width 350 height 38
click at [336, 315] on input "text" at bounding box center [358, 314] width 130 height 25
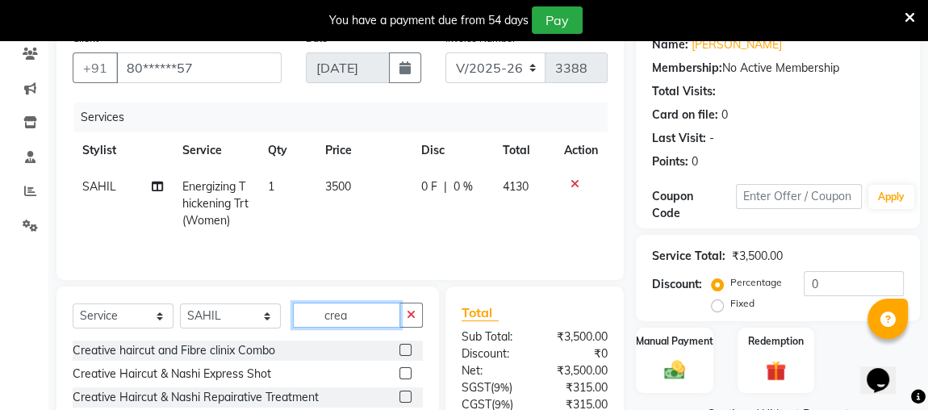
click at [350, 315] on input "crea" at bounding box center [346, 314] width 107 height 25
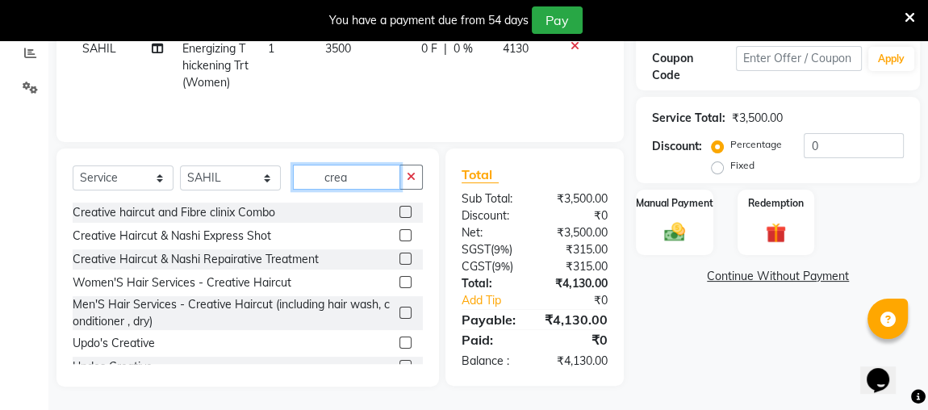
type input "crea"
click at [399, 282] on label at bounding box center [405, 282] width 12 height 12
click at [399, 282] on input "checkbox" at bounding box center [404, 282] width 10 height 10
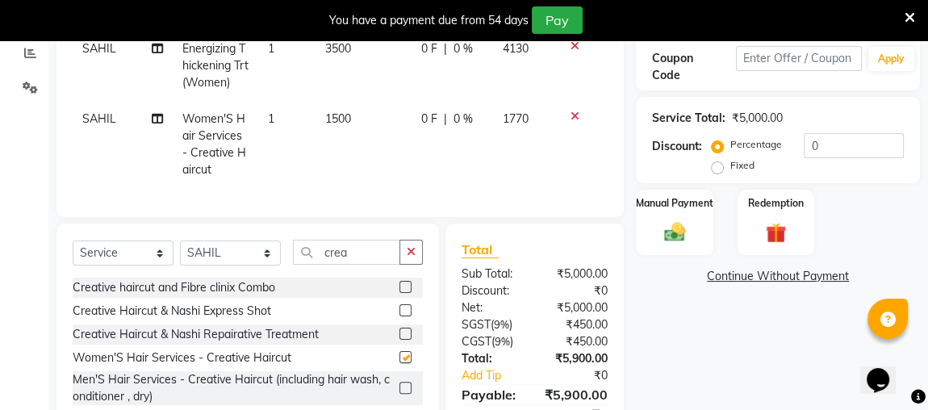
checkbox input "false"
click at [361, 262] on input "crea" at bounding box center [346, 252] width 107 height 25
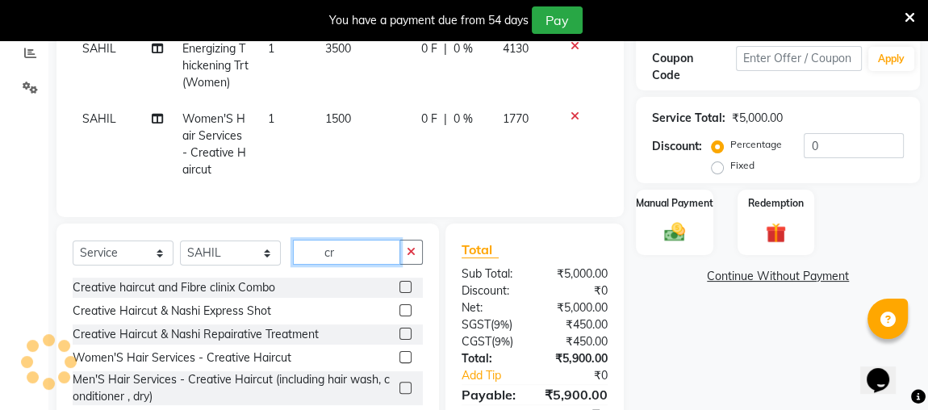
type input "c"
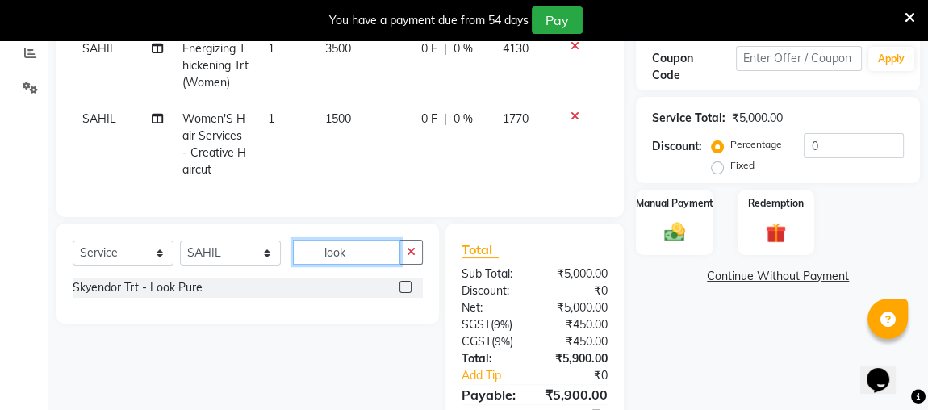
type input "look"
click at [402, 293] on label at bounding box center [405, 287] width 12 height 12
click at [402, 293] on input "checkbox" at bounding box center [404, 287] width 10 height 10
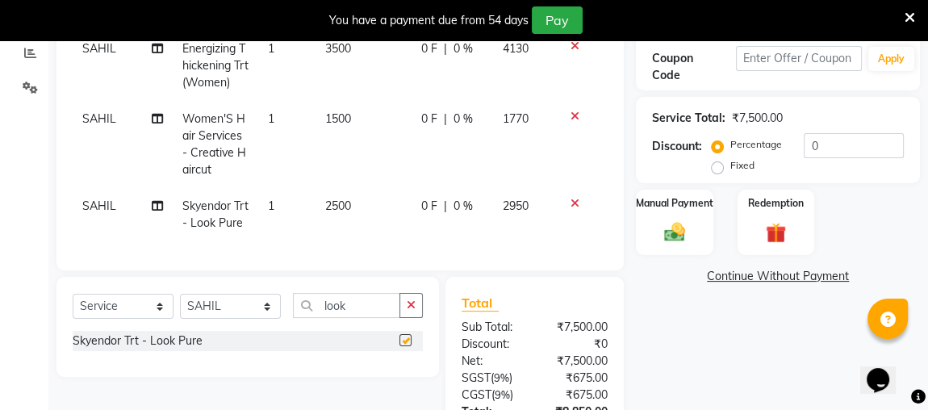
checkbox input "false"
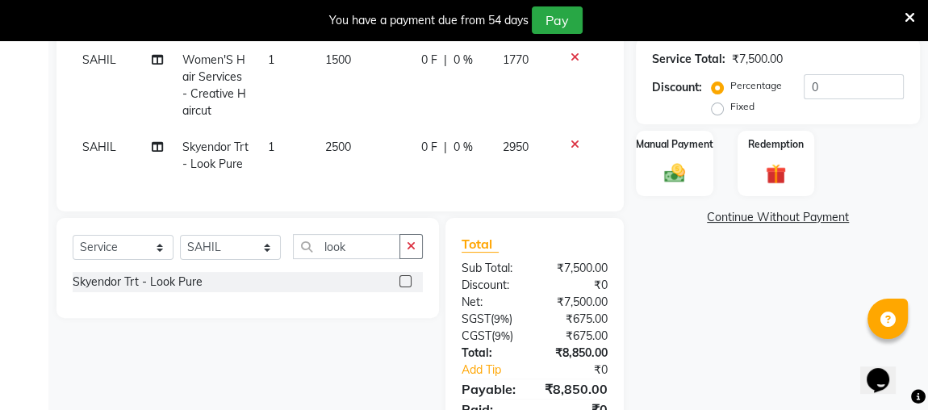
scroll to position [413, 0]
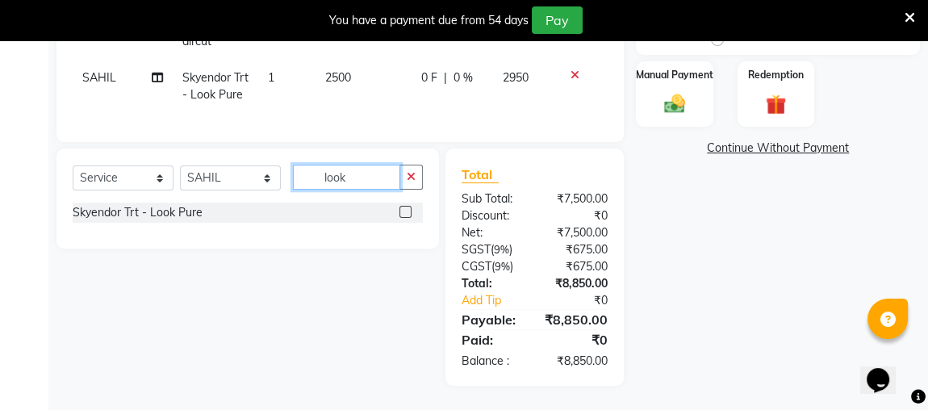
click at [363, 177] on input "look" at bounding box center [346, 177] width 107 height 25
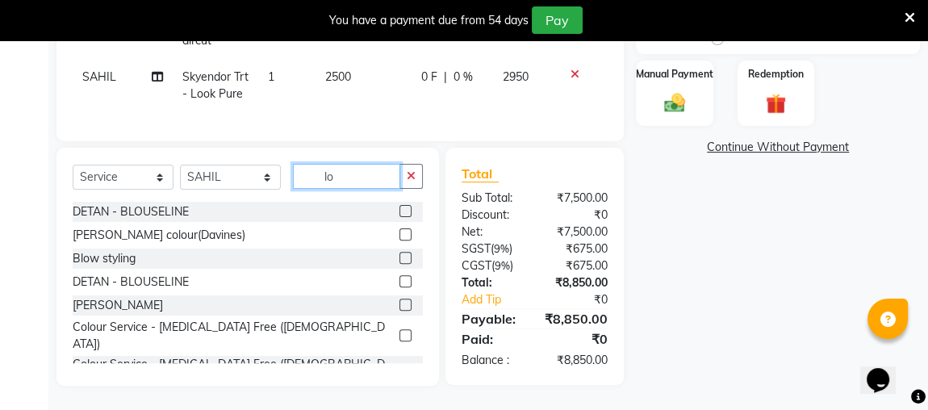
type input "l"
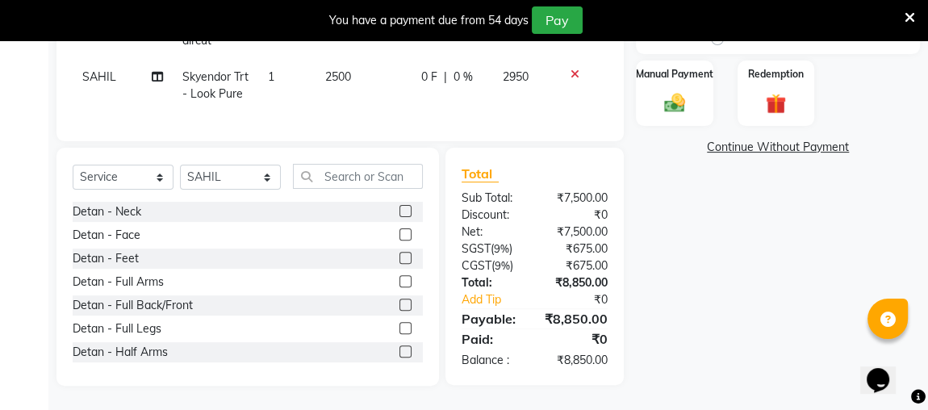
click at [399, 236] on label at bounding box center [405, 234] width 12 height 12
click at [399, 236] on input "checkbox" at bounding box center [404, 235] width 10 height 10
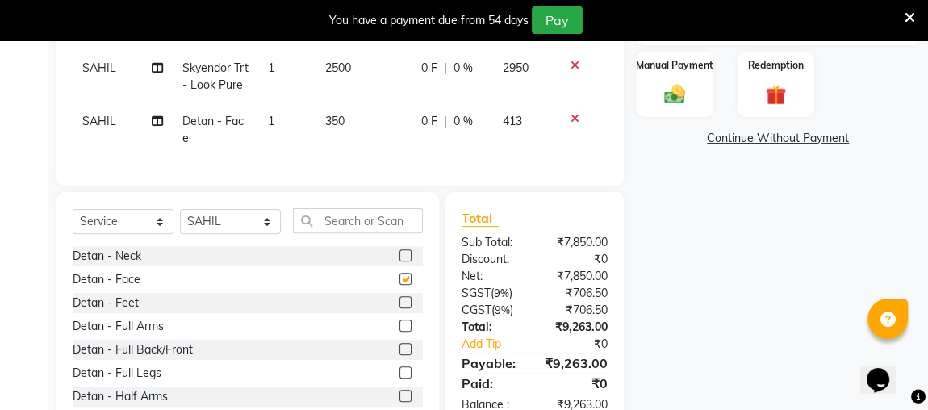
checkbox input "false"
click at [399, 261] on label at bounding box center [405, 255] width 12 height 12
click at [399, 261] on input "checkbox" at bounding box center [404, 256] width 10 height 10
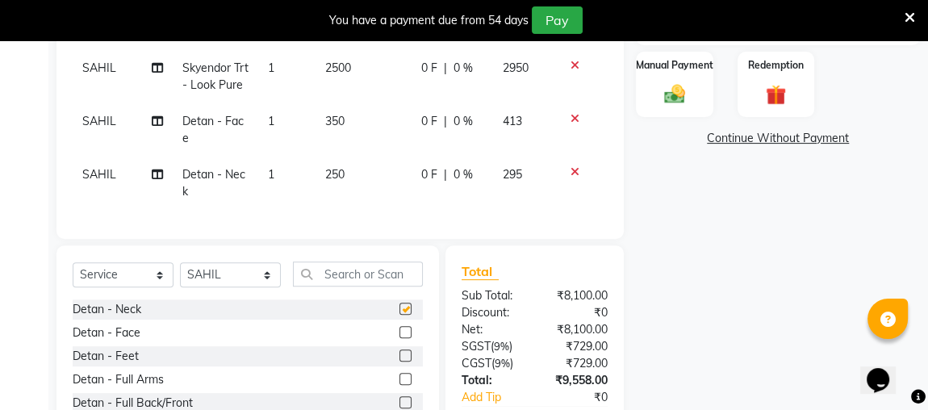
checkbox input "false"
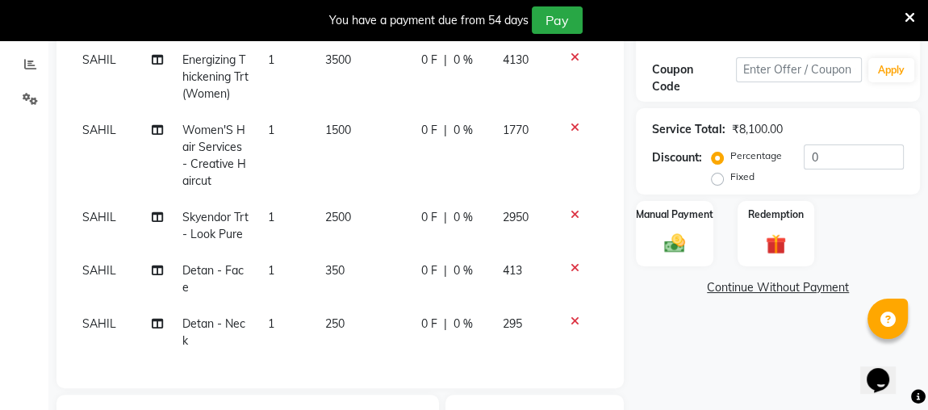
scroll to position [370, 0]
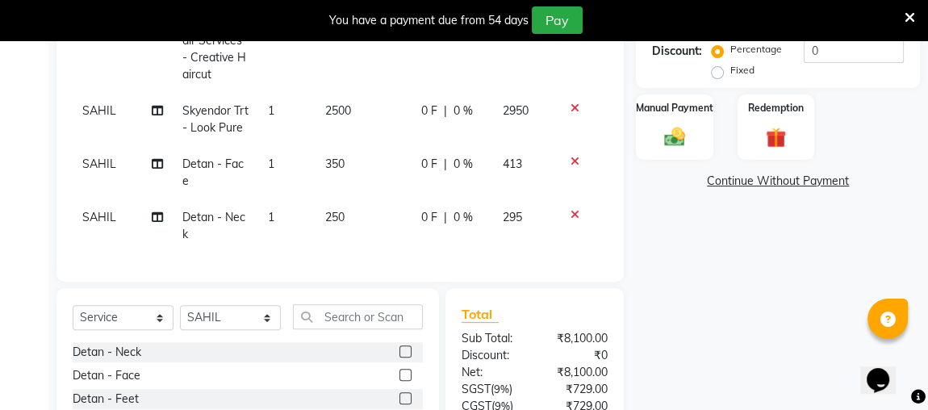
click at [94, 97] on td "SAHIL" at bounding box center [123, 119] width 100 height 53
select select "25074"
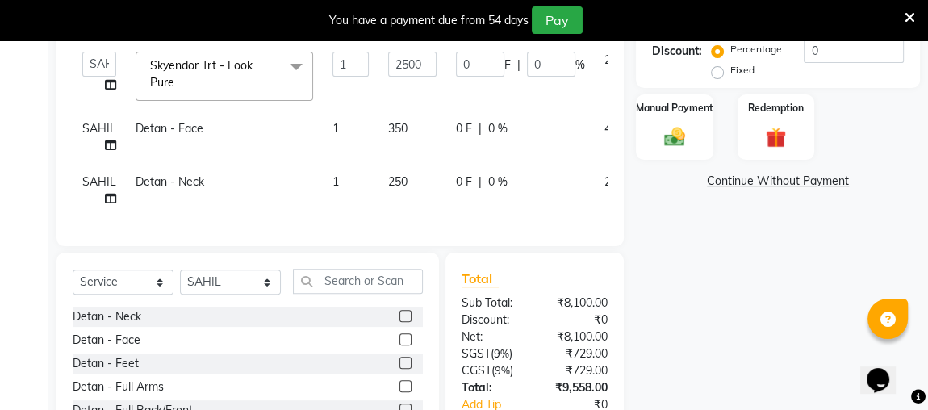
scroll to position [0, 0]
click at [97, 65] on select "Admin ANUSHA Apsu Auditor Ambattur Balaji BANUPRIYA Bharath Bhuvanesh Dingg - S…" at bounding box center [99, 64] width 34 height 25
select select "71189"
click at [87, 130] on span "SAHIL" at bounding box center [99, 128] width 34 height 15
select select "25074"
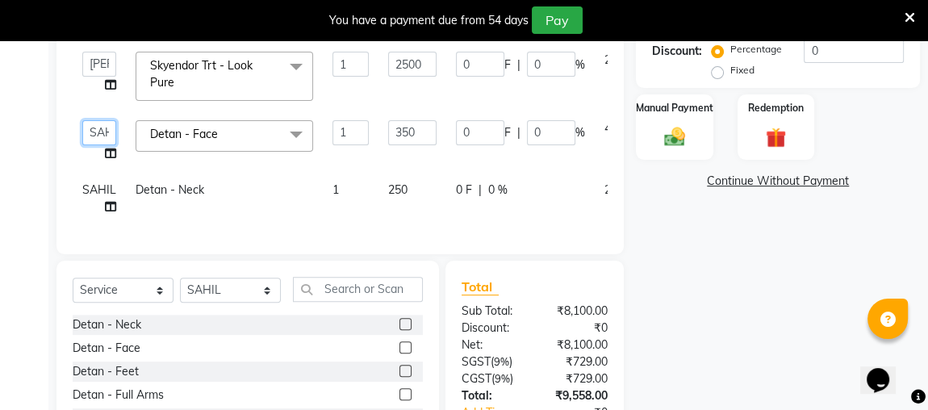
click at [92, 138] on select "Admin ANUSHA Apsu Auditor Ambattur Balaji BANUPRIYA Bharath Bhuvanesh Dingg - S…" at bounding box center [99, 132] width 34 height 25
select select "25078"
click at [85, 195] on span "SAHIL" at bounding box center [99, 189] width 34 height 15
select select "25074"
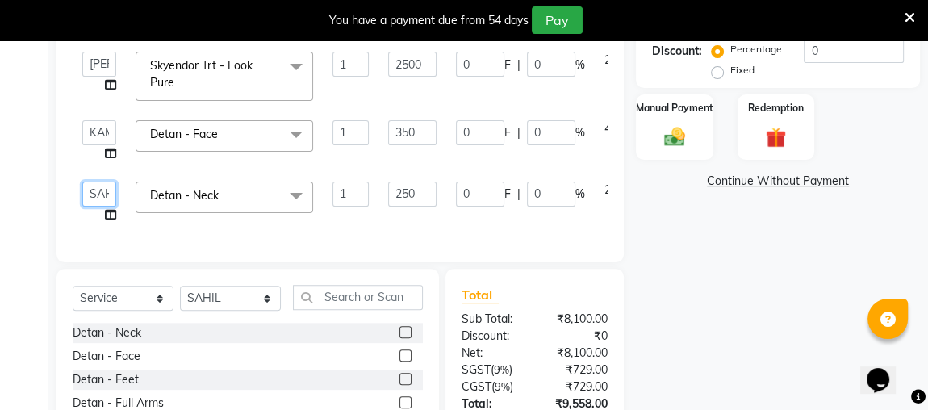
click at [90, 200] on select "Admin ANUSHA Apsu Auditor Ambattur Balaji BANUPRIYA Bharath Bhuvanesh Dingg - S…" at bounding box center [99, 193] width 34 height 25
select select "25078"
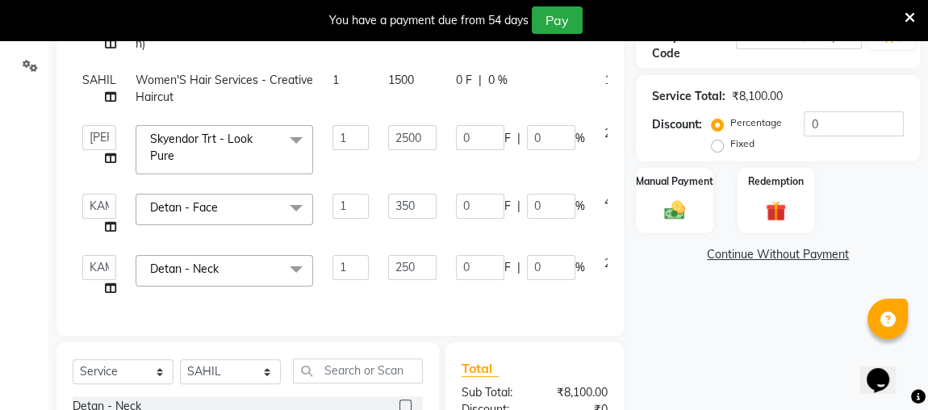
scroll to position [223, 0]
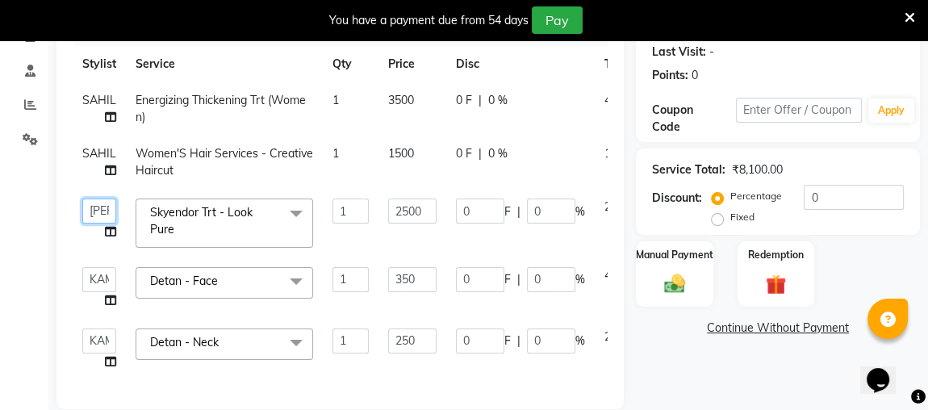
click at [101, 207] on select "Admin ANUSHA Apsu Auditor Ambattur Balaji BANUPRIYA Bharath Bhuvanesh Dingg - S…" at bounding box center [99, 210] width 34 height 25
select select "25078"
click at [421, 269] on input "350" at bounding box center [412, 279] width 48 height 25
type input "3"
type input "400"
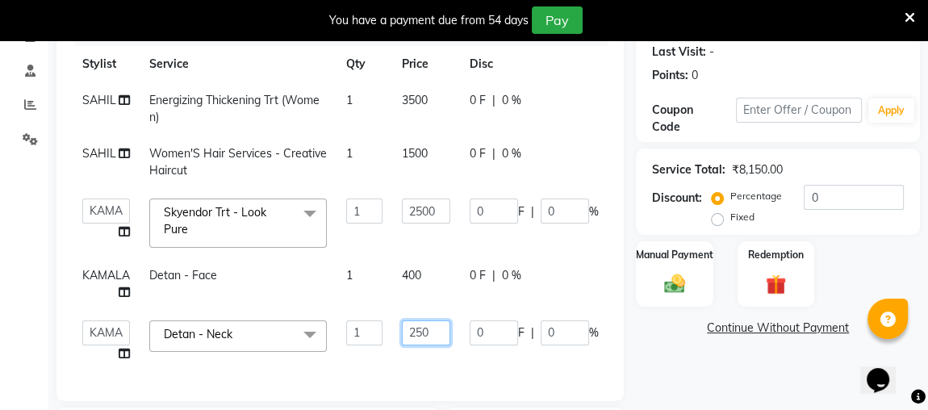
click at [419, 335] on input "250" at bounding box center [426, 332] width 48 height 25
type input "2"
type input "400"
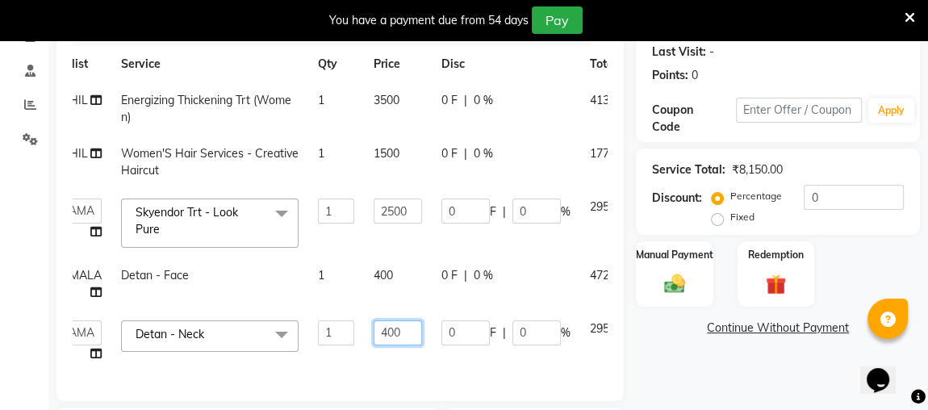
scroll to position [0, 21]
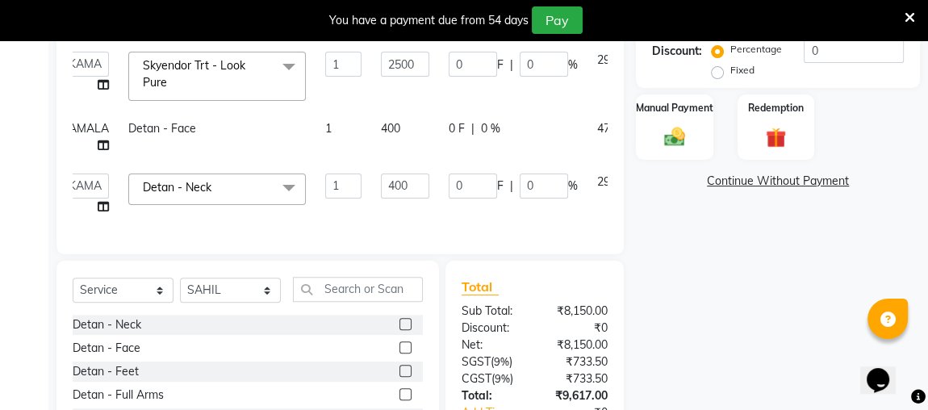
click at [596, 282] on div "Total Sub Total: ₹8,150.00 Discount: ₹0 Net: ₹8,150.00 SGST ( 9% ) ₹733.50 CGST…" at bounding box center [534, 379] width 178 height 237
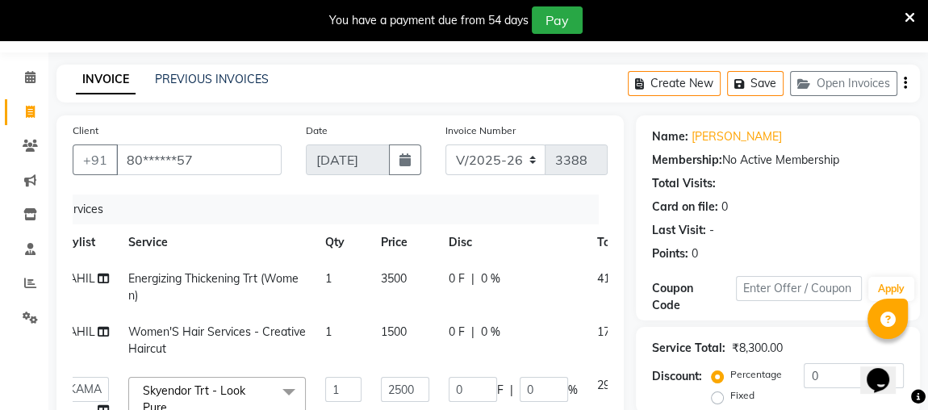
scroll to position [191, 0]
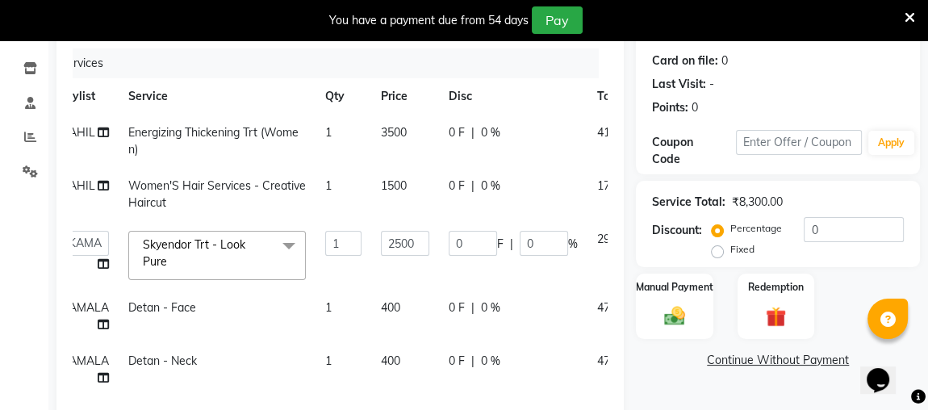
click at [397, 120] on td "3500" at bounding box center [405, 141] width 68 height 53
select select "25074"
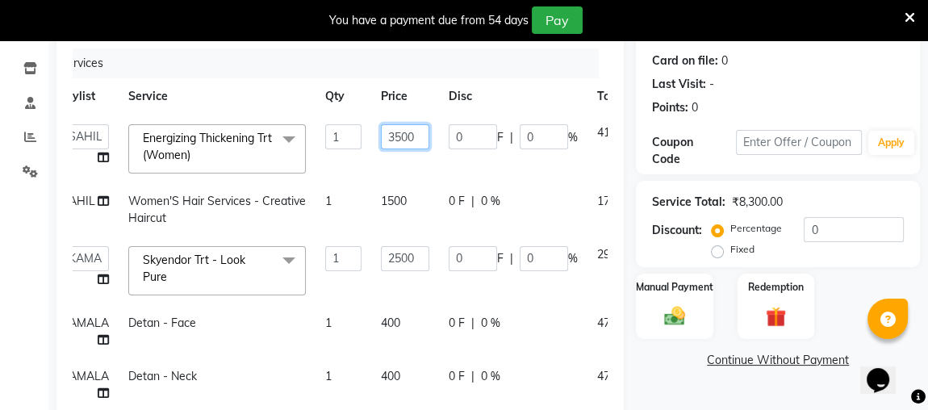
click at [400, 136] on input "3500" at bounding box center [405, 136] width 48 height 25
type input "3200"
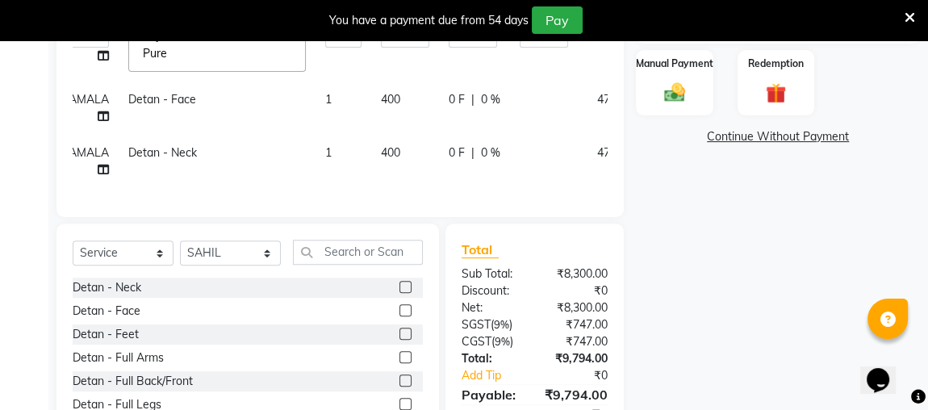
scroll to position [485, 0]
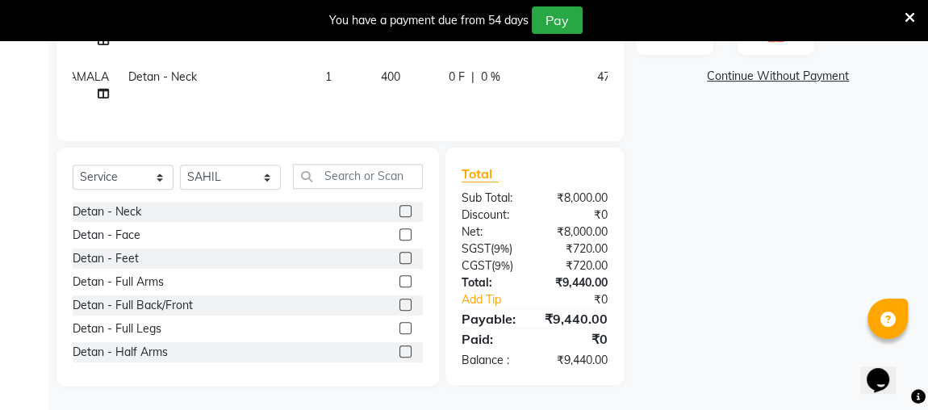
click at [548, 154] on div "Client +91 80******57 Date 01-09-2025 Invoice Number V/2025 V/2025-26 3388 Serv…" at bounding box center [339, 35] width 591 height 700
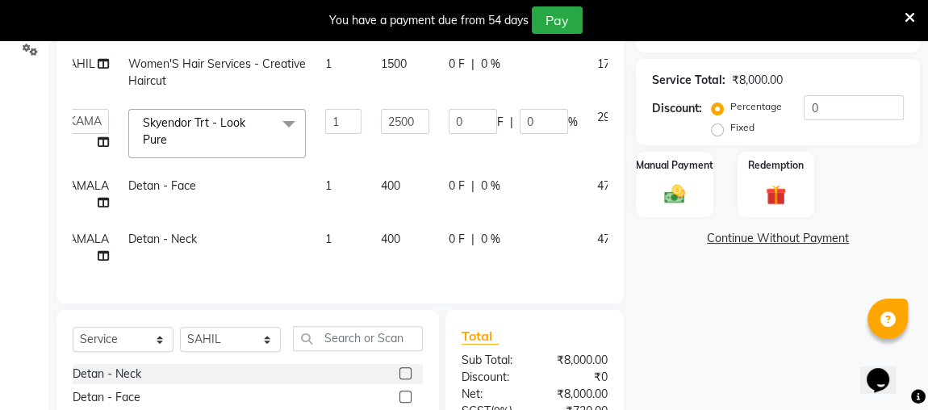
scroll to position [118, 0]
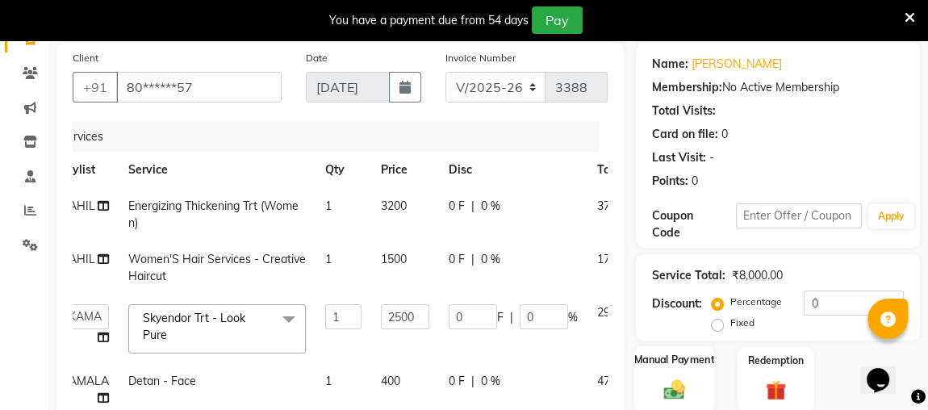
click at [697, 369] on div "Manual Payment" at bounding box center [674, 379] width 80 height 69
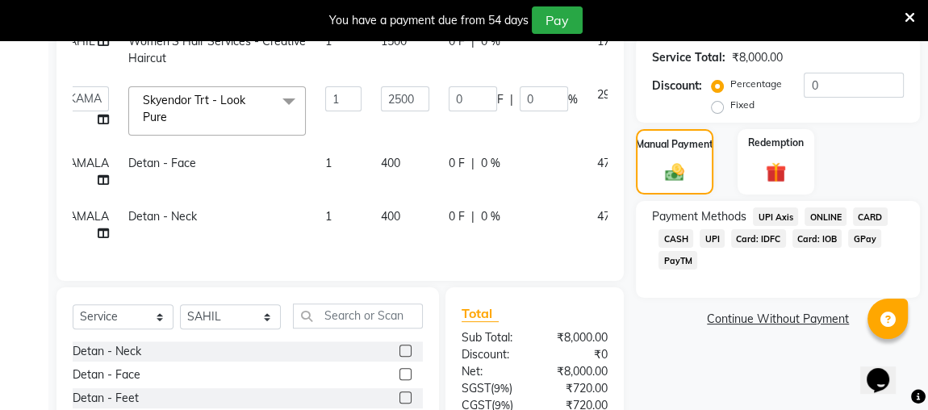
scroll to position [411, 0]
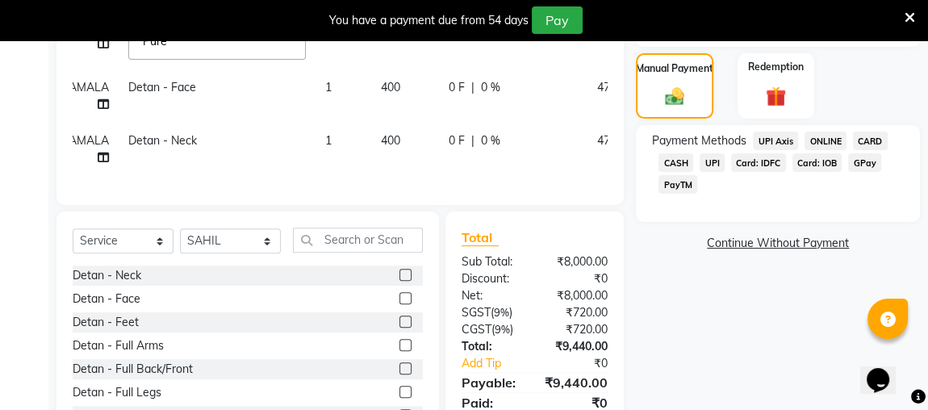
click at [715, 163] on span "UPI" at bounding box center [711, 162] width 25 height 19
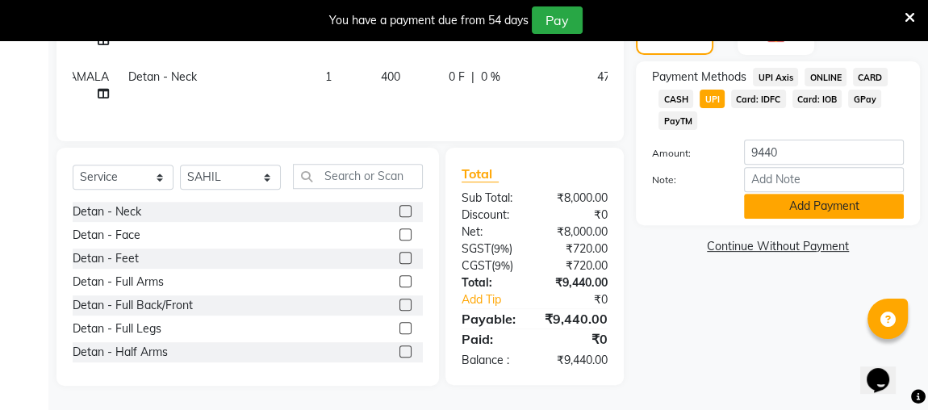
click at [797, 204] on button "Add Payment" at bounding box center [824, 206] width 160 height 25
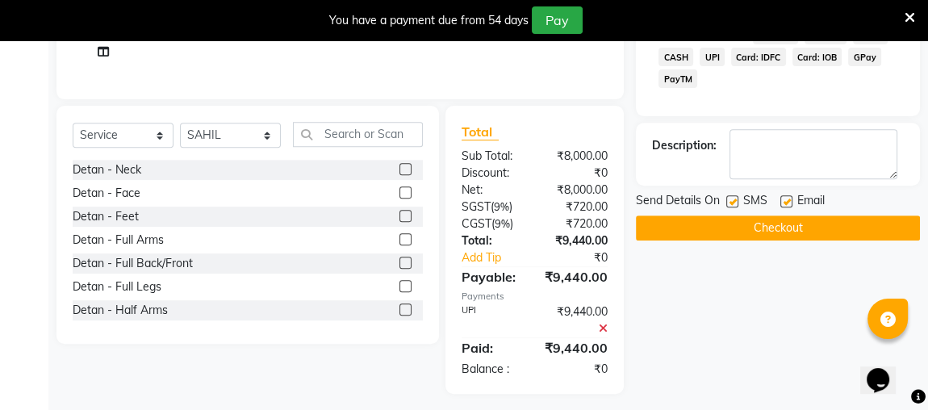
scroll to position [534, 0]
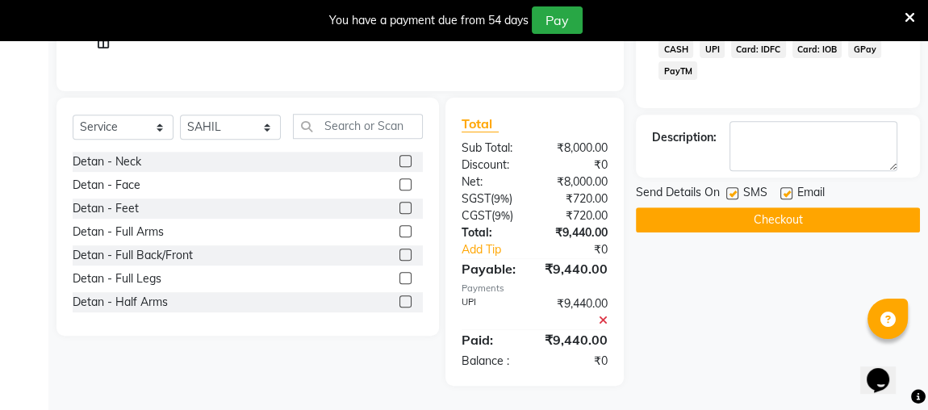
click at [795, 211] on button "Checkout" at bounding box center [778, 219] width 284 height 25
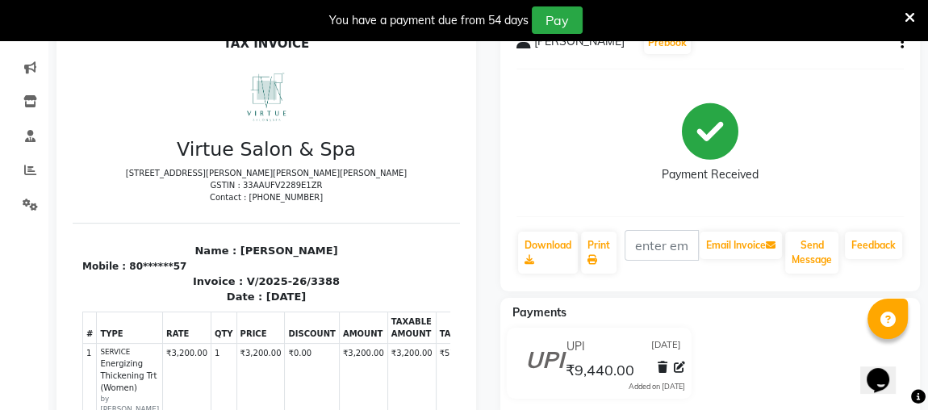
scroll to position [16, 0]
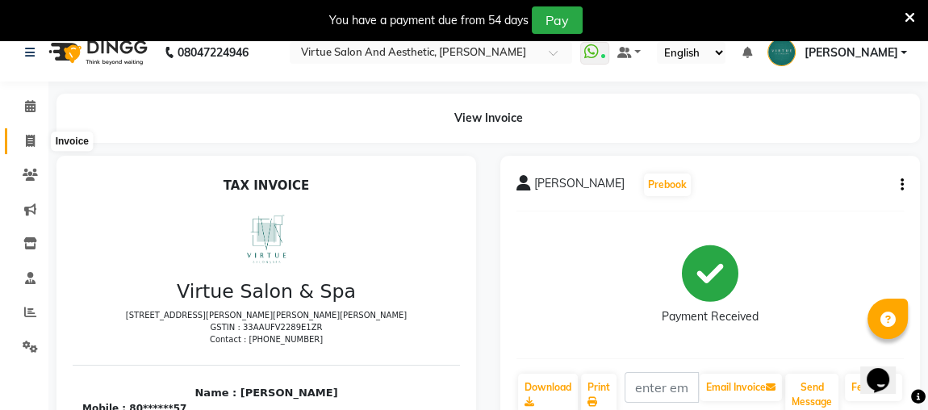
click at [26, 132] on span at bounding box center [30, 141] width 28 height 19
select select "service"
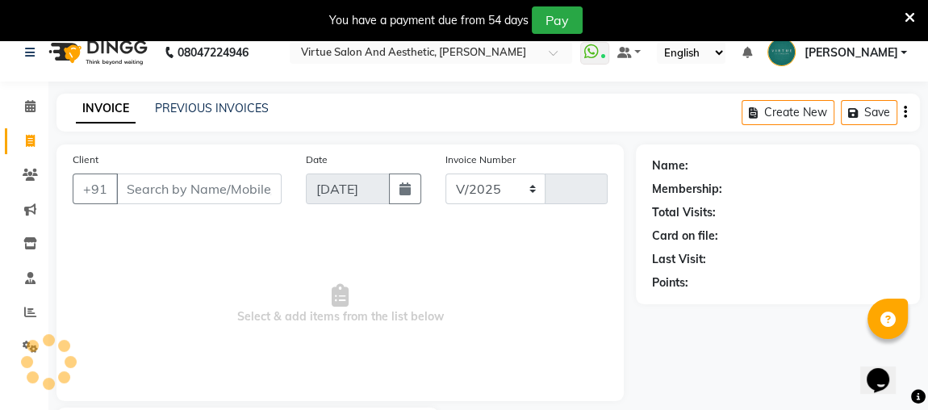
select select "4466"
type input "3389"
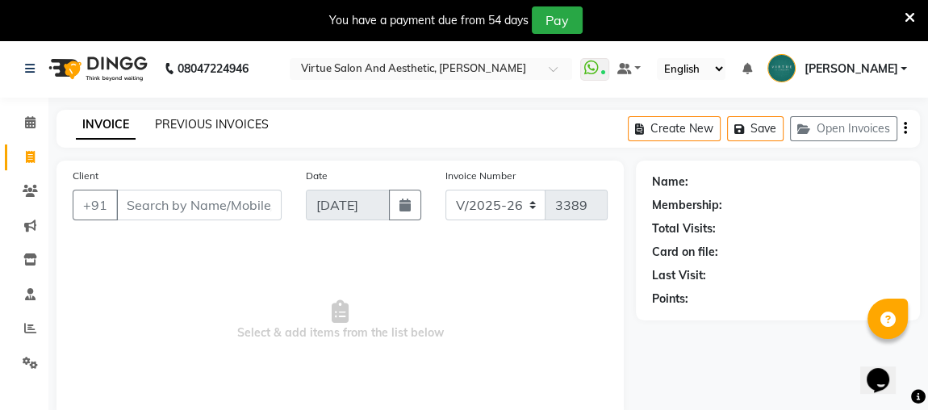
click at [208, 122] on link "PREVIOUS INVOICES" at bounding box center [212, 124] width 114 height 15
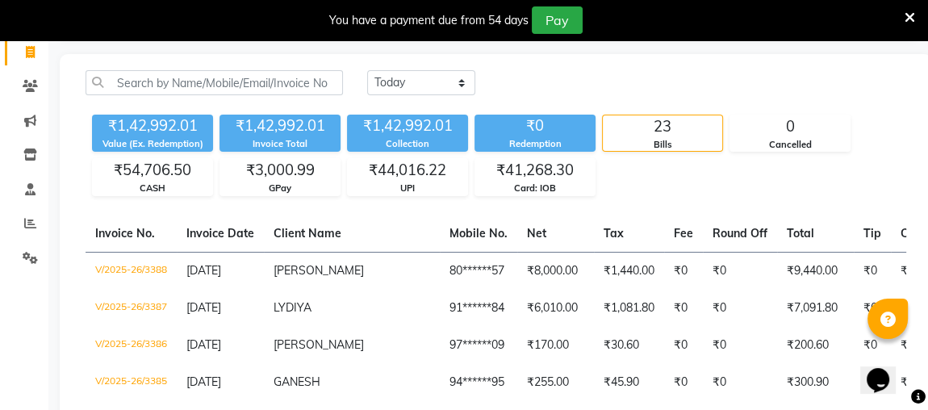
scroll to position [73, 0]
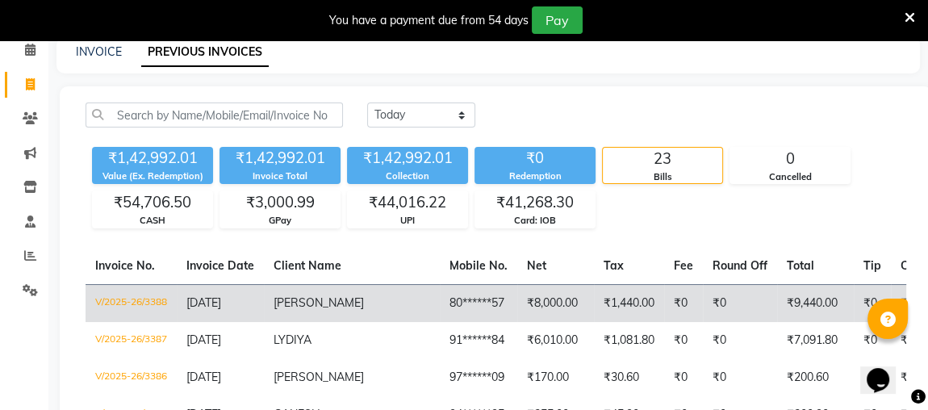
click at [281, 295] on span "Subhashini" at bounding box center [318, 302] width 90 height 15
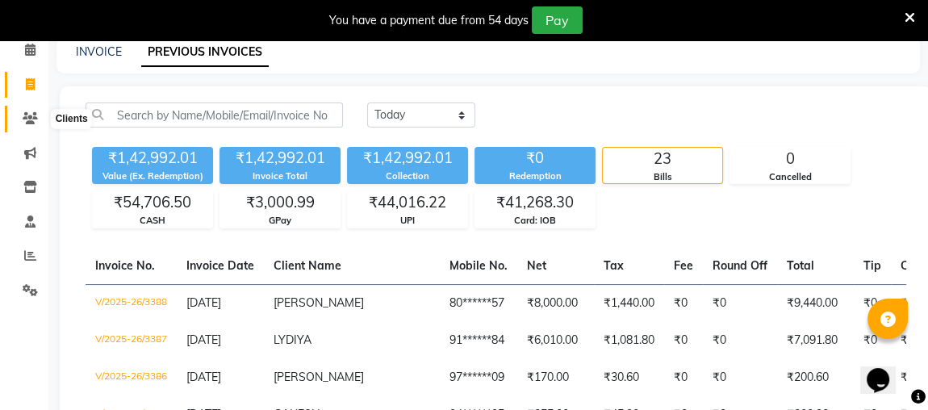
scroll to position [0, 0]
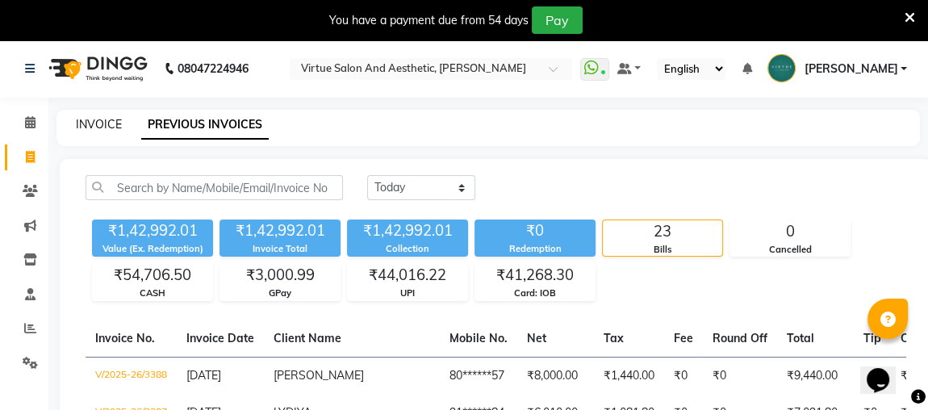
click at [91, 119] on link "INVOICE" at bounding box center [99, 124] width 46 height 15
select select "4466"
select select "service"
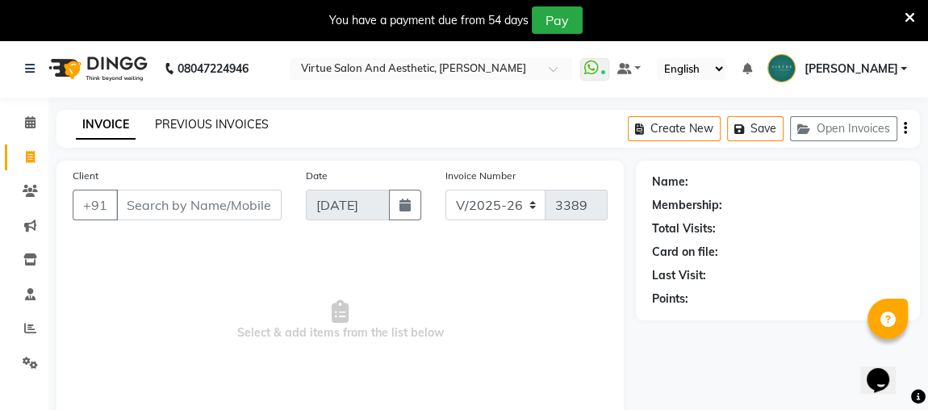
click at [239, 124] on link "PREVIOUS INVOICES" at bounding box center [212, 124] width 114 height 15
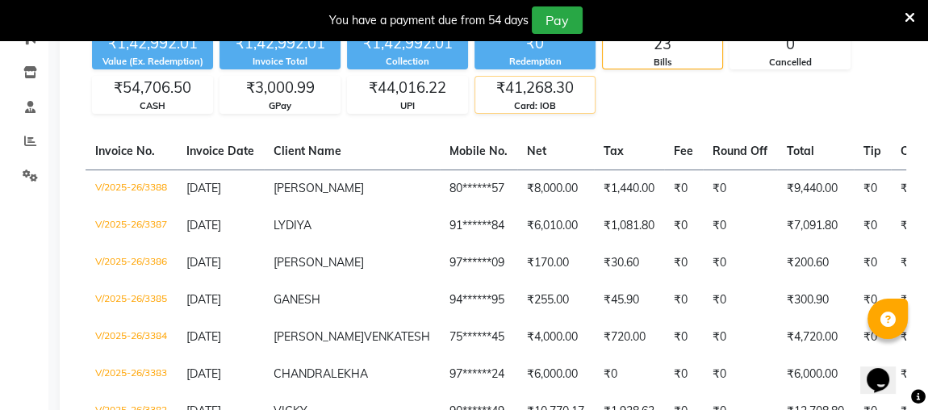
scroll to position [219, 0]
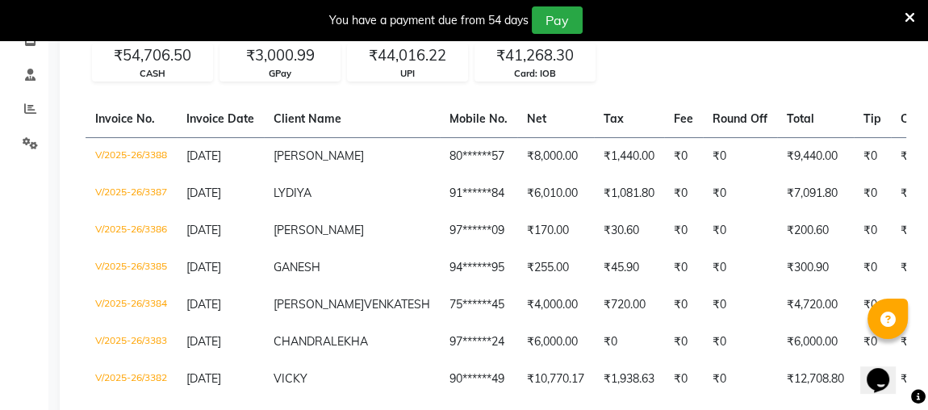
drag, startPoint x: 595, startPoint y: 94, endPoint x: 653, endPoint y: 86, distance: 58.6
drag, startPoint x: 653, startPoint y: 86, endPoint x: 735, endPoint y: 92, distance: 81.7
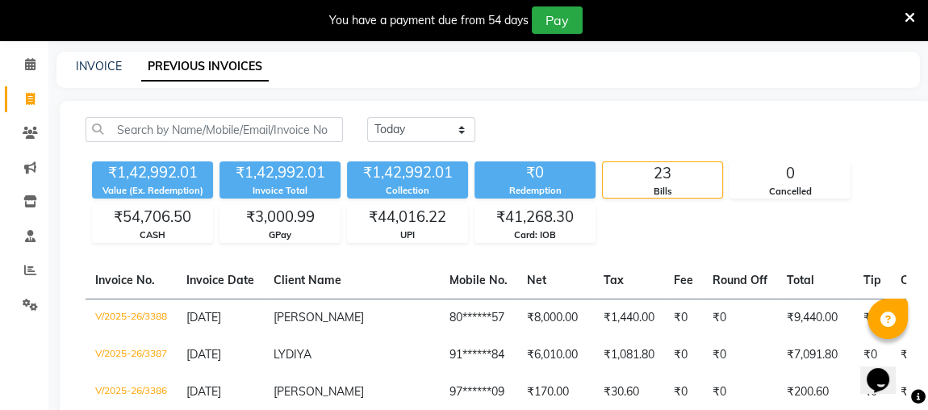
scroll to position [26, 0]
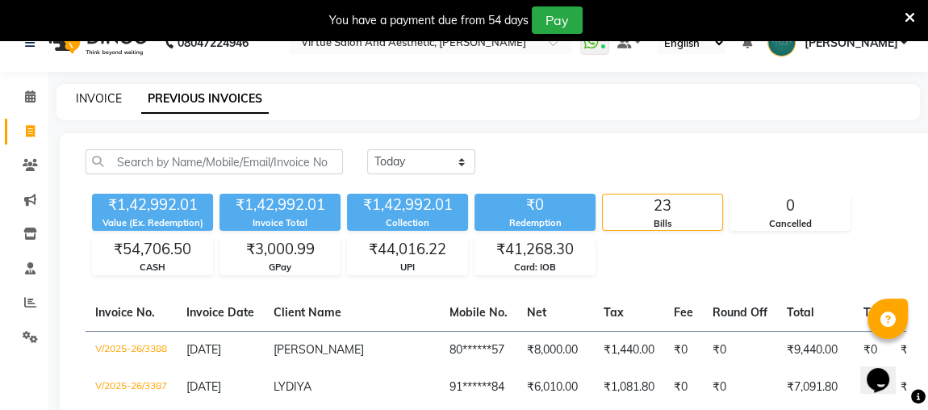
click at [86, 100] on link "INVOICE" at bounding box center [99, 98] width 46 height 15
select select "service"
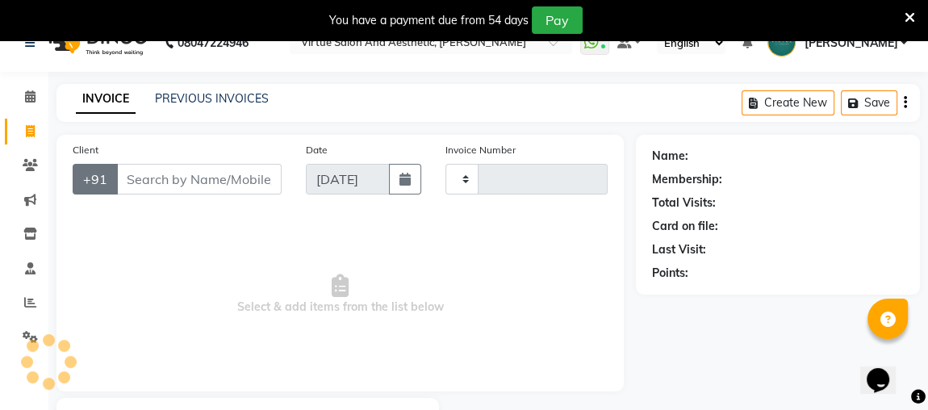
type input "3389"
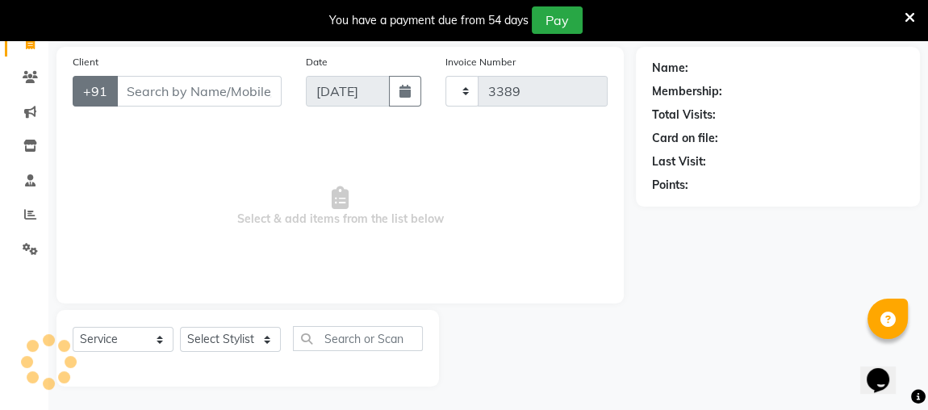
select select "4466"
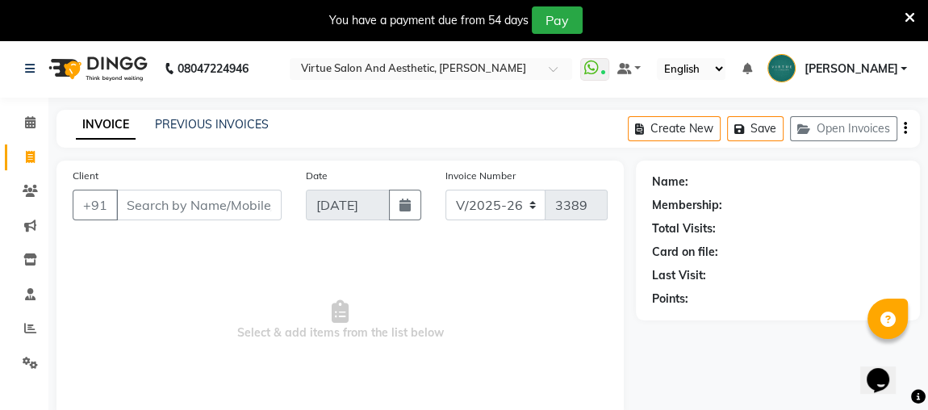
click at [223, 210] on input "Client" at bounding box center [198, 205] width 165 height 31
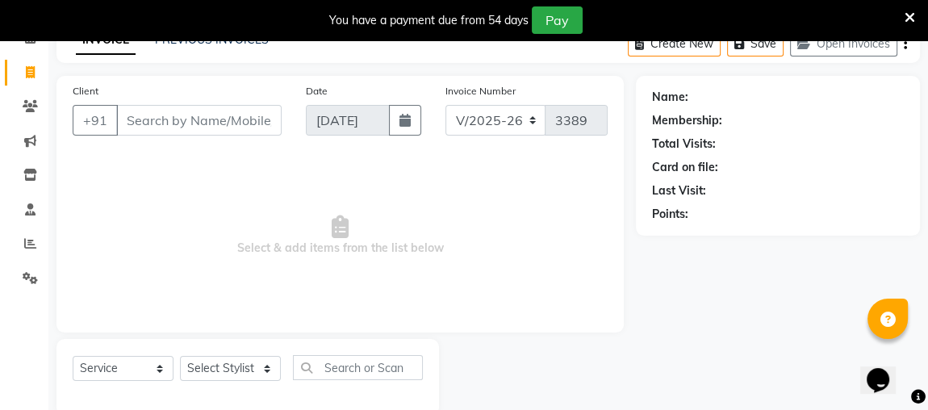
scroll to position [114, 0]
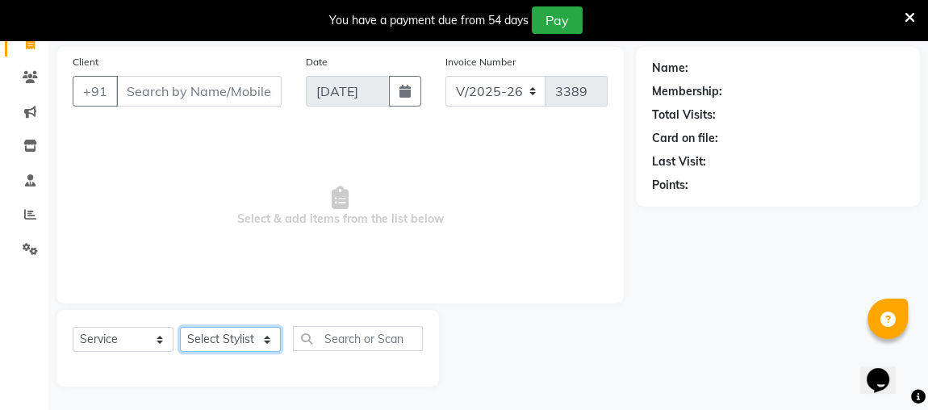
click at [211, 348] on select "Select Stylist Admin [PERSON_NAME] Apsu Auditor Ambattur [PERSON_NAME] Dingg - …" at bounding box center [230, 339] width 101 height 25
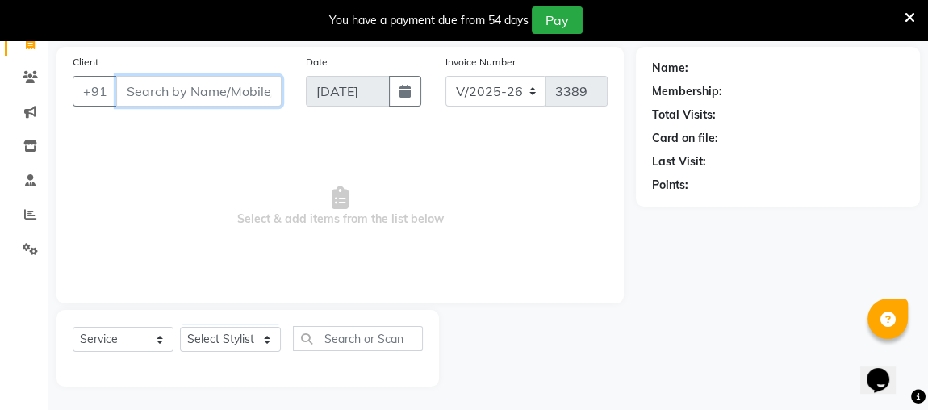
drag, startPoint x: 175, startPoint y: 102, endPoint x: 233, endPoint y: 94, distance: 58.8
click at [175, 101] on input "Client" at bounding box center [198, 91] width 165 height 31
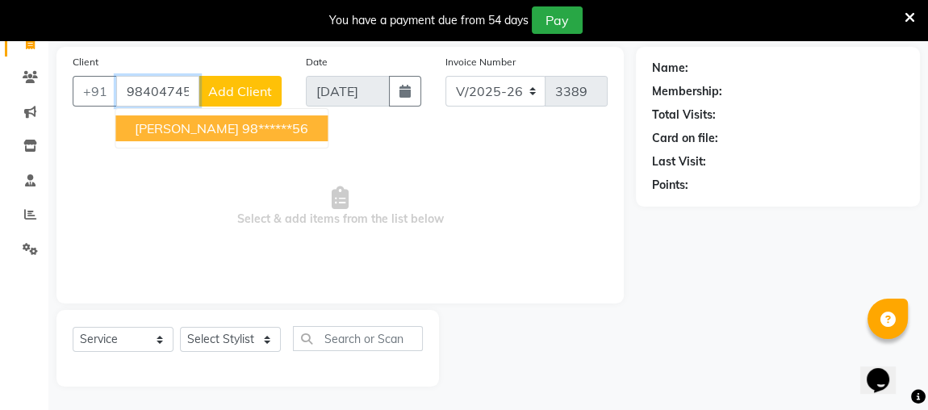
click at [156, 123] on span "TEENU" at bounding box center [187, 128] width 104 height 16
type input "98******56"
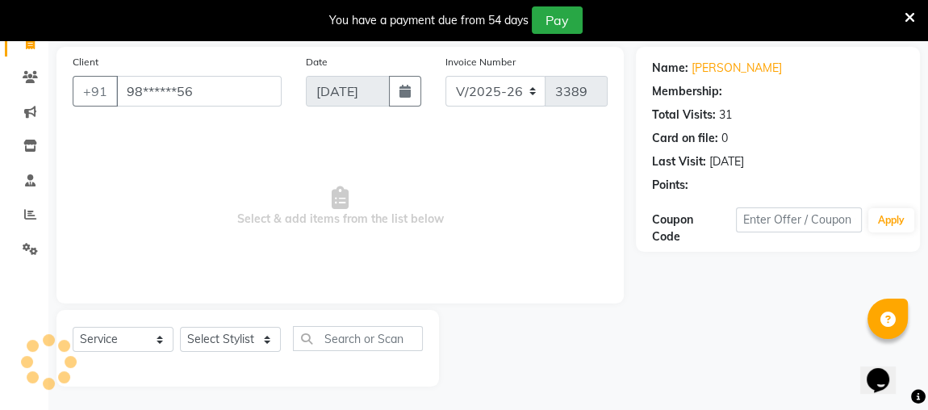
select select "1: Object"
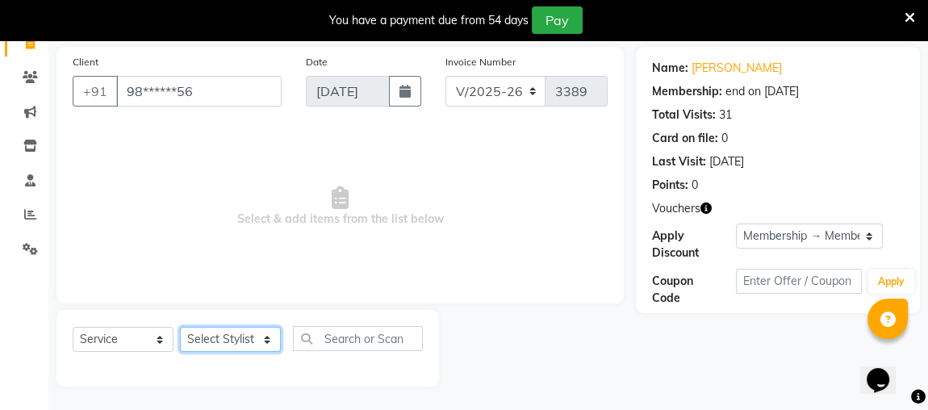
click at [234, 345] on select "Select Stylist Admin [PERSON_NAME] Apsu Auditor Ambattur [PERSON_NAME] Dingg - …" at bounding box center [230, 339] width 101 height 25
click at [180, 327] on select "Select Stylist Admin [PERSON_NAME] Apsu Auditor Ambattur [PERSON_NAME] Dingg - …" at bounding box center [230, 339] width 101 height 25
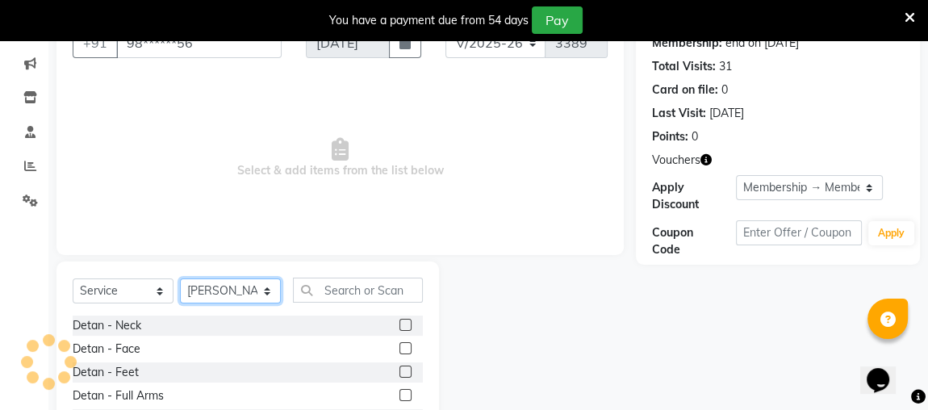
scroll to position [187, 0]
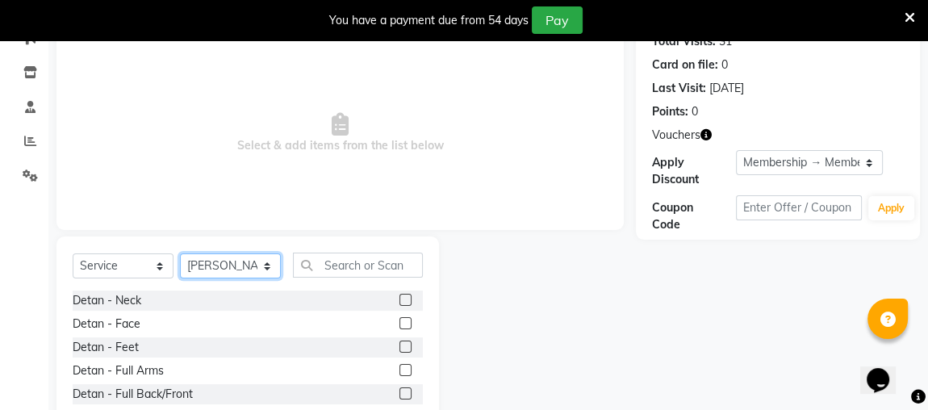
drag, startPoint x: 242, startPoint y: 265, endPoint x: 246, endPoint y: 257, distance: 9.0
click at [244, 263] on select "Select Stylist Admin [PERSON_NAME] Apsu Auditor Ambattur [PERSON_NAME] Dingg - …" at bounding box center [230, 265] width 101 height 25
select select "30103"
click at [180, 253] on select "Select Stylist Admin [PERSON_NAME] Apsu Auditor Ambattur [PERSON_NAME] Dingg - …" at bounding box center [230, 265] width 101 height 25
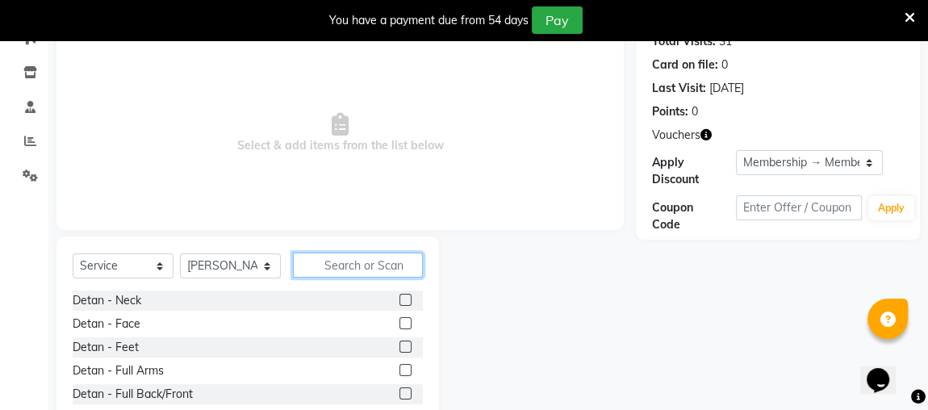
click at [339, 264] on input "text" at bounding box center [358, 264] width 130 height 25
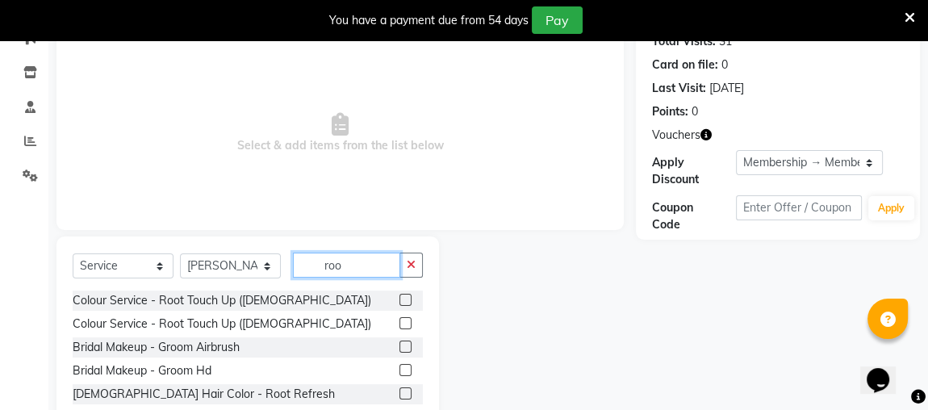
type input "roo"
click at [407, 324] on label at bounding box center [405, 323] width 12 height 12
click at [407, 324] on input "checkbox" at bounding box center [404, 324] width 10 height 10
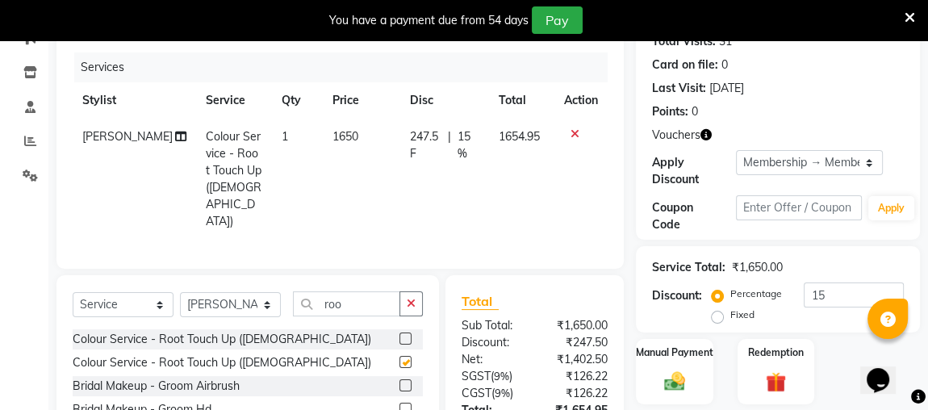
checkbox input "false"
drag, startPoint x: 230, startPoint y: 277, endPoint x: 226, endPoint y: 251, distance: 26.1
click at [226, 251] on div "Client +91 98******56 Date 01-09-2025 Invoice Number V/2025 V/2025-26 3389 Serv…" at bounding box center [339, 242] width 591 height 539
select select "25071"
click at [180, 292] on select "Select Stylist Admin [PERSON_NAME] Apsu Auditor Ambattur [PERSON_NAME] Dingg - …" at bounding box center [230, 304] width 101 height 25
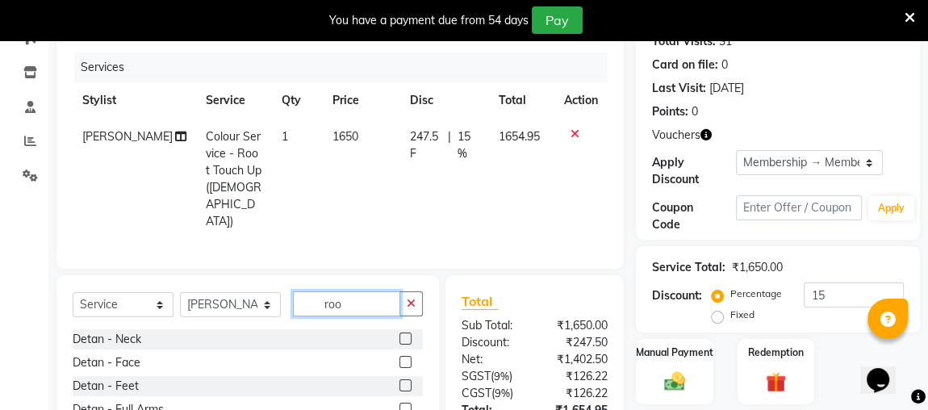
click at [357, 291] on input "roo" at bounding box center [346, 303] width 107 height 25
type input "r"
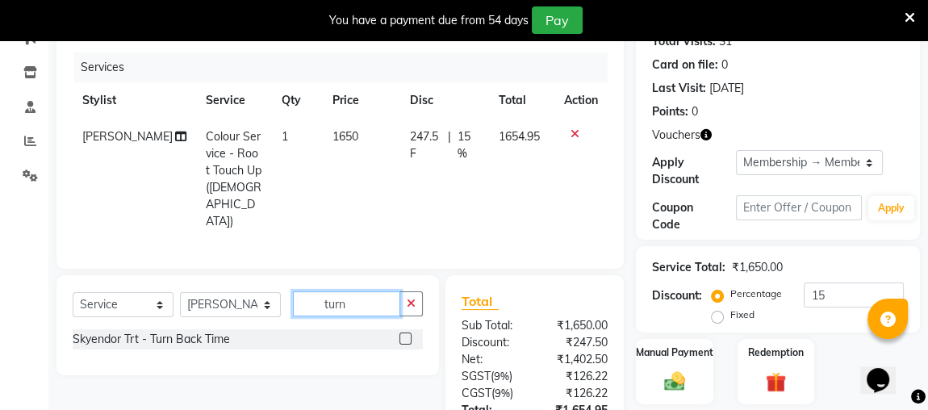
type input "turn"
click at [408, 332] on label at bounding box center [405, 338] width 12 height 12
click at [408, 334] on input "checkbox" at bounding box center [404, 339] width 10 height 10
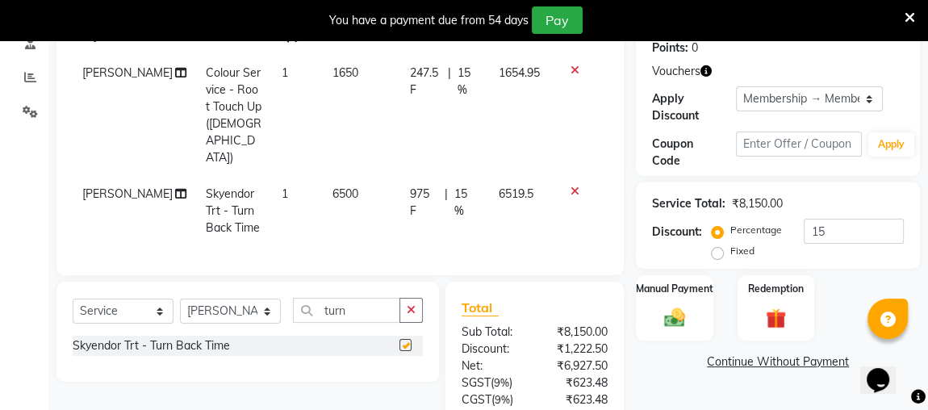
checkbox input "false"
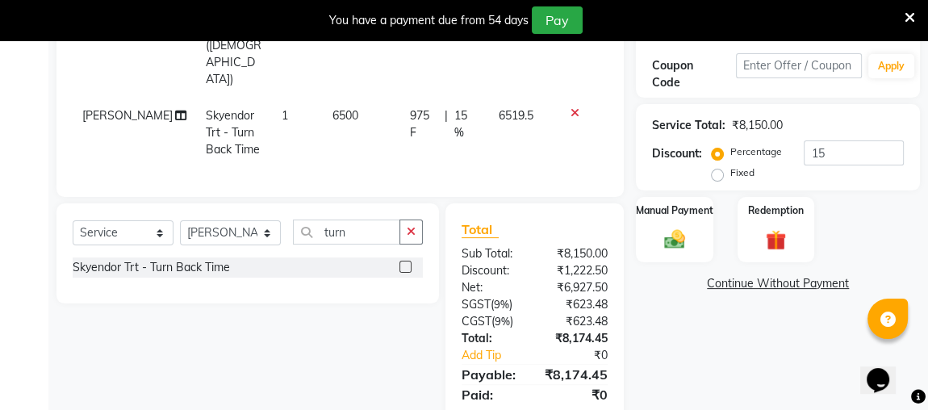
scroll to position [333, 0]
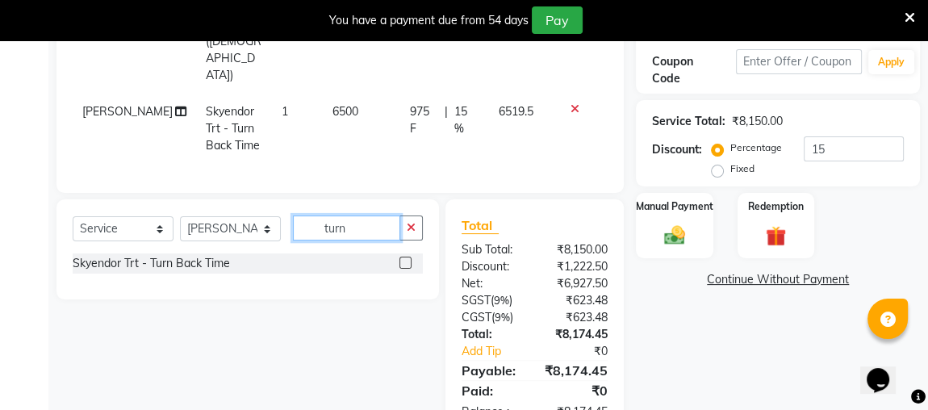
click at [359, 215] on input "turn" at bounding box center [346, 227] width 107 height 25
click at [337, 94] on td "6500" at bounding box center [361, 129] width 77 height 70
select select "25071"
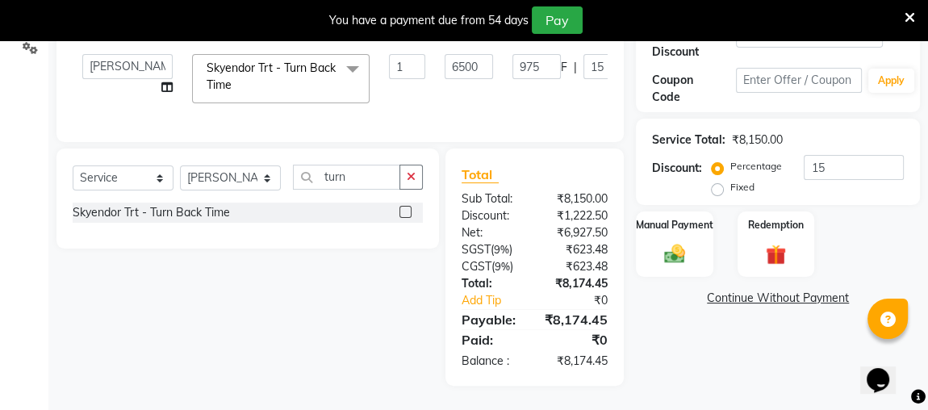
scroll to position [323, 0]
click at [448, 54] on input "6500" at bounding box center [468, 66] width 48 height 25
type input "6"
type input "7000"
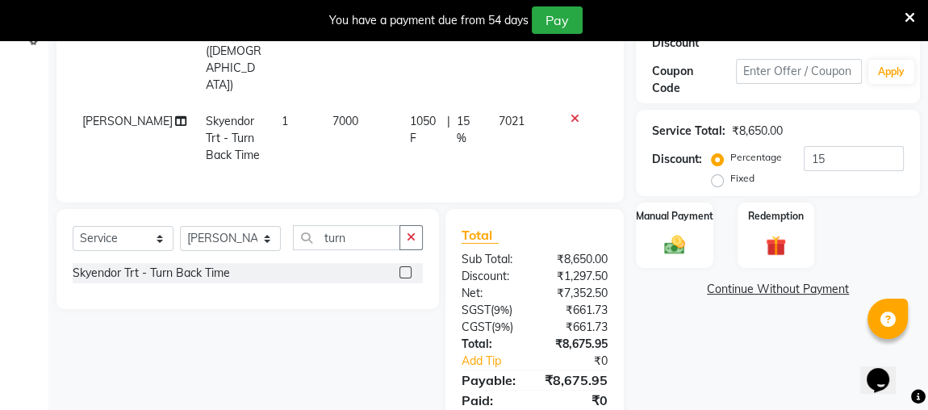
click at [479, 132] on div "Client +91 98******56 Date 01-09-2025 Invoice Number V/2025 V/2025-26 3389 Serv…" at bounding box center [339, 19] width 567 height 365
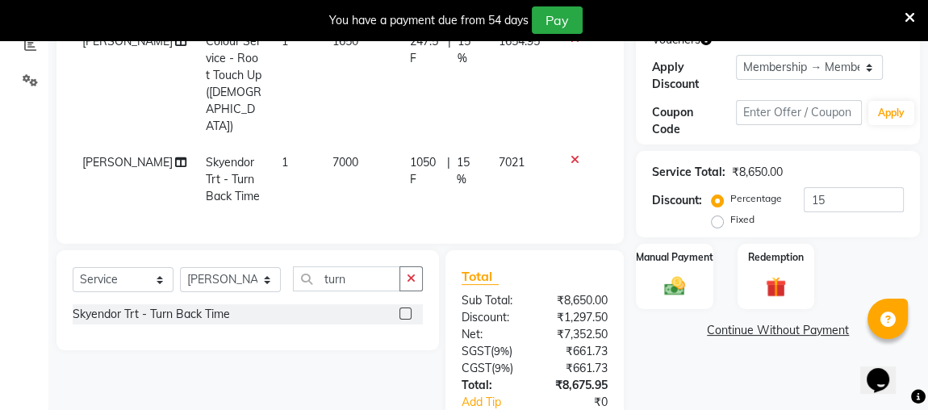
scroll to position [250, 0]
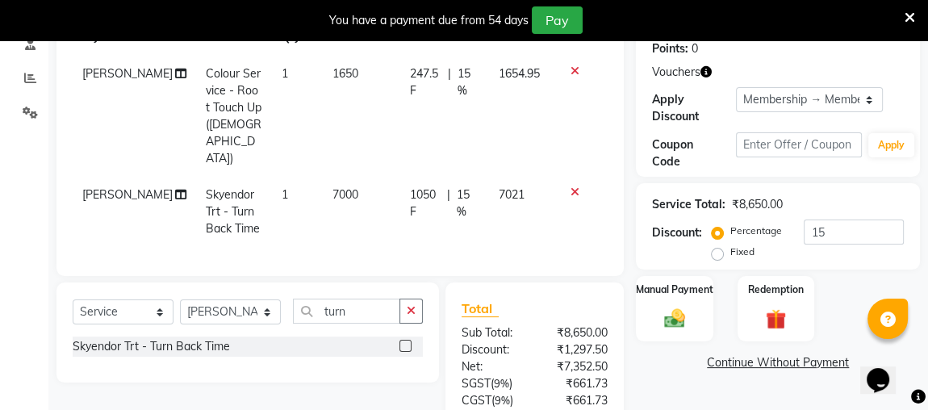
click at [474, 186] on span "15 %" at bounding box center [468, 203] width 23 height 34
select select "25071"
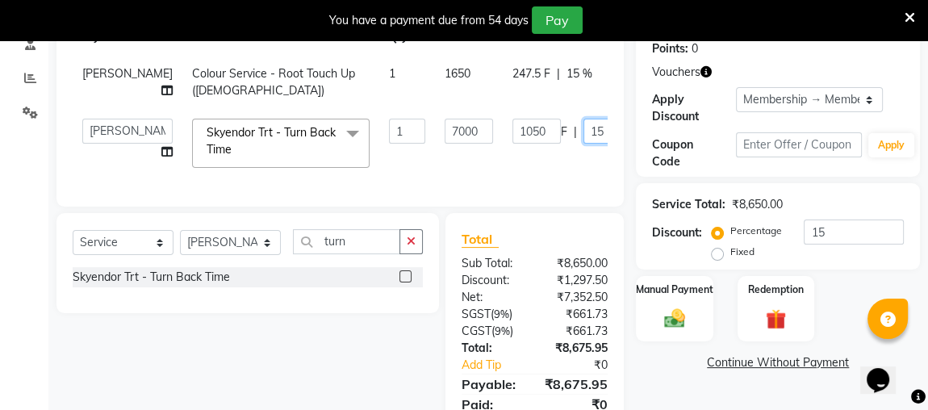
click at [583, 124] on input "15" at bounding box center [607, 131] width 48 height 25
type input "1"
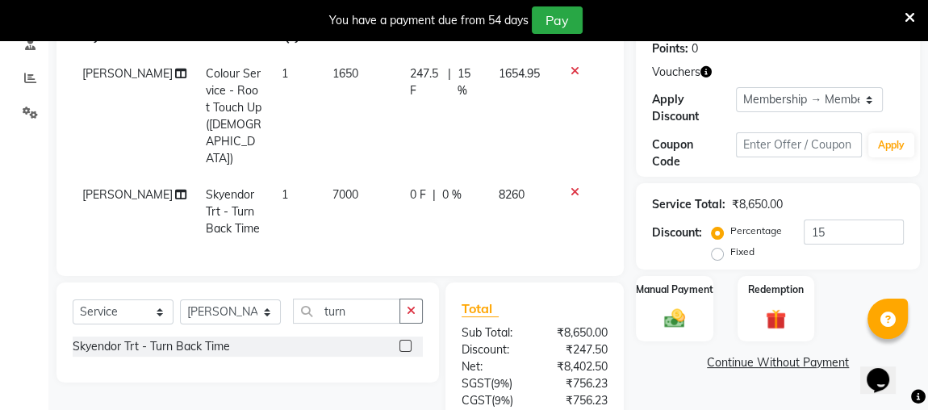
click at [517, 210] on div "Client +91 98******56 Date 01-09-2025 Invoice Number V/2025 V/2025-26 3389 Serv…" at bounding box center [339, 92] width 567 height 365
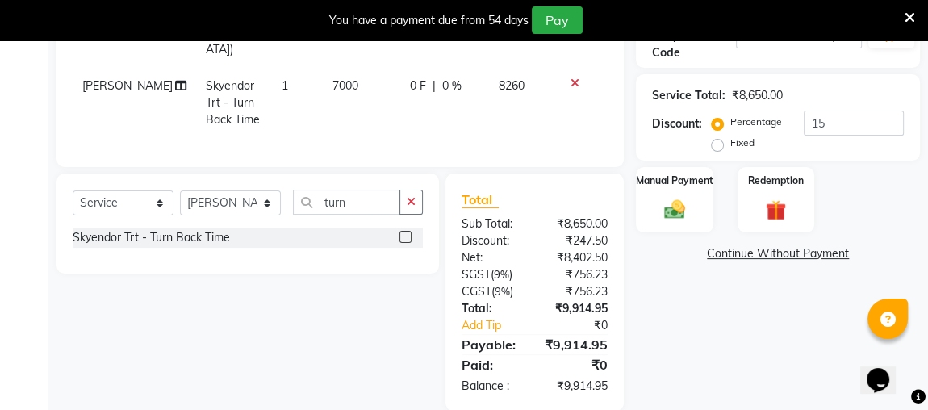
scroll to position [360, 0]
click at [355, 189] on input "turn" at bounding box center [346, 201] width 107 height 25
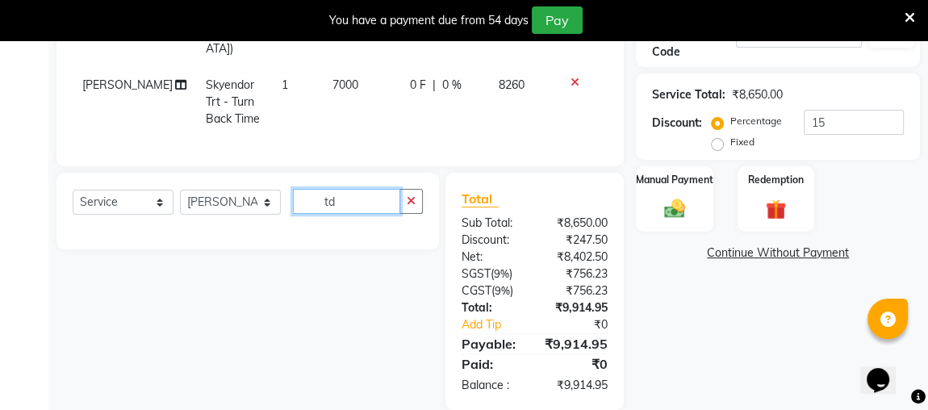
type input "t"
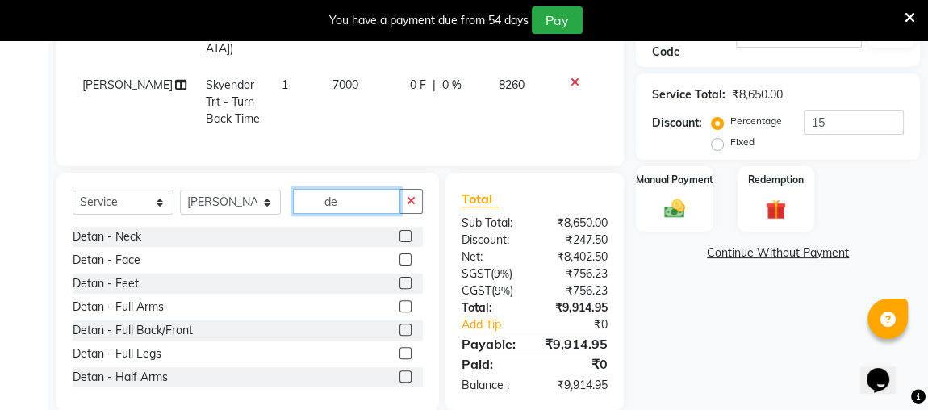
type input "de"
click at [399, 253] on label at bounding box center [405, 259] width 12 height 12
click at [399, 255] on input "checkbox" at bounding box center [404, 260] width 10 height 10
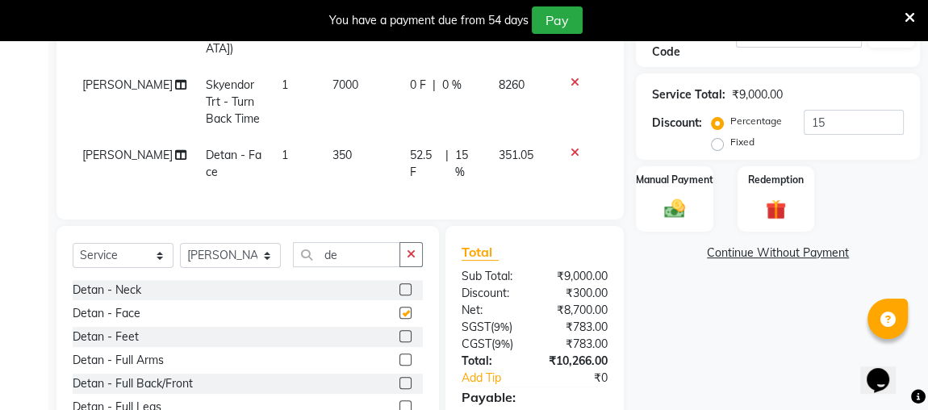
checkbox input "false"
drag, startPoint x: 392, startPoint y: 268, endPoint x: 425, endPoint y: 232, distance: 49.1
click at [399, 283] on label at bounding box center [405, 289] width 12 height 12
click at [399, 285] on input "checkbox" at bounding box center [404, 290] width 10 height 10
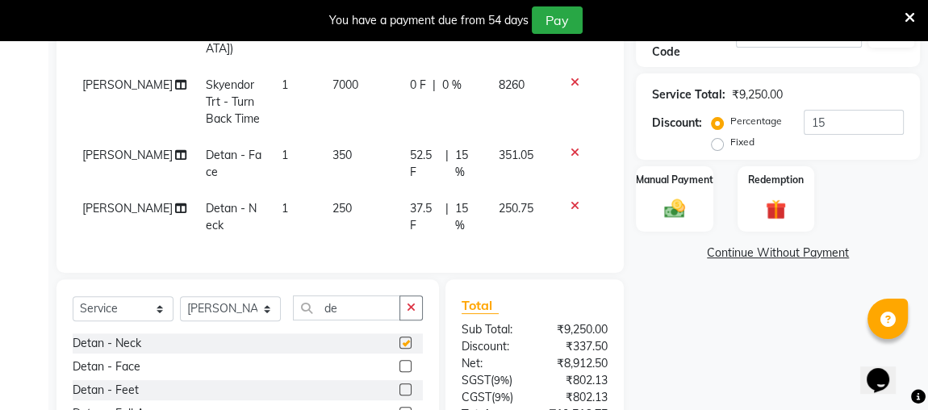
checkbox input "false"
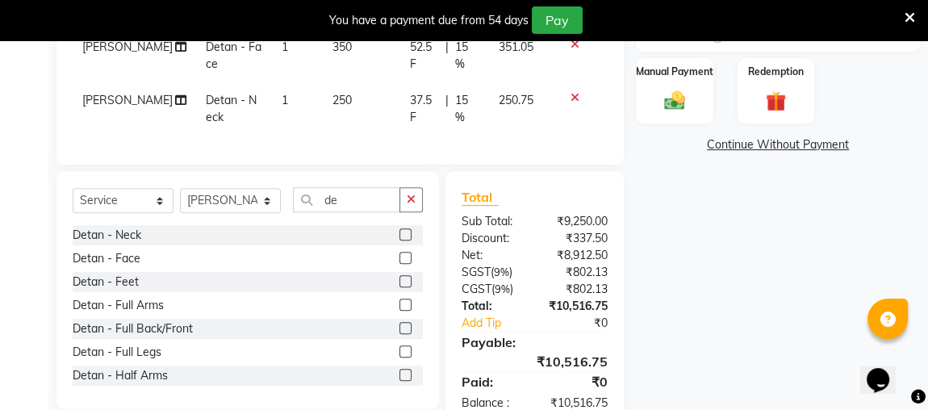
drag, startPoint x: 464, startPoint y: 91, endPoint x: 465, endPoint y: 83, distance: 8.1
click at [465, 89] on td "37.5 F | 15 %" at bounding box center [444, 108] width 89 height 53
select select "25071"
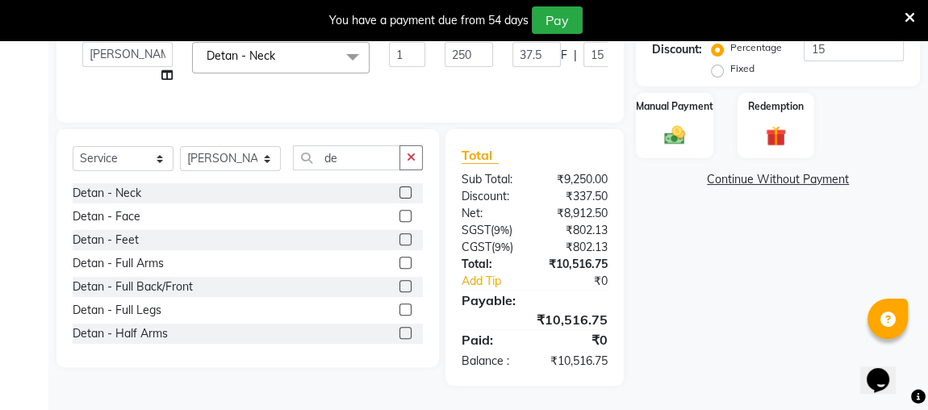
scroll to position [425, 0]
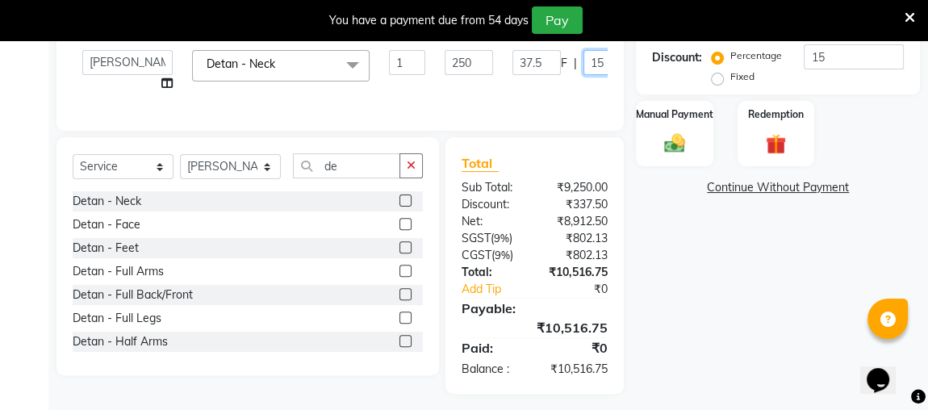
click at [583, 60] on input "15" at bounding box center [607, 62] width 48 height 25
type input "100"
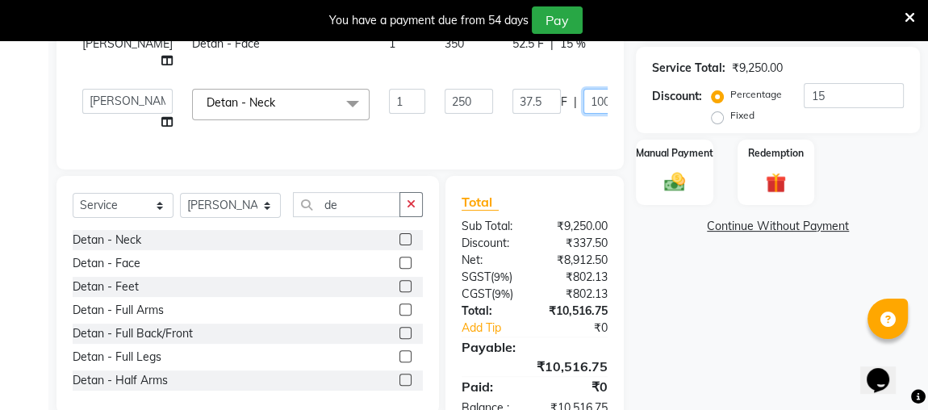
scroll to position [278, 0]
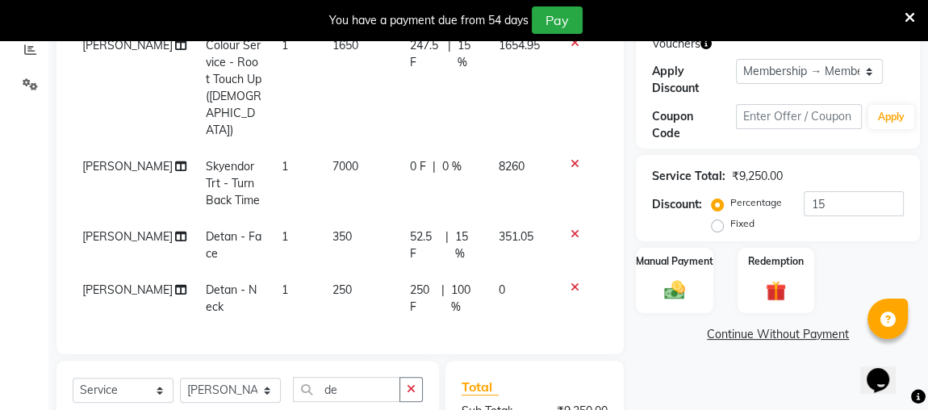
click at [520, 155] on tbody "INBARAJ Colour Service - Root Touch Up (Male) 1 1650 247.5 F | 15 % 1654.95 ANU…" at bounding box center [340, 176] width 535 height 298
click at [467, 228] on span "15 %" at bounding box center [467, 245] width 24 height 34
select select "25071"
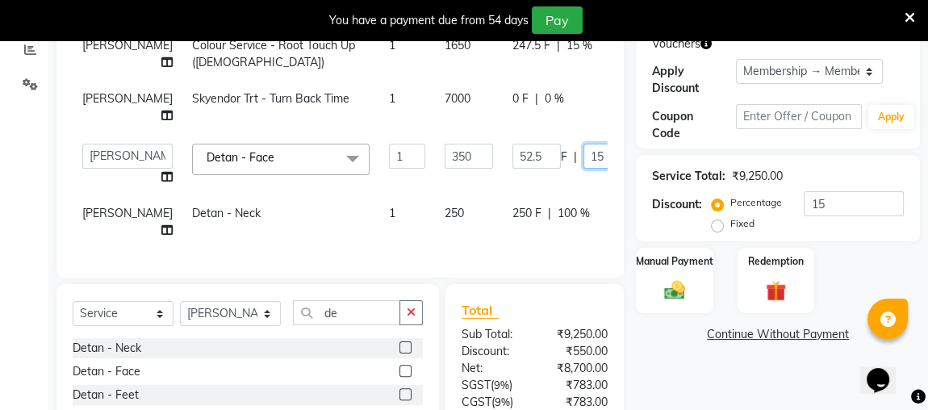
click at [583, 154] on input "15" at bounding box center [607, 156] width 48 height 25
type input "100"
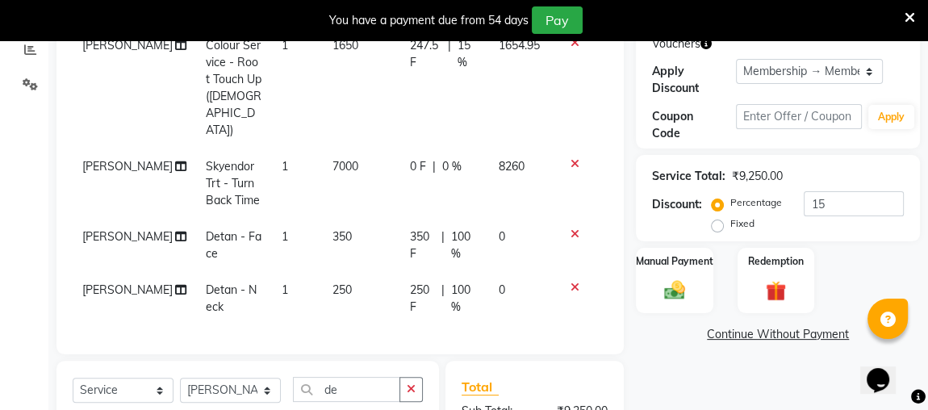
click at [348, 219] on td "350" at bounding box center [361, 245] width 77 height 53
select select "25071"
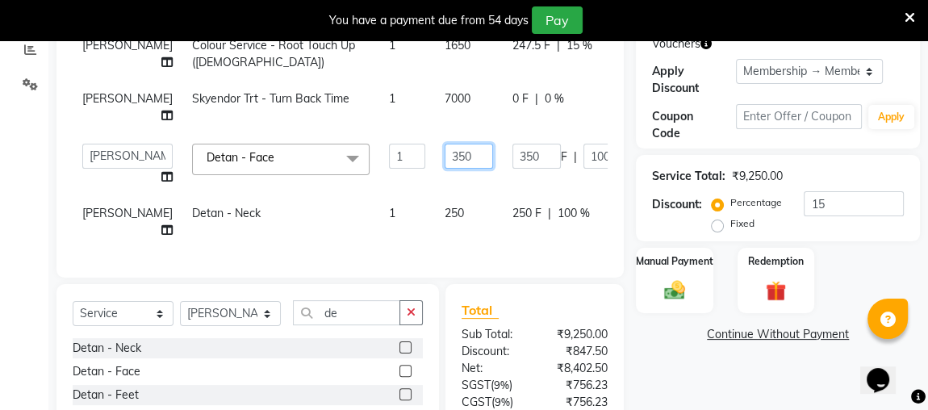
drag, startPoint x: 440, startPoint y: 156, endPoint x: 407, endPoint y: 151, distance: 33.6
click at [444, 151] on input "350" at bounding box center [468, 156] width 48 height 25
type input "400"
click at [422, 211] on tbody "INBARAJ Colour Service - Root Touch Up (Male) 1 1650 247.5 F | 15 % 1654.95 ANU…" at bounding box center [419, 137] width 692 height 221
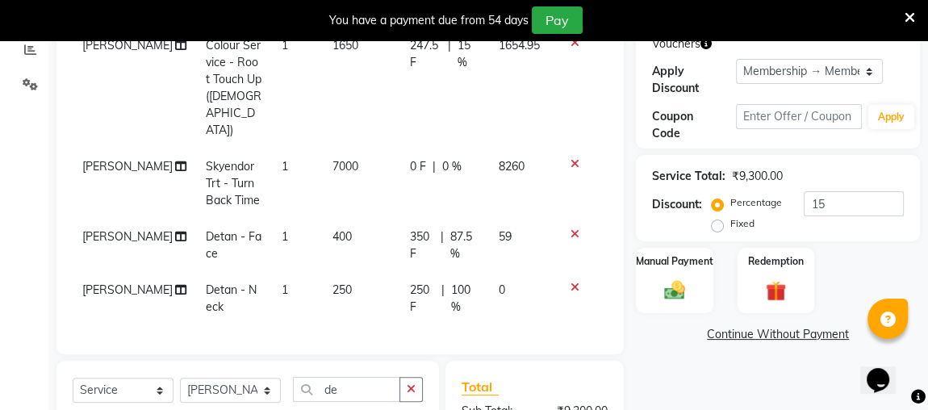
click at [337, 272] on td "250" at bounding box center [361, 298] width 77 height 53
select select "25071"
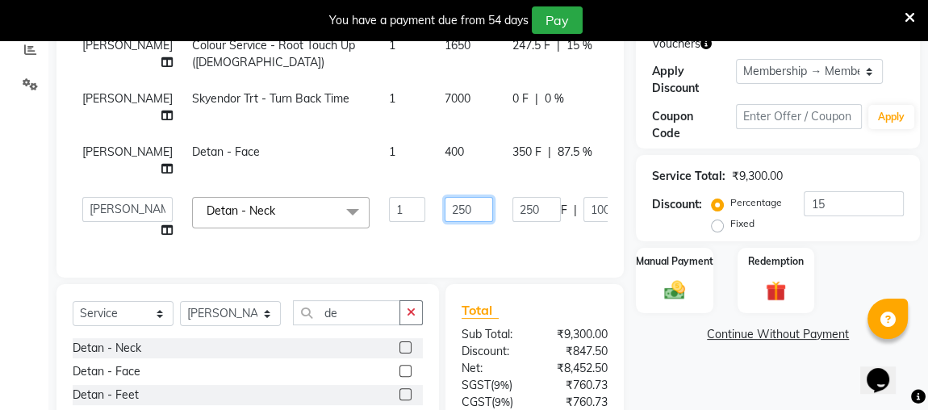
drag, startPoint x: 434, startPoint y: 208, endPoint x: 407, endPoint y: 204, distance: 27.7
click at [444, 204] on input "250" at bounding box center [468, 209] width 48 height 25
type input "400"
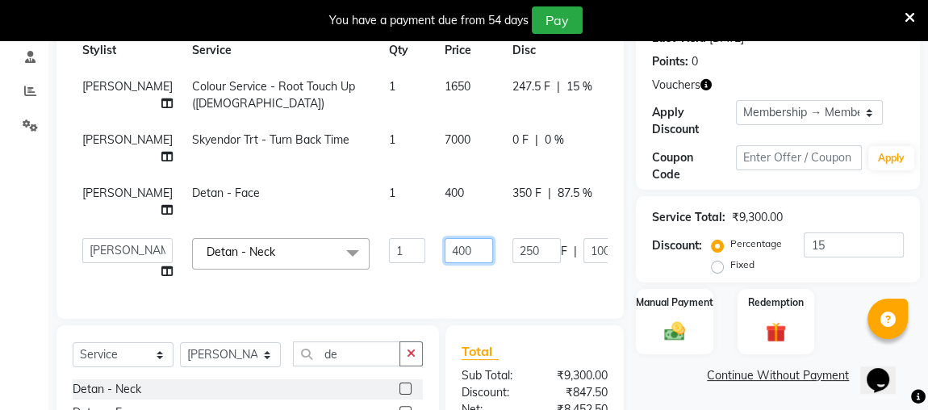
scroll to position [205, 0]
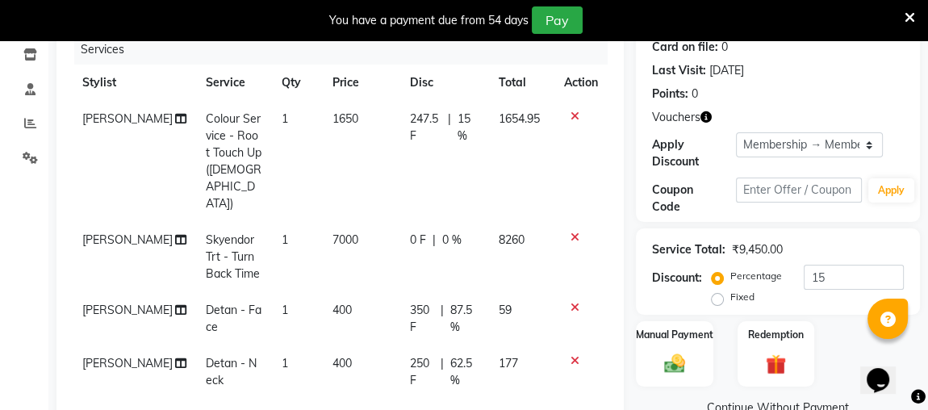
click at [542, 221] on tbody "INBARAJ Colour Service - Root Touch Up (Male) 1 1650 247.5 F | 15 % 1654.95 ANU…" at bounding box center [340, 250] width 535 height 298
click at [482, 292] on td "350 F | 87.5 %" at bounding box center [444, 318] width 89 height 53
select select "25071"
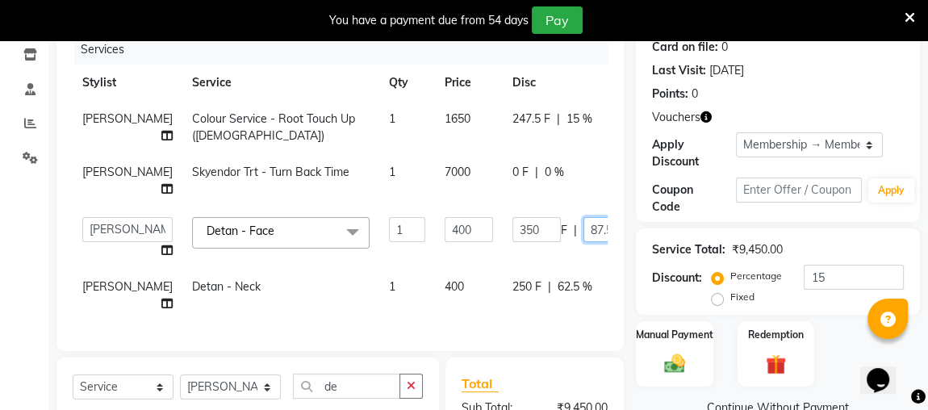
drag, startPoint x: 576, startPoint y: 232, endPoint x: 543, endPoint y: 221, distance: 34.9
click at [583, 221] on input "87.5" at bounding box center [607, 229] width 48 height 25
type input "4"
type input "100"
click at [511, 292] on tbody "INBARAJ Colour Service - Root Touch Up (Male) 1 1650 247.5 F | 15 % 1654.95 ANU…" at bounding box center [419, 211] width 692 height 221
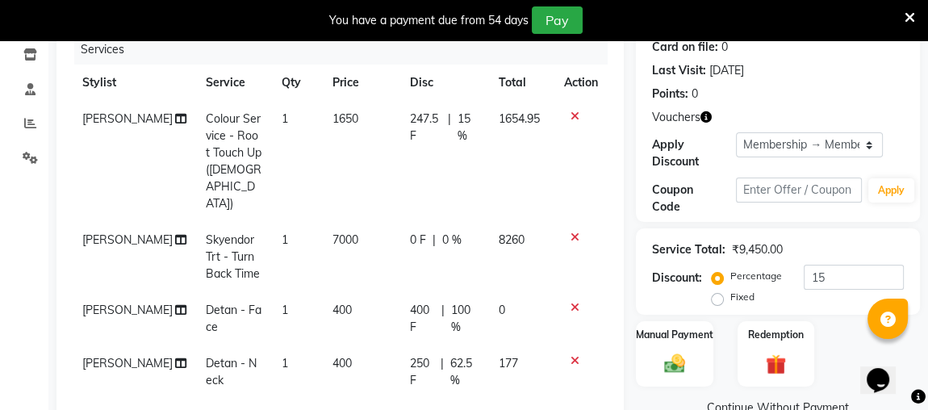
click at [476, 345] on td "250 F | 62.5 %" at bounding box center [444, 371] width 89 height 53
select select "25071"
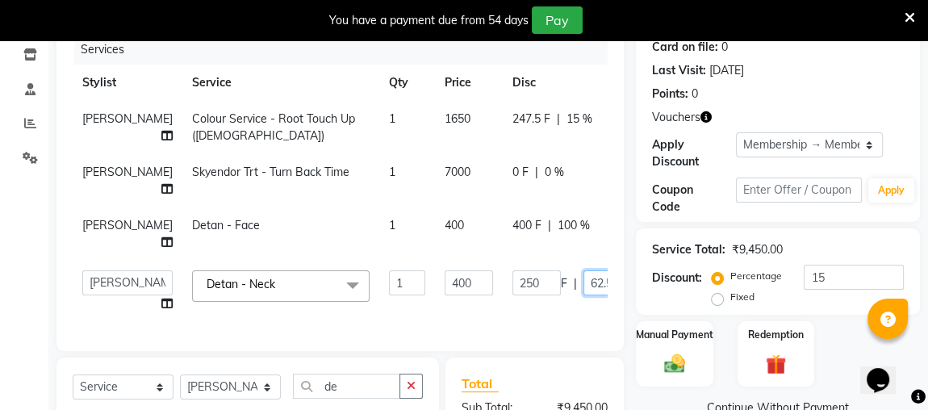
drag, startPoint x: 574, startPoint y: 281, endPoint x: 540, endPoint y: 280, distance: 33.1
click at [540, 280] on div "250 F | 62.5 %" at bounding box center [576, 282] width 129 height 25
type input "100"
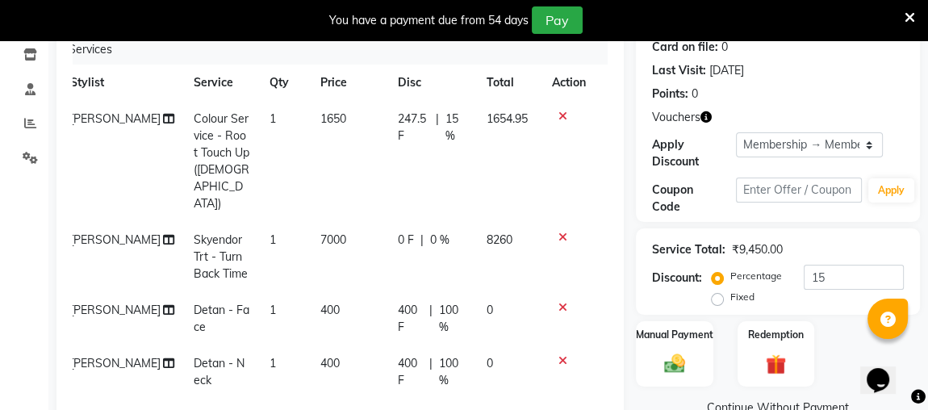
click at [542, 354] on div "Client +91 98******56 Date 01-09-2025 Invoice Number V/2025 V/2025-26 3389 Serv…" at bounding box center [339, 192] width 567 height 472
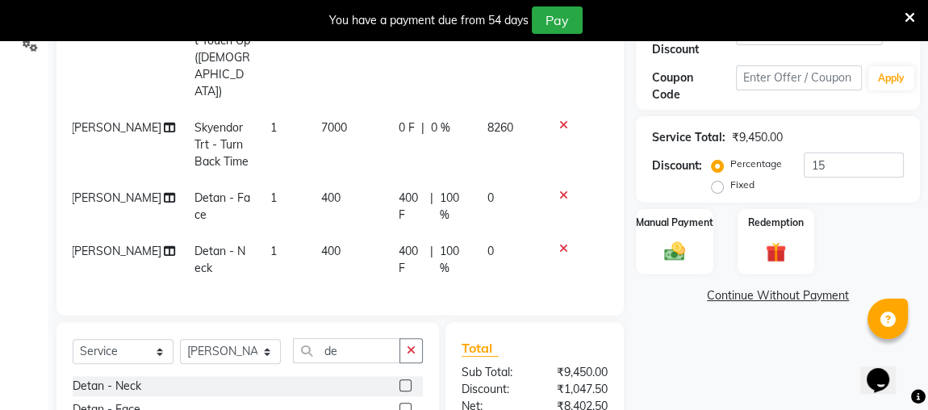
scroll to position [394, 0]
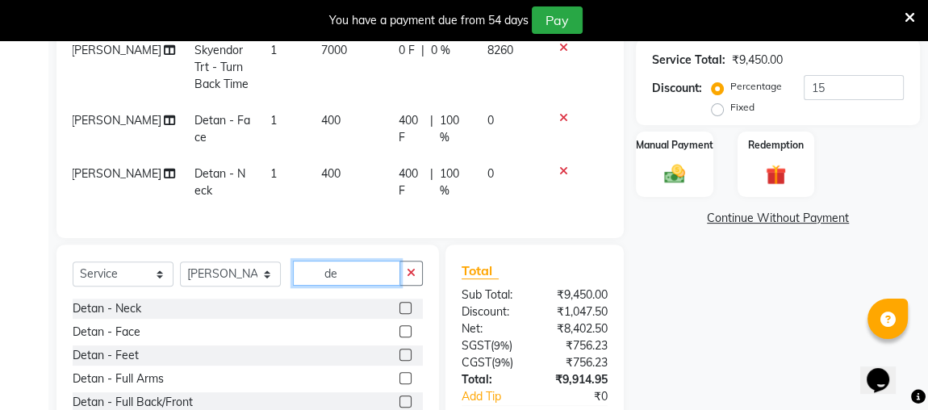
click at [348, 261] on input "de" at bounding box center [346, 273] width 107 height 25
type input "d"
click at [345, 261] on input "text" at bounding box center [358, 273] width 130 height 25
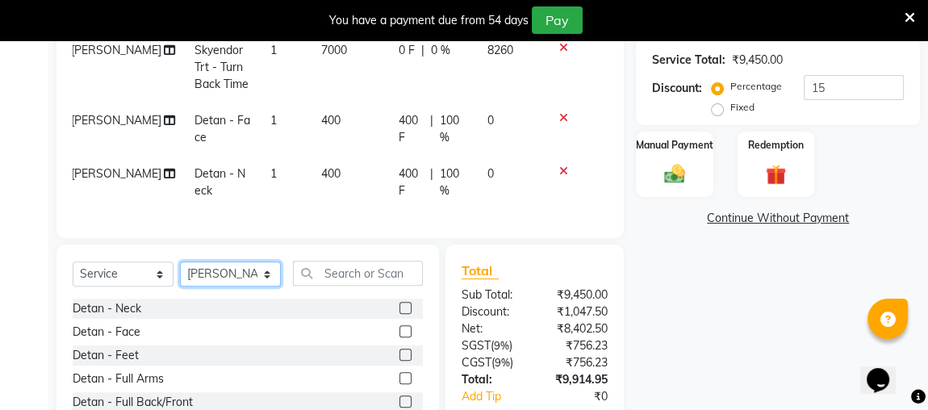
drag, startPoint x: 265, startPoint y: 248, endPoint x: 273, endPoint y: 223, distance: 26.3
click at [273, 244] on div "Select Service Product Membership Package Voucher Prepaid Gift Card Select Styl…" at bounding box center [247, 363] width 382 height 238
select select "25406"
click at [180, 261] on select "Select Stylist Admin [PERSON_NAME] Apsu Auditor Ambattur [PERSON_NAME] Dingg - …" at bounding box center [230, 273] width 101 height 25
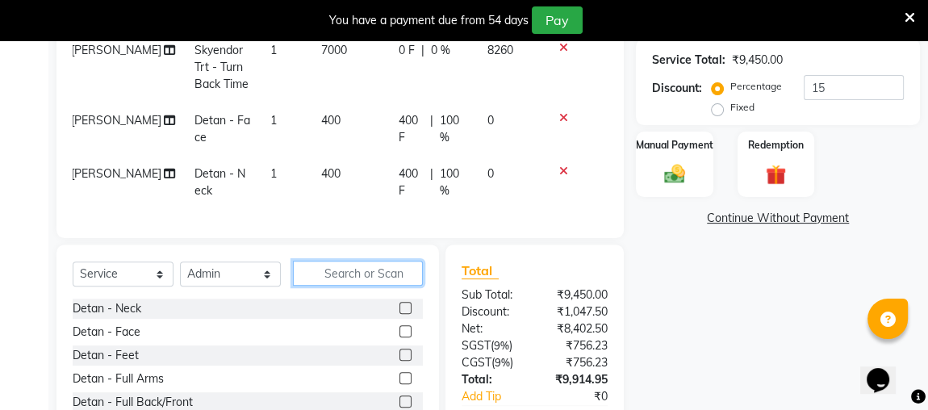
click at [336, 261] on input "text" at bounding box center [358, 273] width 130 height 25
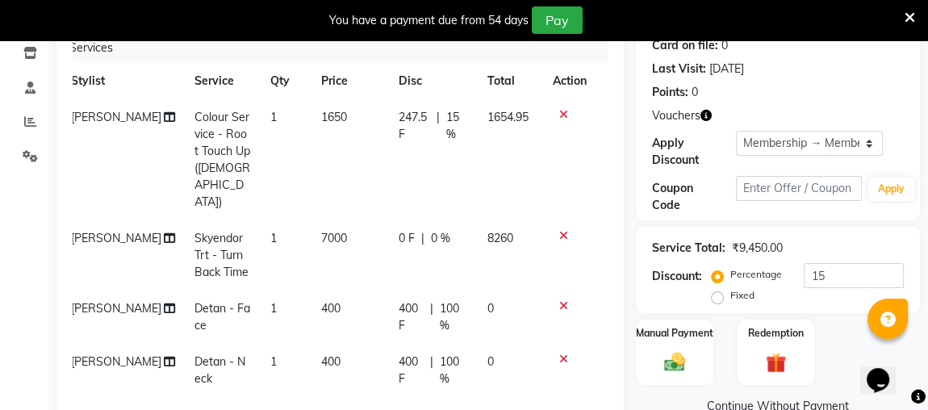
scroll to position [174, 0]
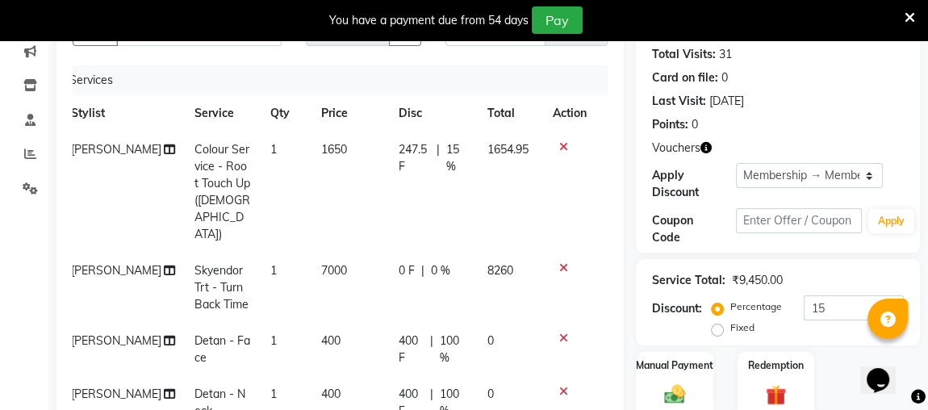
type input "bridal"
click at [366, 146] on td "1650" at bounding box center [349, 191] width 77 height 121
select select "30103"
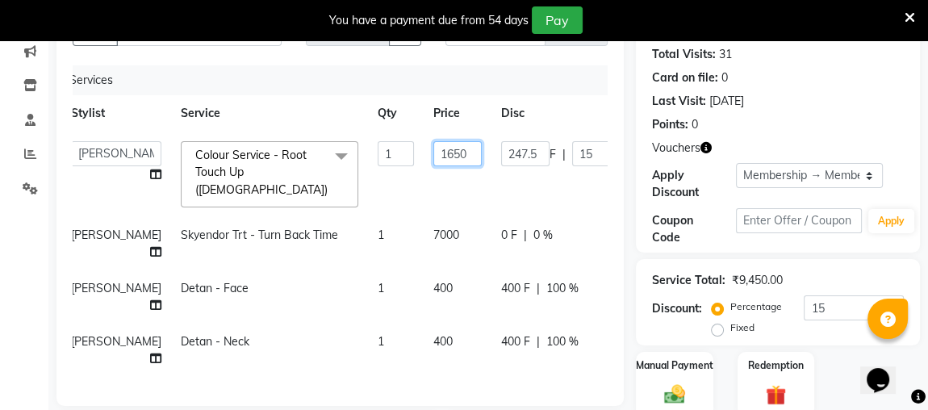
drag, startPoint x: 430, startPoint y: 154, endPoint x: 403, endPoint y: 147, distance: 28.4
click at [433, 147] on input "1650" at bounding box center [457, 153] width 48 height 25
type input "1800"
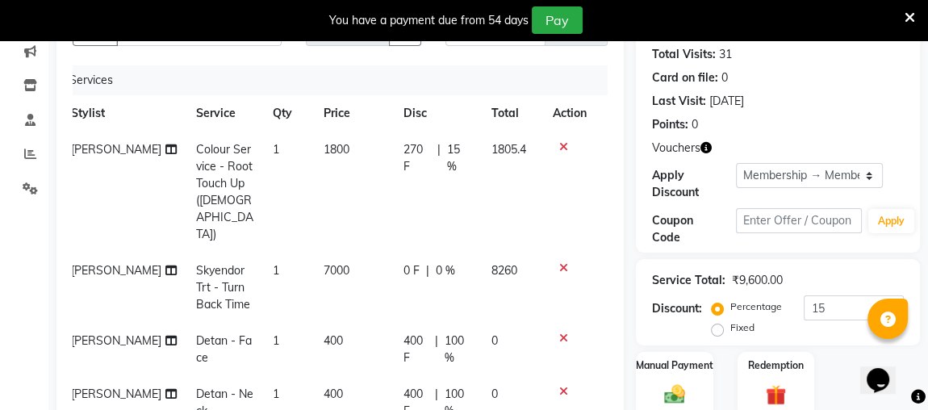
click at [269, 152] on td "1" at bounding box center [288, 191] width 51 height 121
select select "30103"
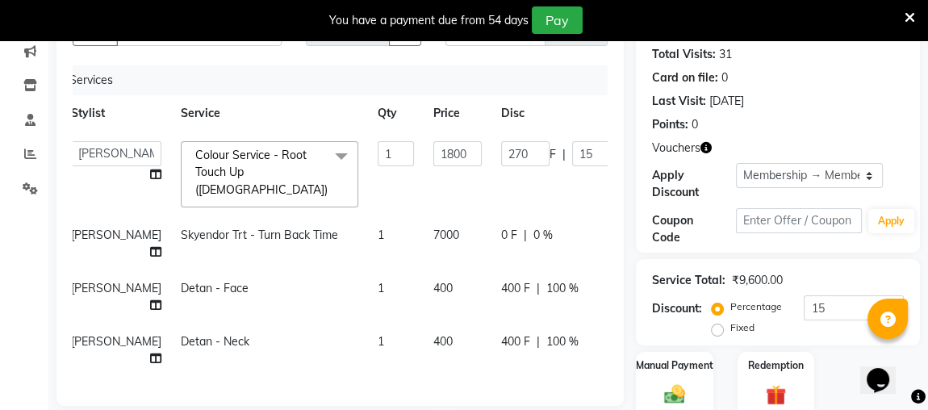
click at [263, 155] on span "Colour Service - Root Touch Up (Male) x" at bounding box center [265, 173] width 148 height 52
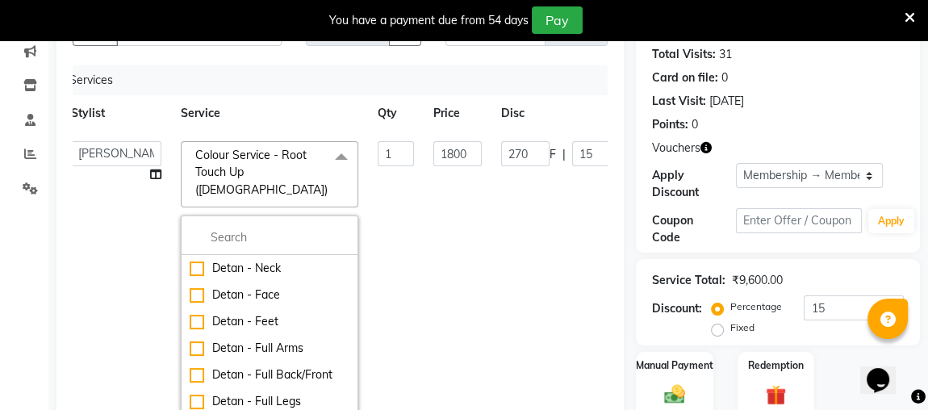
click at [327, 182] on link "x" at bounding box center [330, 189] width 7 height 15
checkbox input "false"
type input "0"
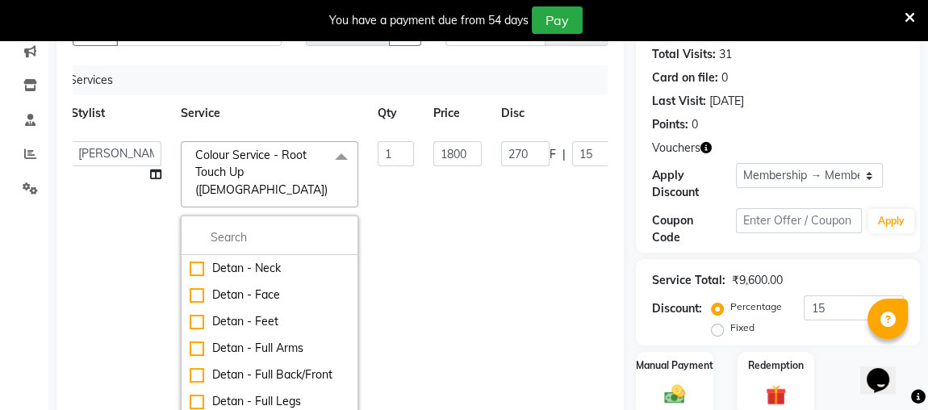
type input "0"
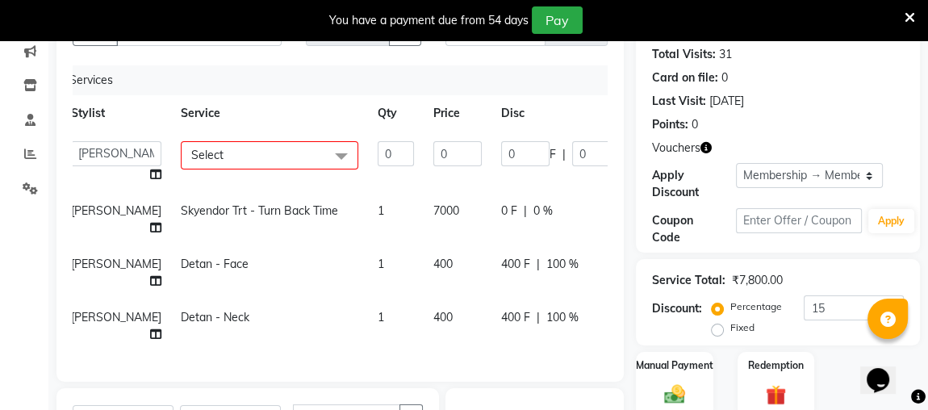
click at [244, 162] on span "Select" at bounding box center [269, 155] width 177 height 28
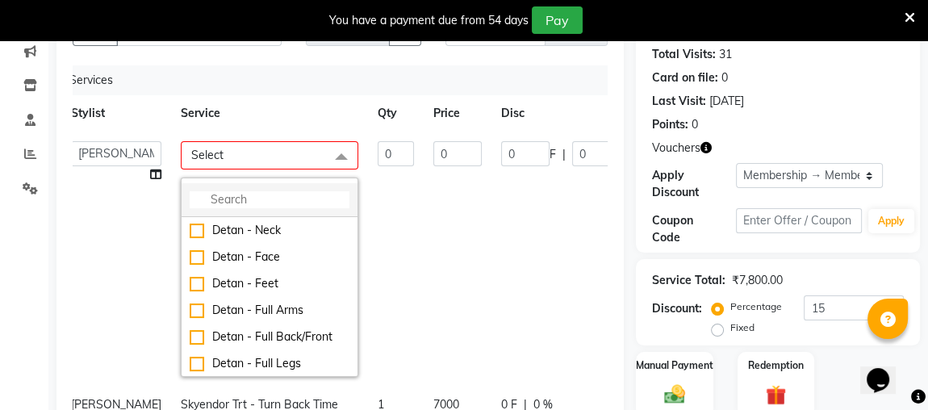
click at [247, 202] on input "multiselect-search" at bounding box center [270, 199] width 160 height 17
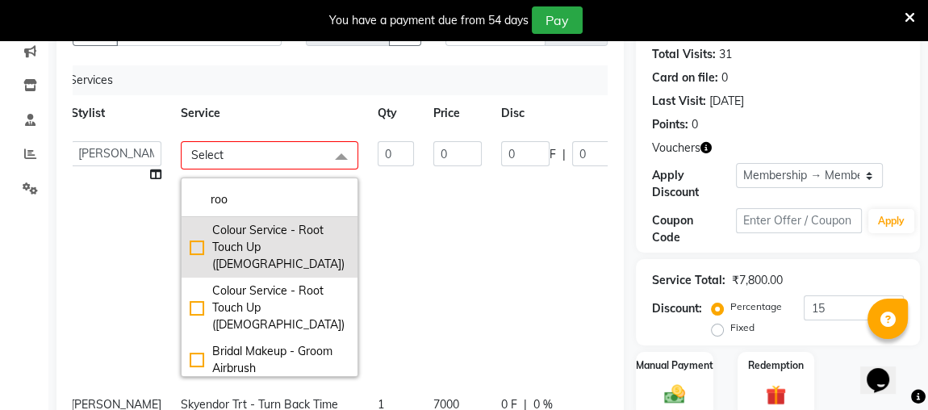
type input "roo"
click at [190, 238] on div "Colour Service - Root Touch Up ([DEMOGRAPHIC_DATA])" at bounding box center [270, 247] width 160 height 51
checkbox input "true"
type input "1"
type input "1800"
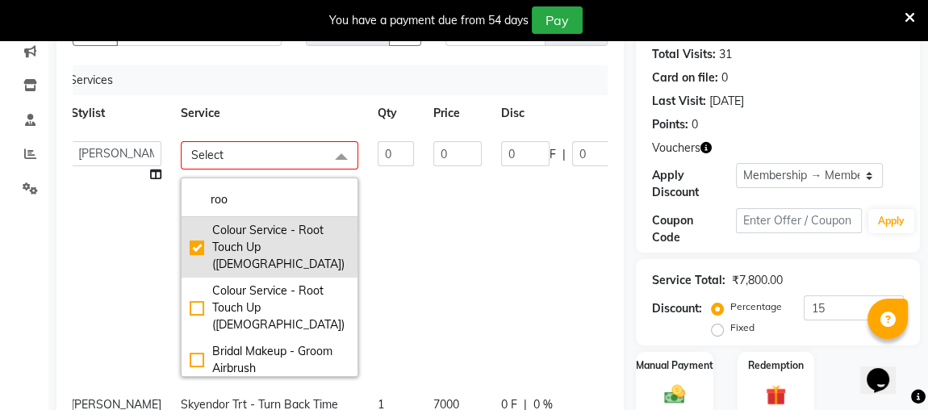
type input "270"
type input "15"
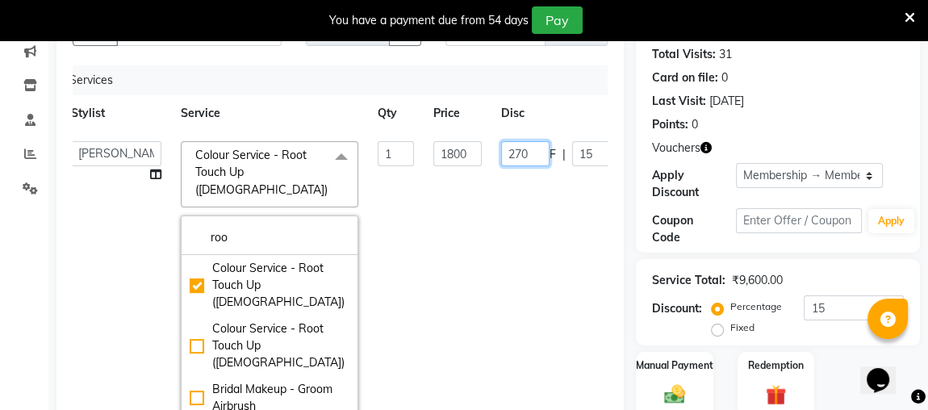
click at [510, 189] on td "270 F | 15 %" at bounding box center [565, 277] width 148 height 293
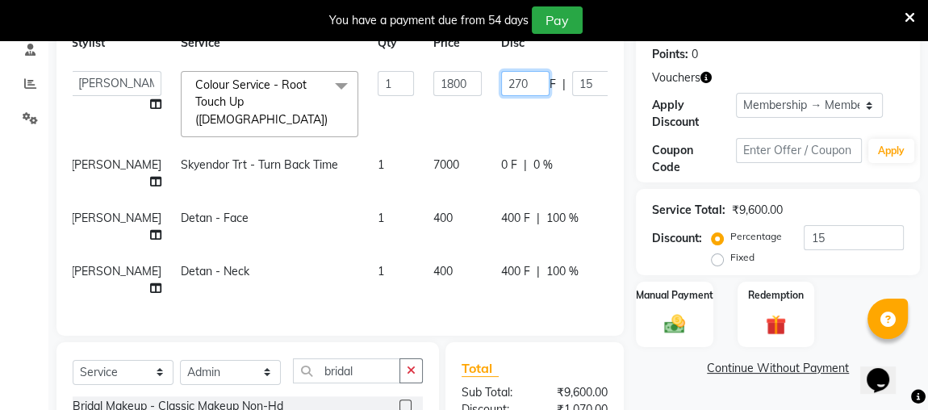
scroll to position [321, 0]
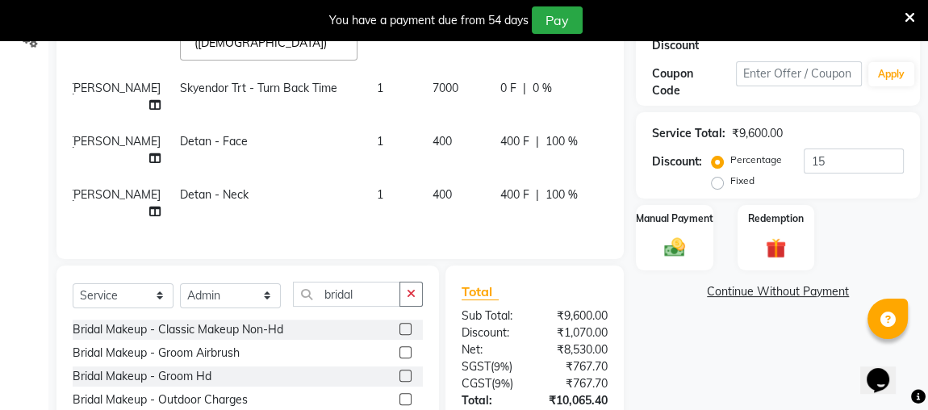
click at [574, 258] on div "Client +91 98******56 Date 01-09-2025 Invoice Number V/2025 V/2025-26 3389 Serv…" at bounding box center [339, 180] width 591 height 682
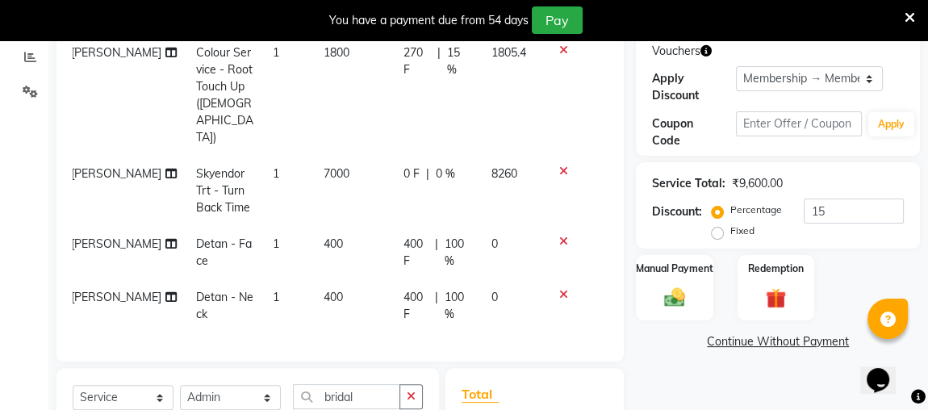
scroll to position [394, 0]
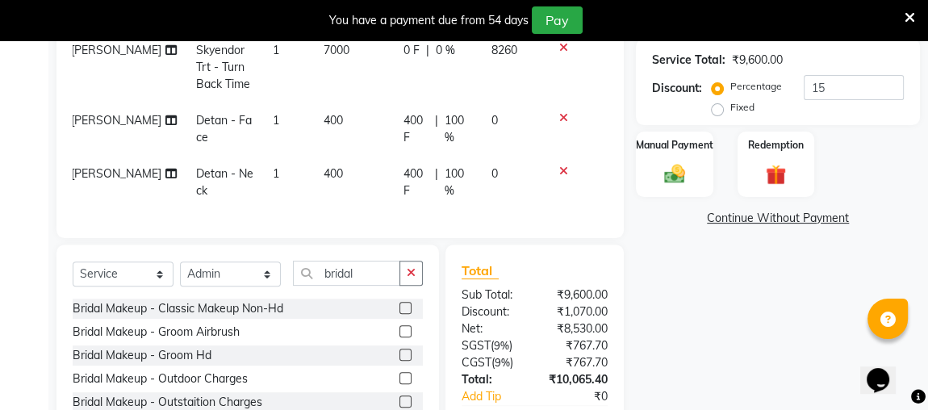
click at [553, 244] on div "Total Sub Total: ₹9,600.00 Discount: ₹1,070.00 Net: ₹8,530.00 SGST ( 9% ) ₹767.…" at bounding box center [534, 372] width 178 height 257
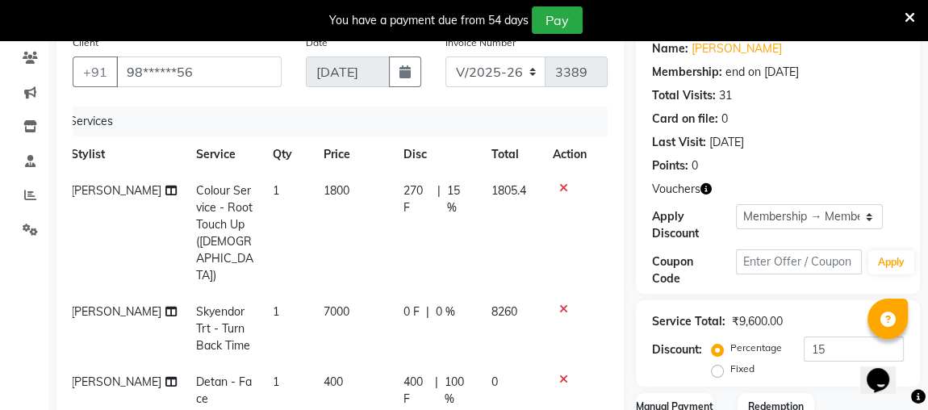
scroll to position [101, 0]
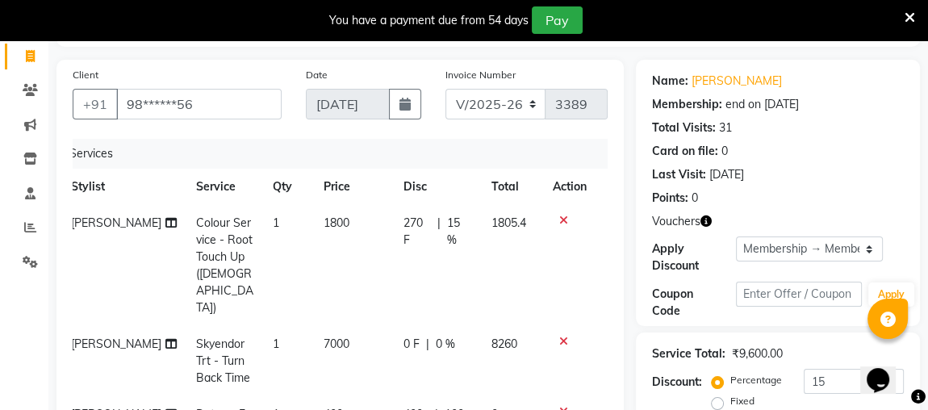
drag, startPoint x: 469, startPoint y: 152, endPoint x: 385, endPoint y: 293, distance: 163.5
drag, startPoint x: 385, startPoint y: 293, endPoint x: 219, endPoint y: 59, distance: 286.5
click at [219, 60] on div "Client +91 98******56 Date 01-09-2025 Invoice Number V/2025 V/2025-26 3389 Serv…" at bounding box center [339, 296] width 567 height 472
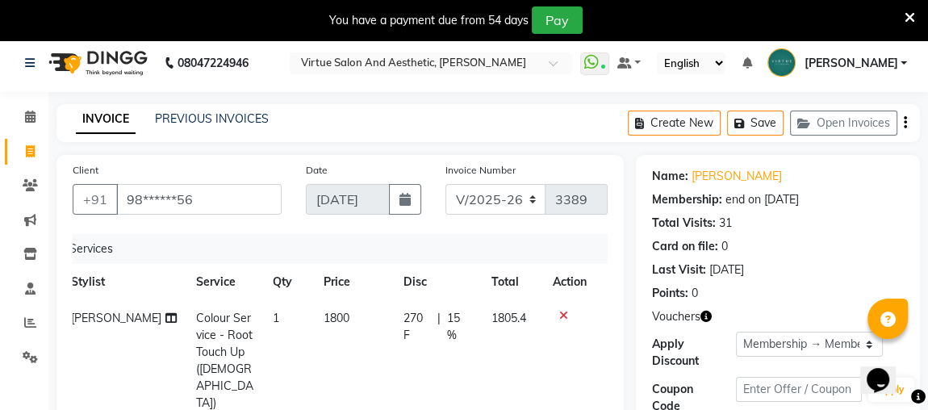
scroll to position [0, 0]
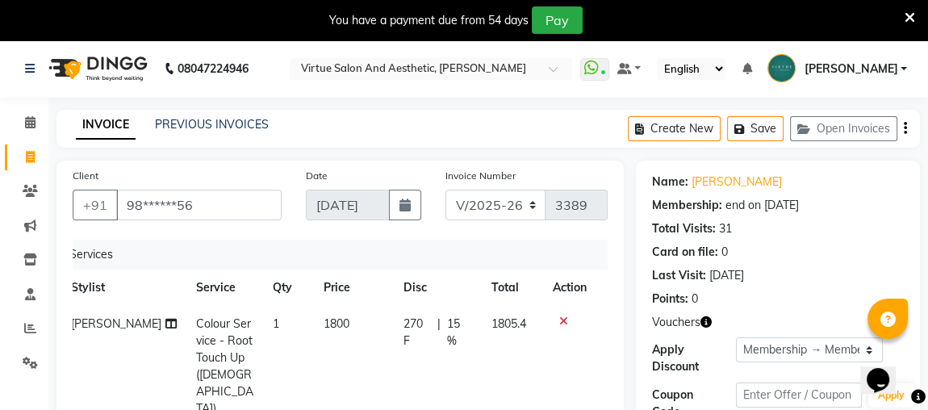
click at [903, 128] on icon "button" at bounding box center [904, 128] width 3 height 1
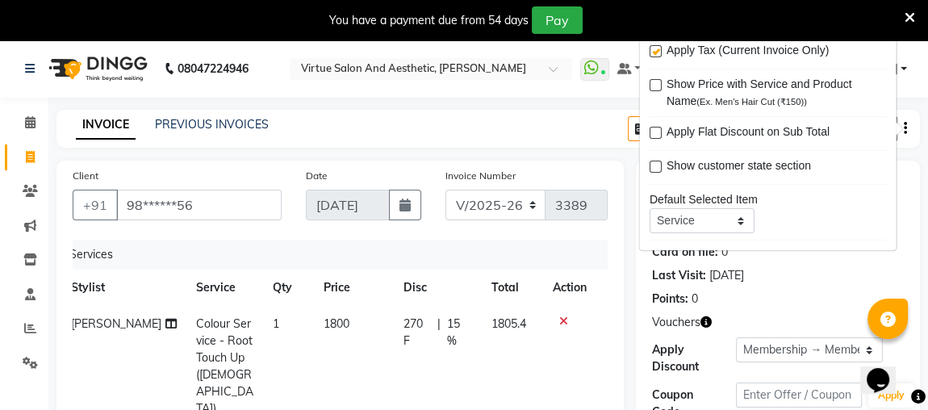
click at [652, 51] on label at bounding box center [655, 51] width 12 height 12
click at [652, 51] on input "checkbox" at bounding box center [654, 52] width 10 height 10
checkbox input "false"
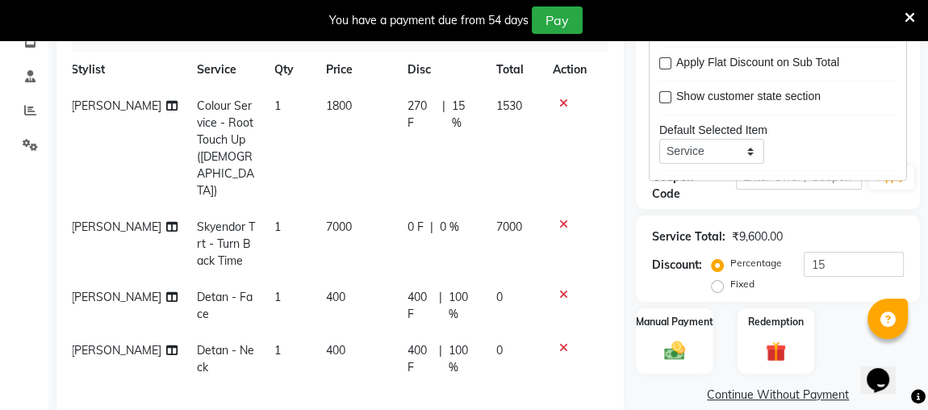
scroll to position [219, 0]
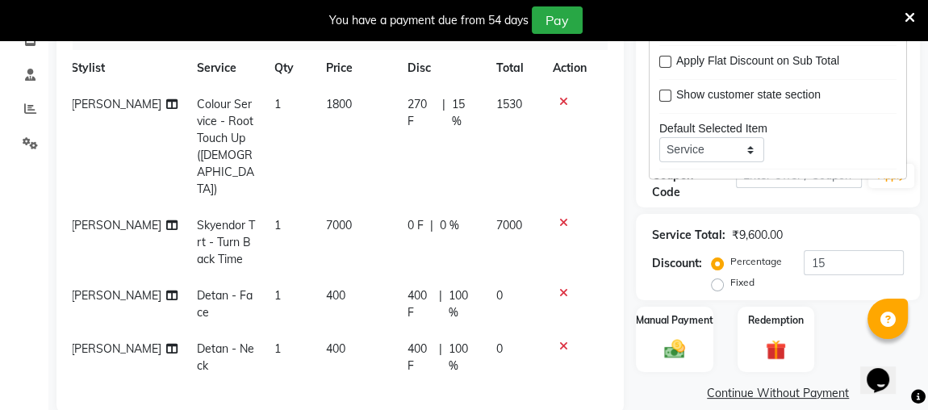
click at [462, 108] on span "15 %" at bounding box center [464, 113] width 25 height 34
select select "30103"
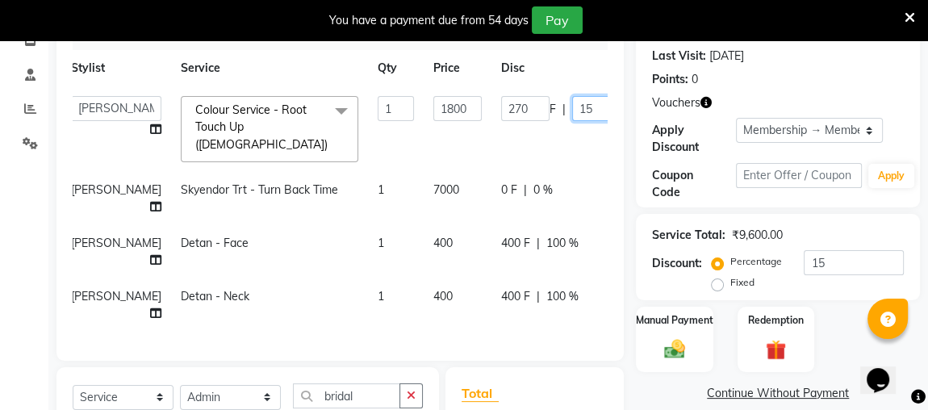
click at [572, 109] on input "15" at bounding box center [596, 108] width 48 height 25
type input "1"
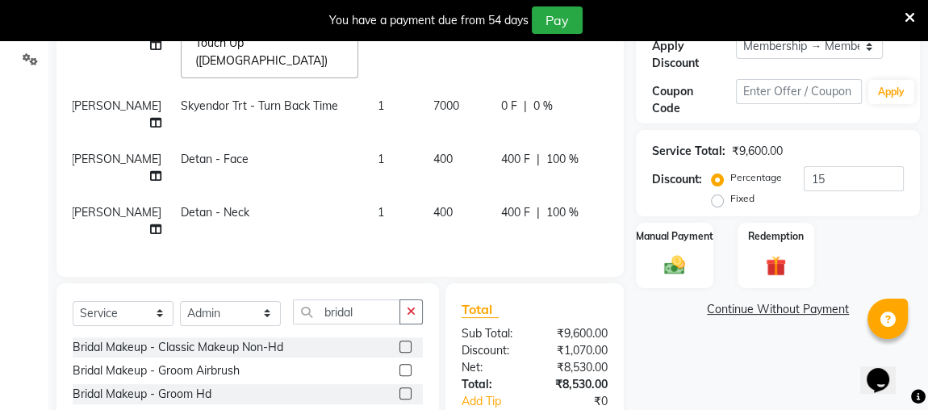
scroll to position [432, 0]
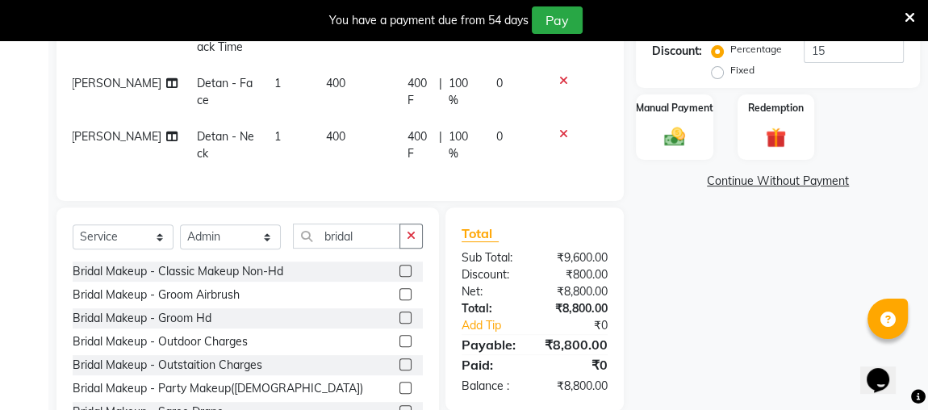
click at [613, 151] on div "Client +91 98******56 Date 01-09-2025 Invoice Number V/2025 V/2025-26 3389 Serv…" at bounding box center [339, 87] width 591 height 716
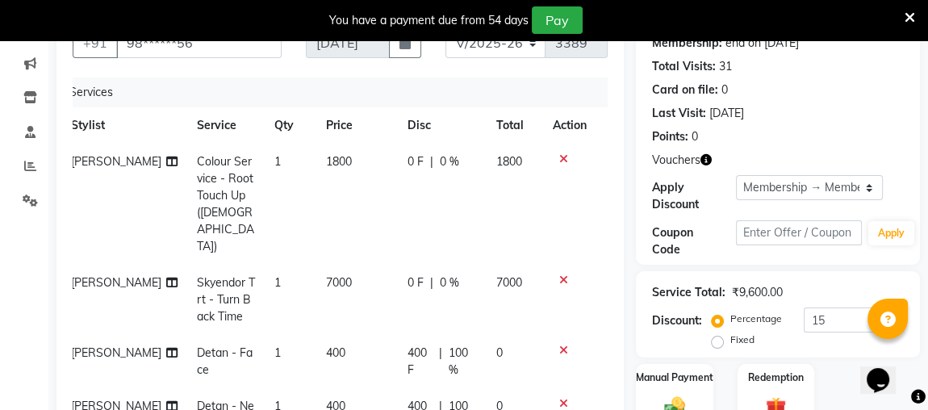
scroll to position [65, 0]
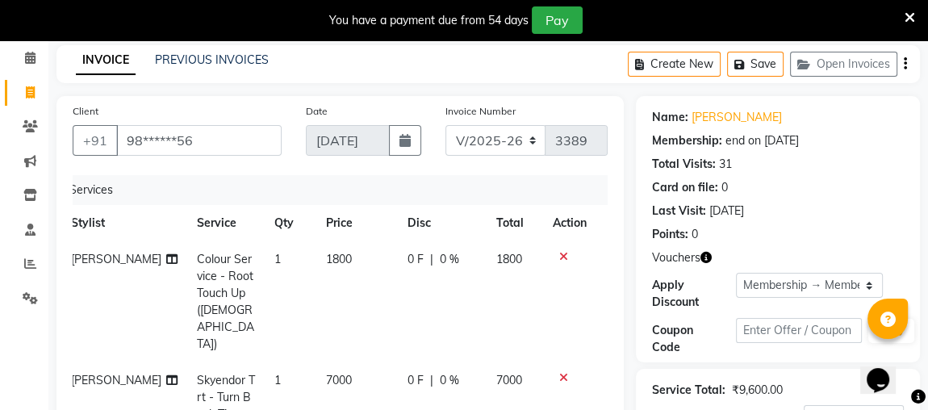
click at [903, 64] on icon "button" at bounding box center [904, 64] width 3 height 1
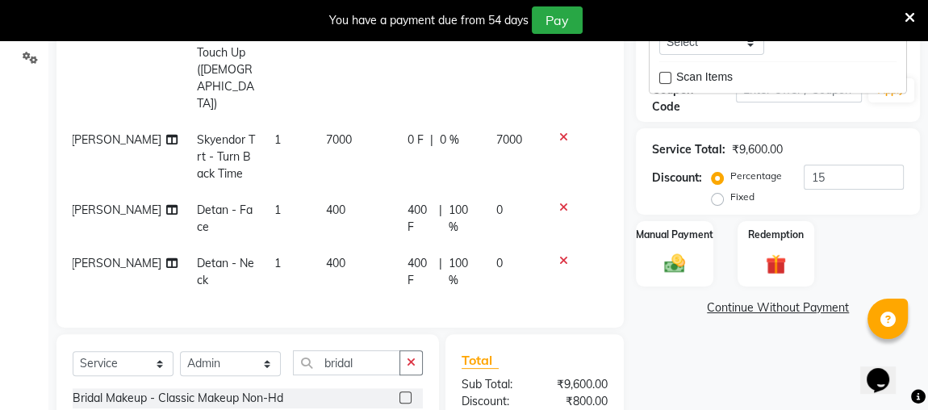
scroll to position [394, 0]
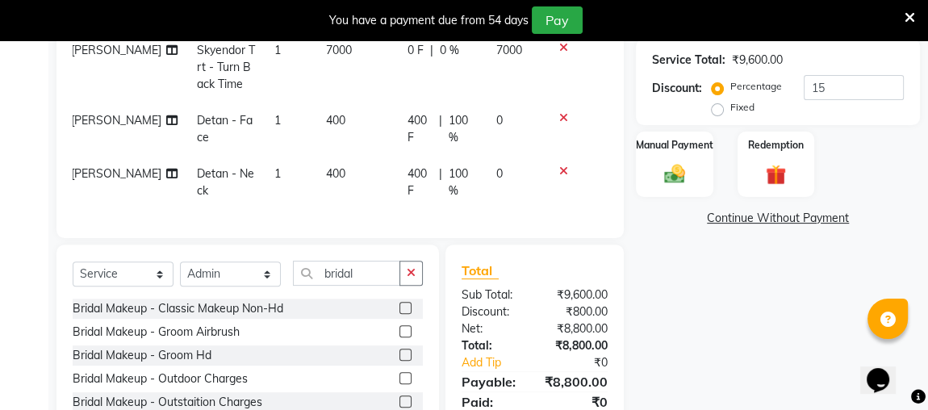
drag, startPoint x: 585, startPoint y: 219, endPoint x: 628, endPoint y: 203, distance: 45.4
click at [598, 215] on div "Client +91 98******56 Date 01-09-2025 Invoice Number V/2025 V/2025-26 3389 Serv…" at bounding box center [339, 124] width 591 height 716
drag, startPoint x: 676, startPoint y: 177, endPoint x: 699, endPoint y: 201, distance: 32.5
click at [677, 177] on img at bounding box center [674, 173] width 34 height 23
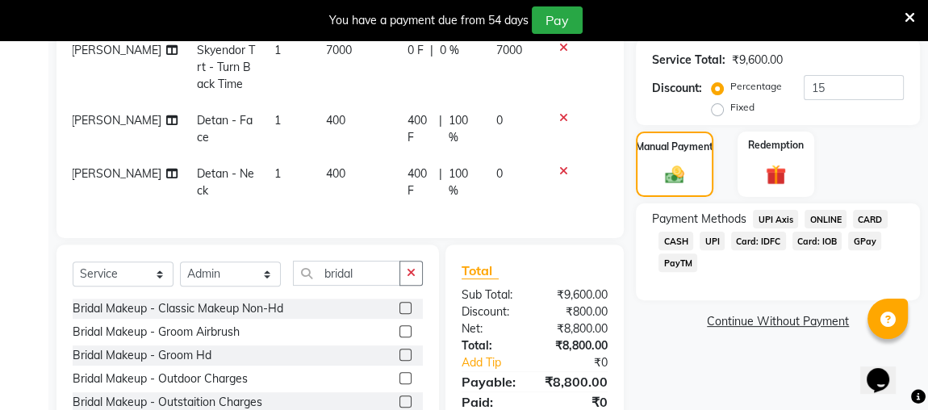
click at [855, 239] on span "GPay" at bounding box center [864, 241] width 33 height 19
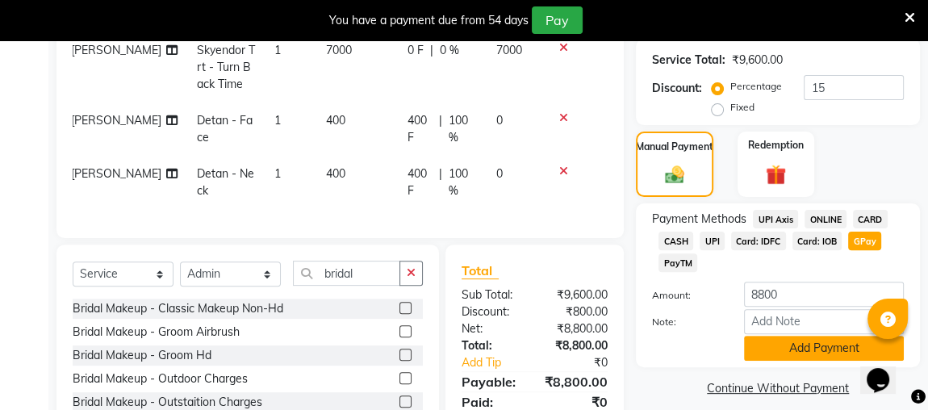
click at [769, 339] on button "Add Payment" at bounding box center [824, 348] width 160 height 25
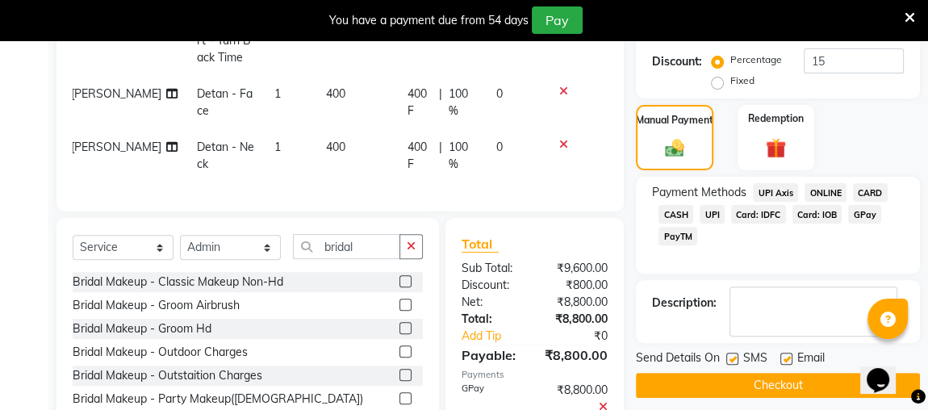
scroll to position [483, 0]
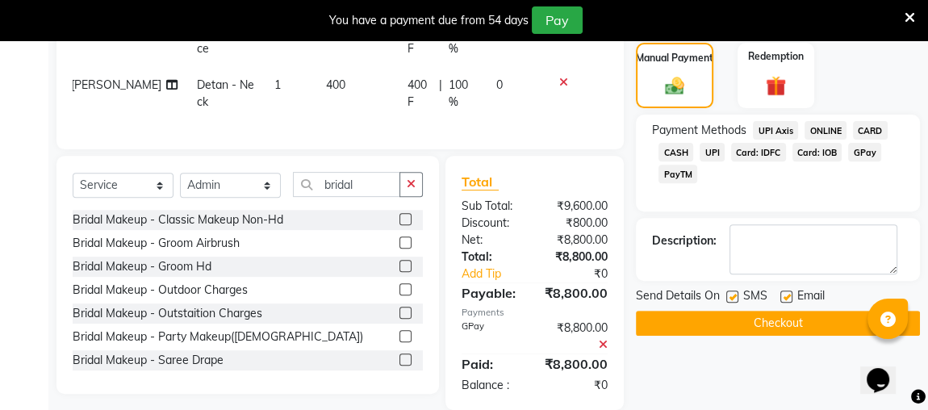
click at [761, 318] on button "Checkout" at bounding box center [778, 323] width 284 height 25
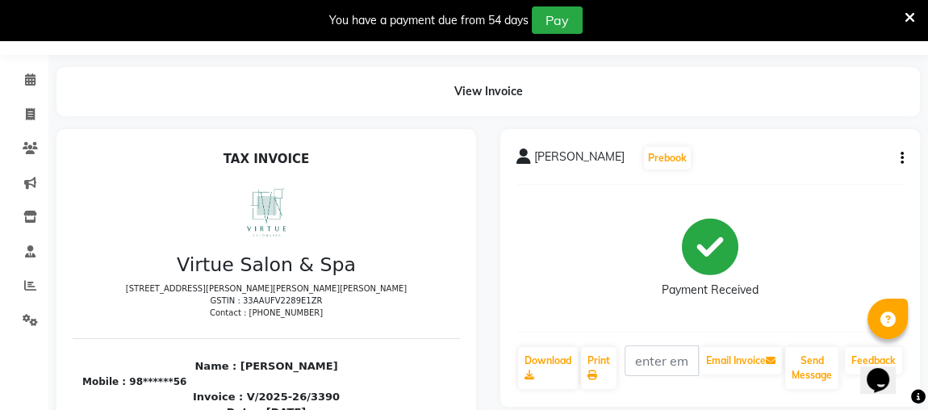
scroll to position [13, 0]
click at [907, 20] on icon at bounding box center [909, 17] width 10 height 15
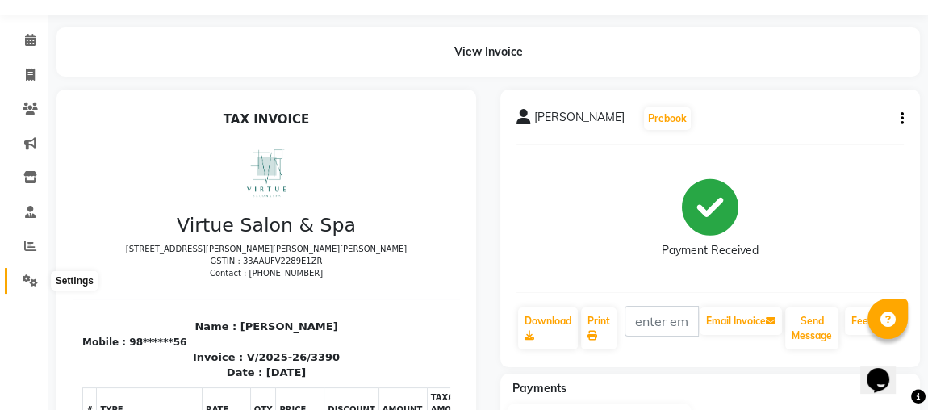
click at [19, 279] on span at bounding box center [30, 281] width 28 height 19
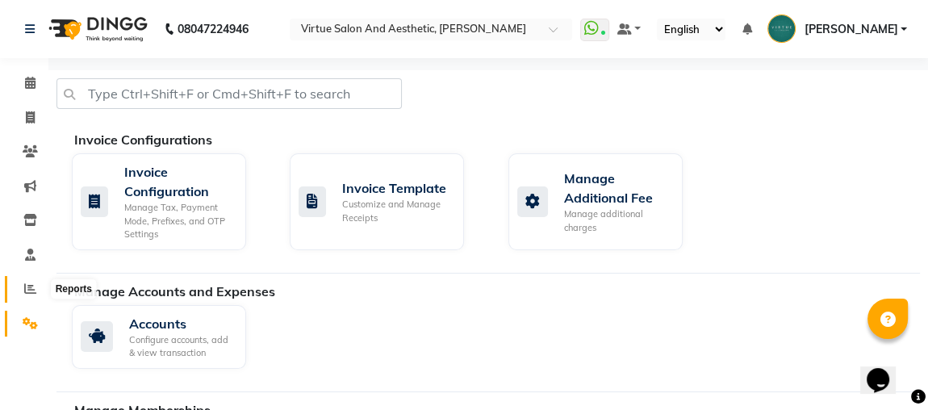
click at [32, 291] on icon at bounding box center [30, 288] width 12 height 12
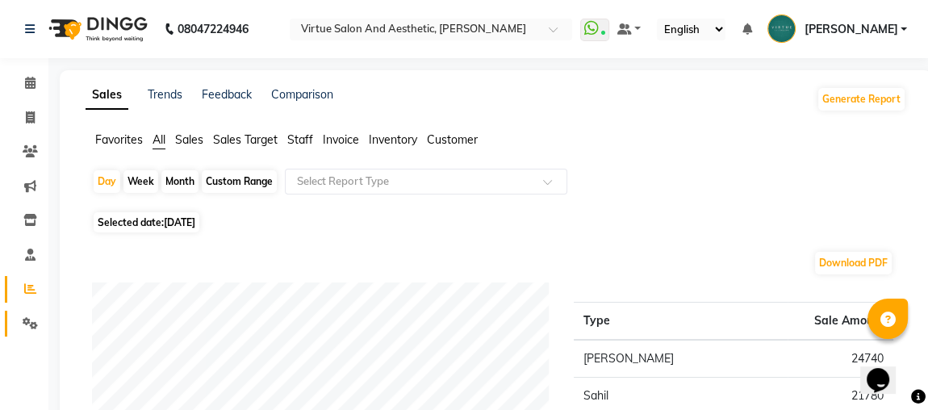
click at [31, 326] on icon at bounding box center [30, 323] width 15 height 12
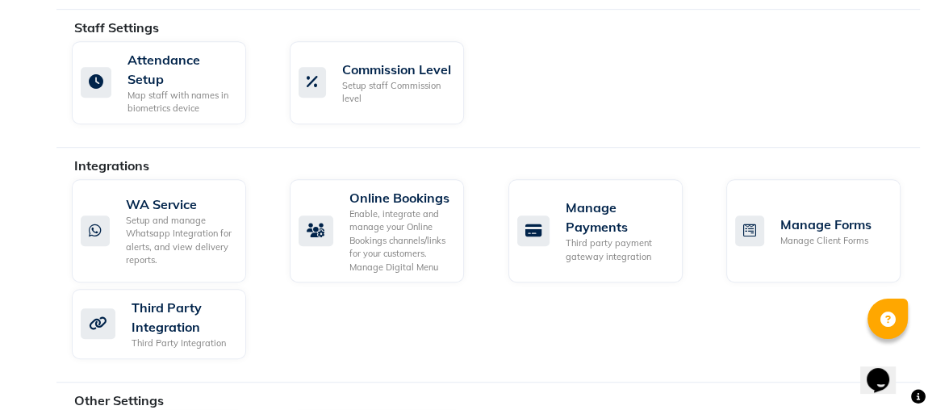
scroll to position [991, 0]
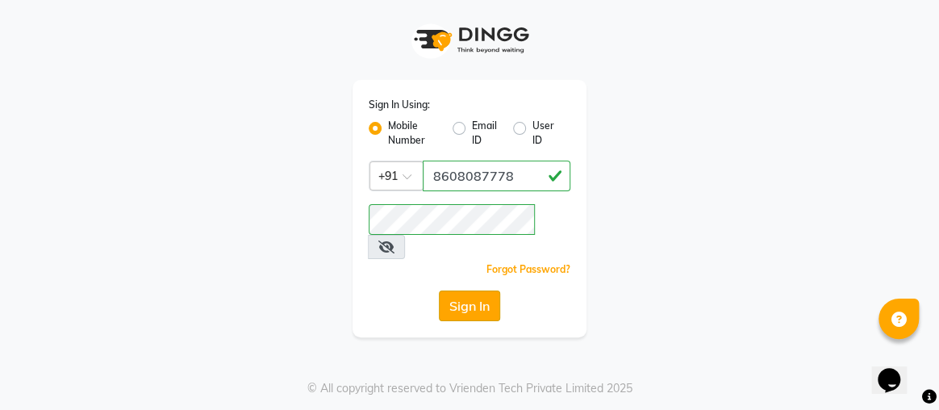
click at [480, 290] on button "Sign In" at bounding box center [469, 305] width 61 height 31
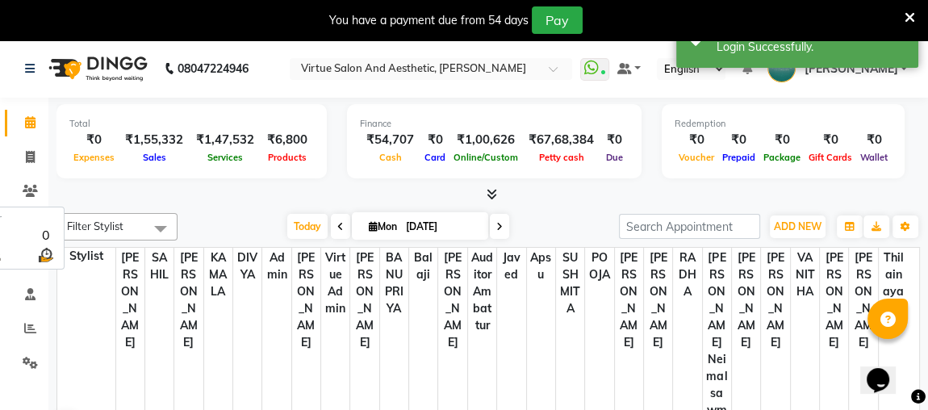
select select "en"
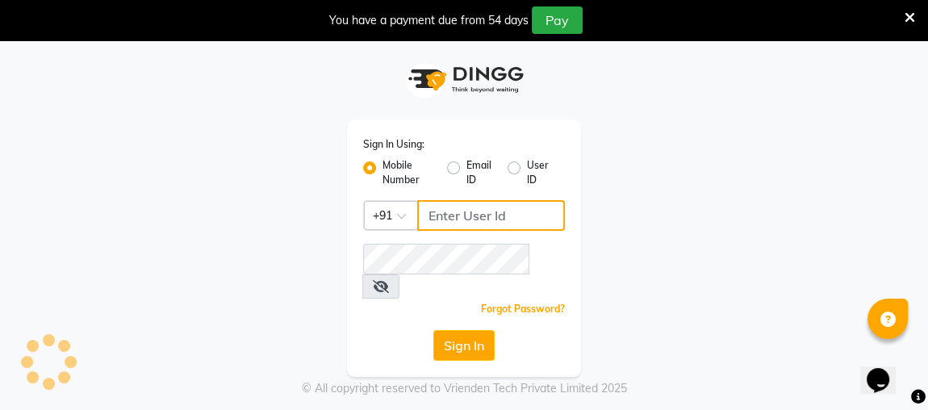
type input "8608087778"
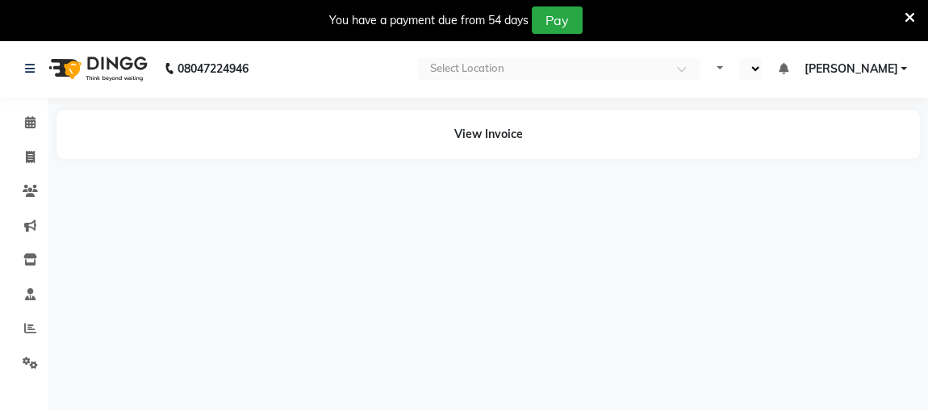
select select "en"
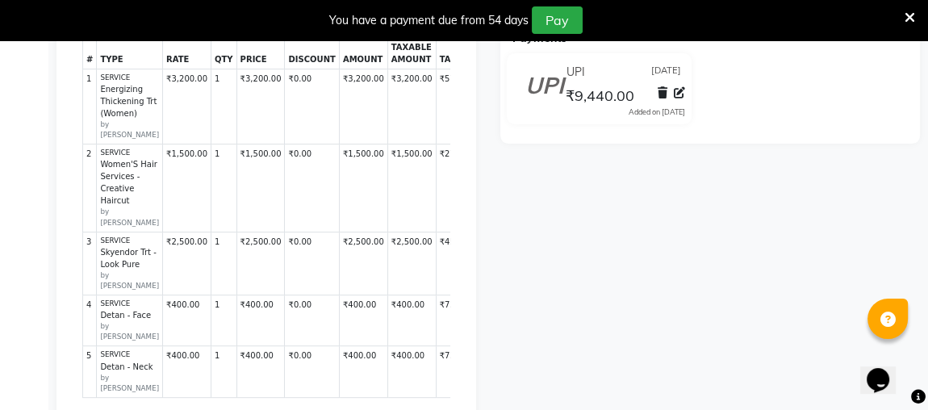
scroll to position [440, 0]
